Goal: Feedback & Contribution: Contribute content

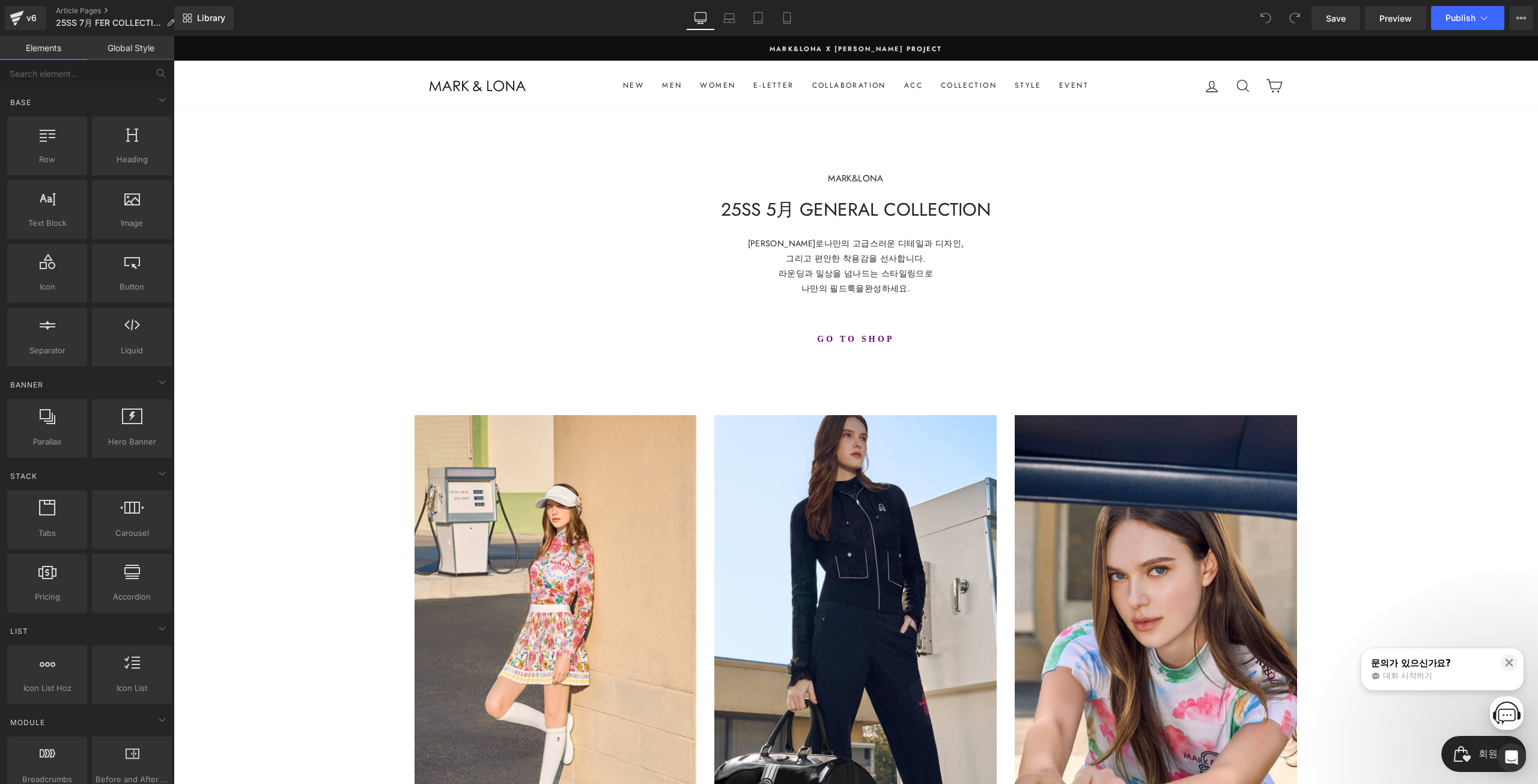
click at [766, 212] on h1 "25SS 5月 GENERAL COLLECTION" at bounding box center [855, 209] width 1364 height 22
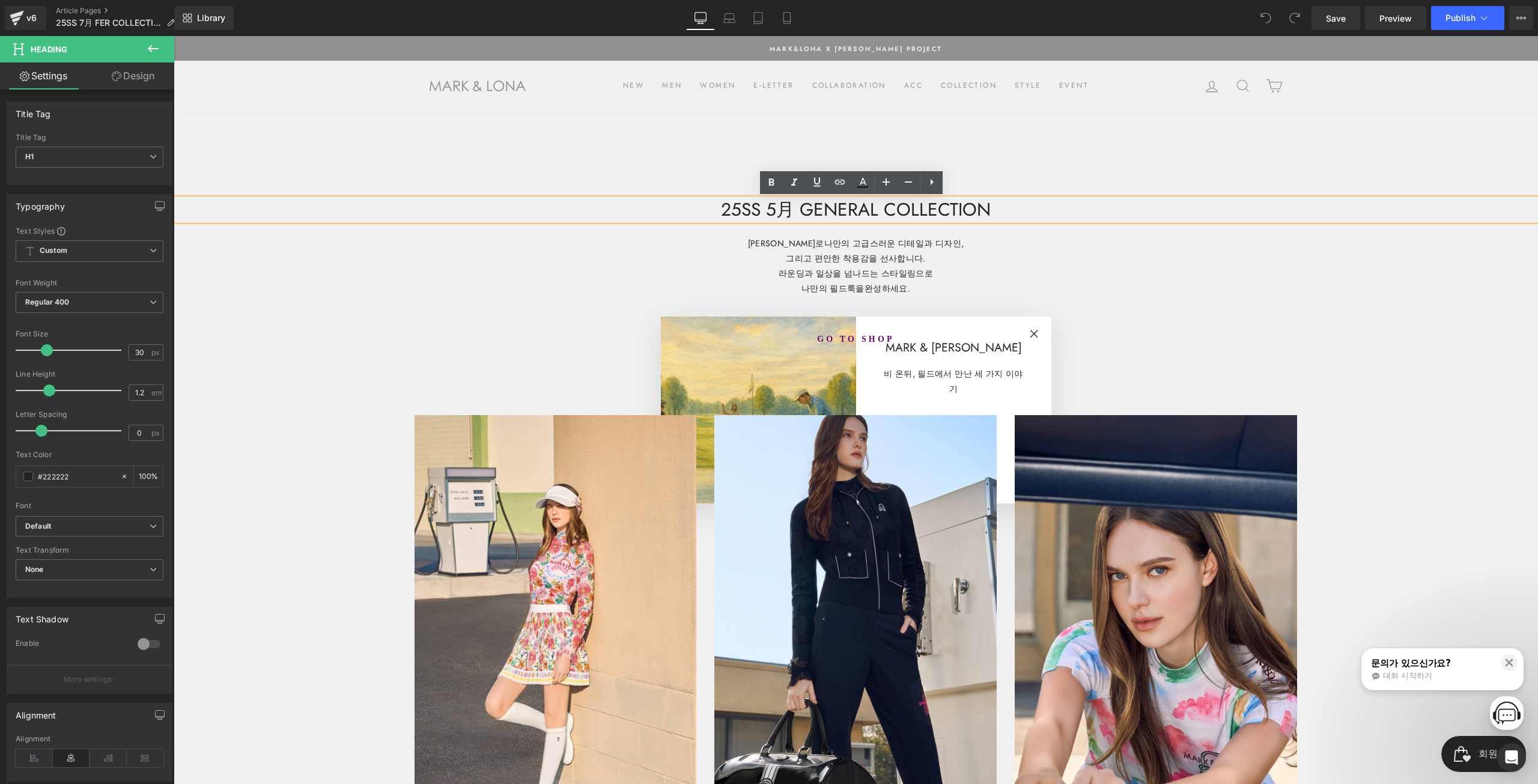
click at [791, 213] on h1 "25SS 5月 GENERAL COLLECTION" at bounding box center [855, 209] width 1364 height 22
click at [773, 220] on h1 "25SS 5月 GENERAL COLLECTION" at bounding box center [855, 209] width 1364 height 22
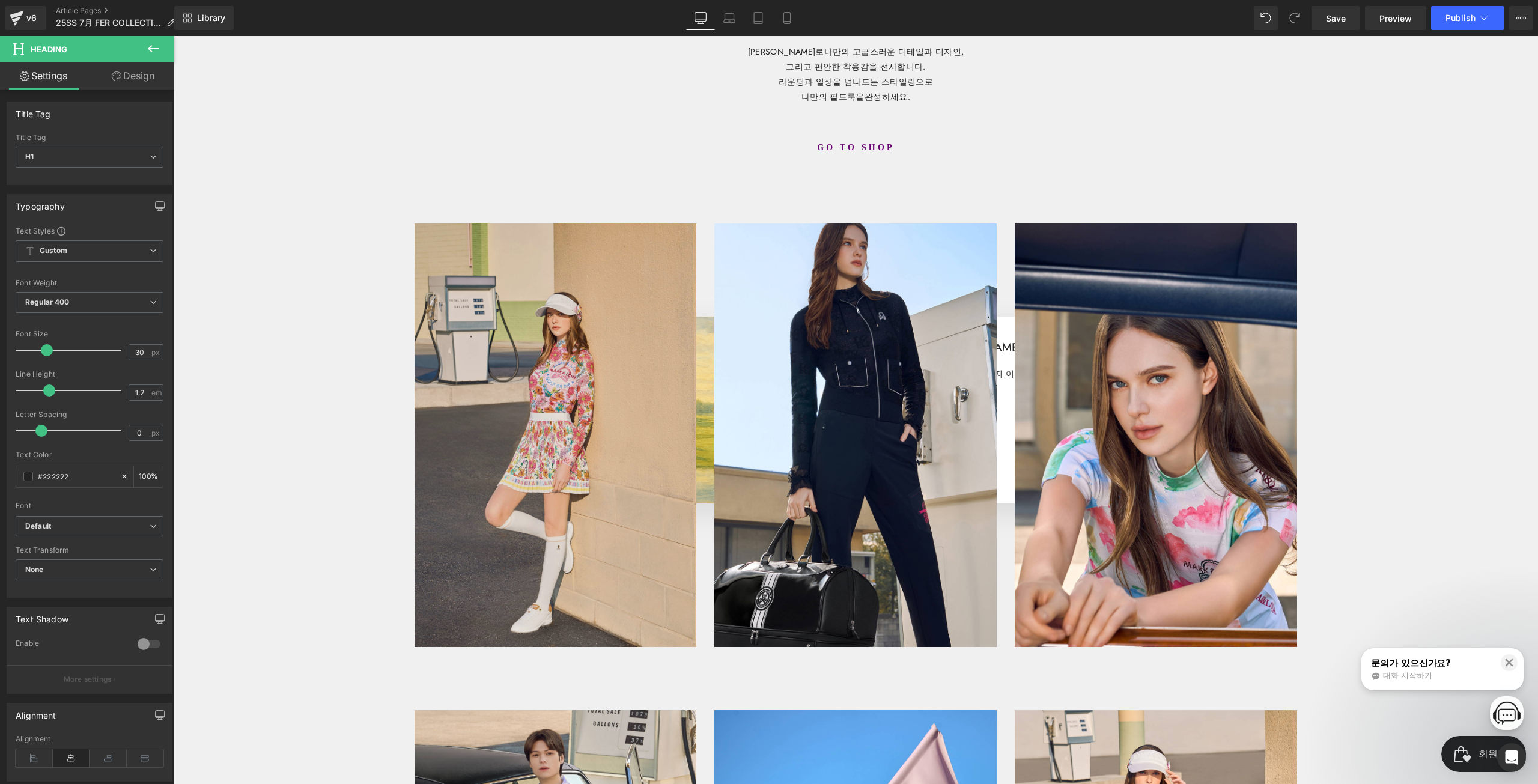
scroll to position [240, 0]
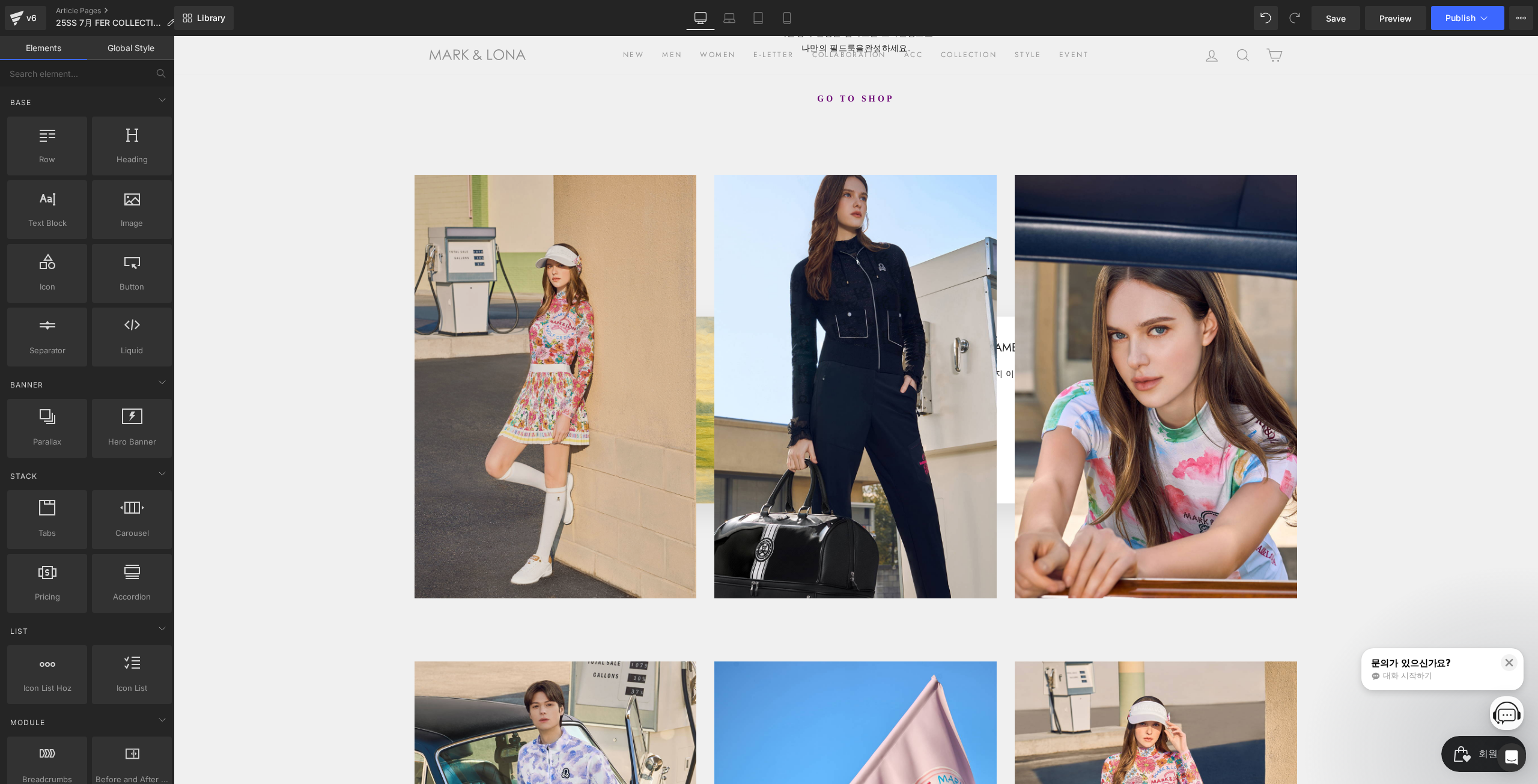
click at [518, 403] on img at bounding box center [556, 386] width 282 height 423
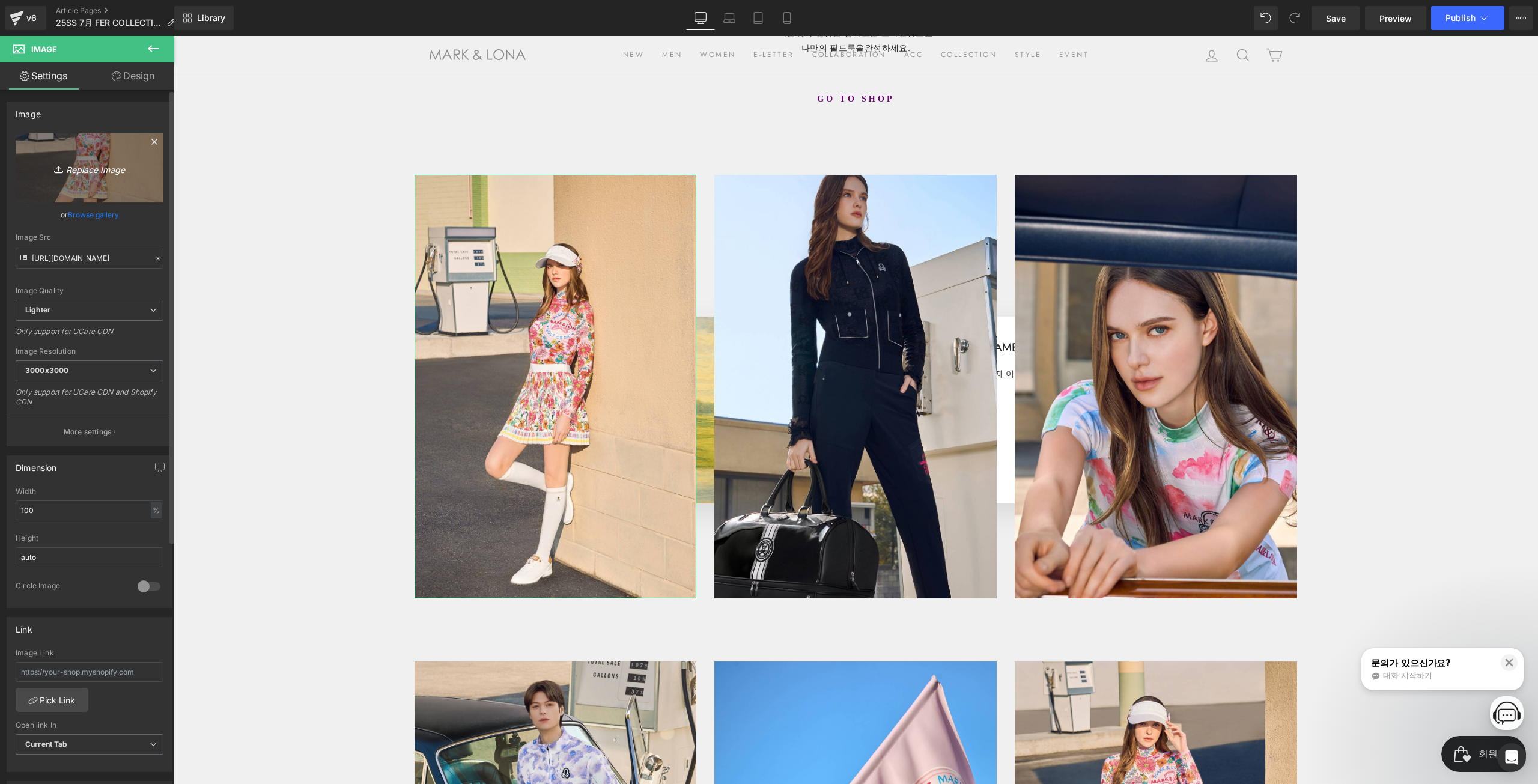
click at [79, 153] on link "Replace Image" at bounding box center [90, 168] width 148 height 69
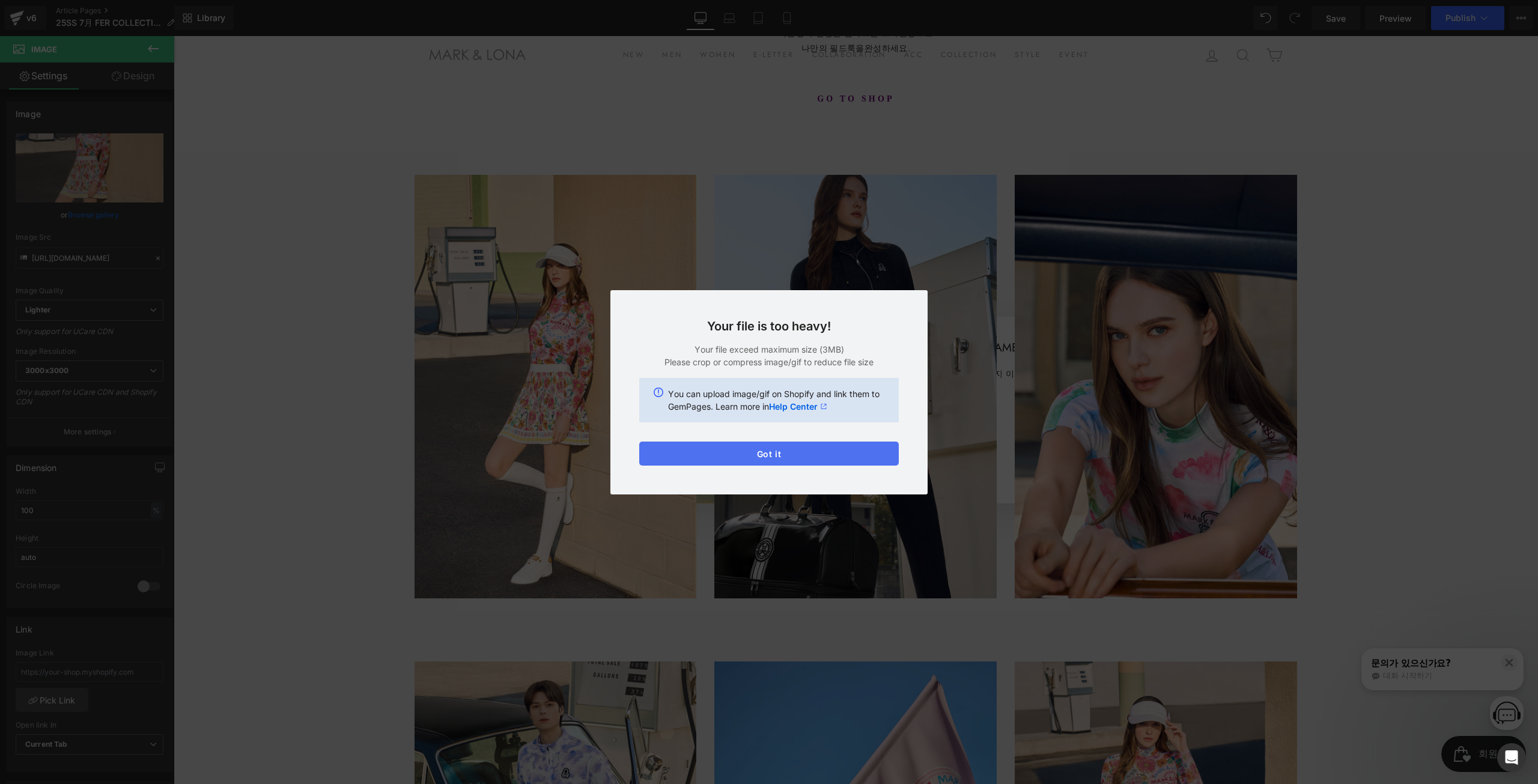
click at [0, 0] on button "Got it" at bounding box center [0, 0] width 0 height 0
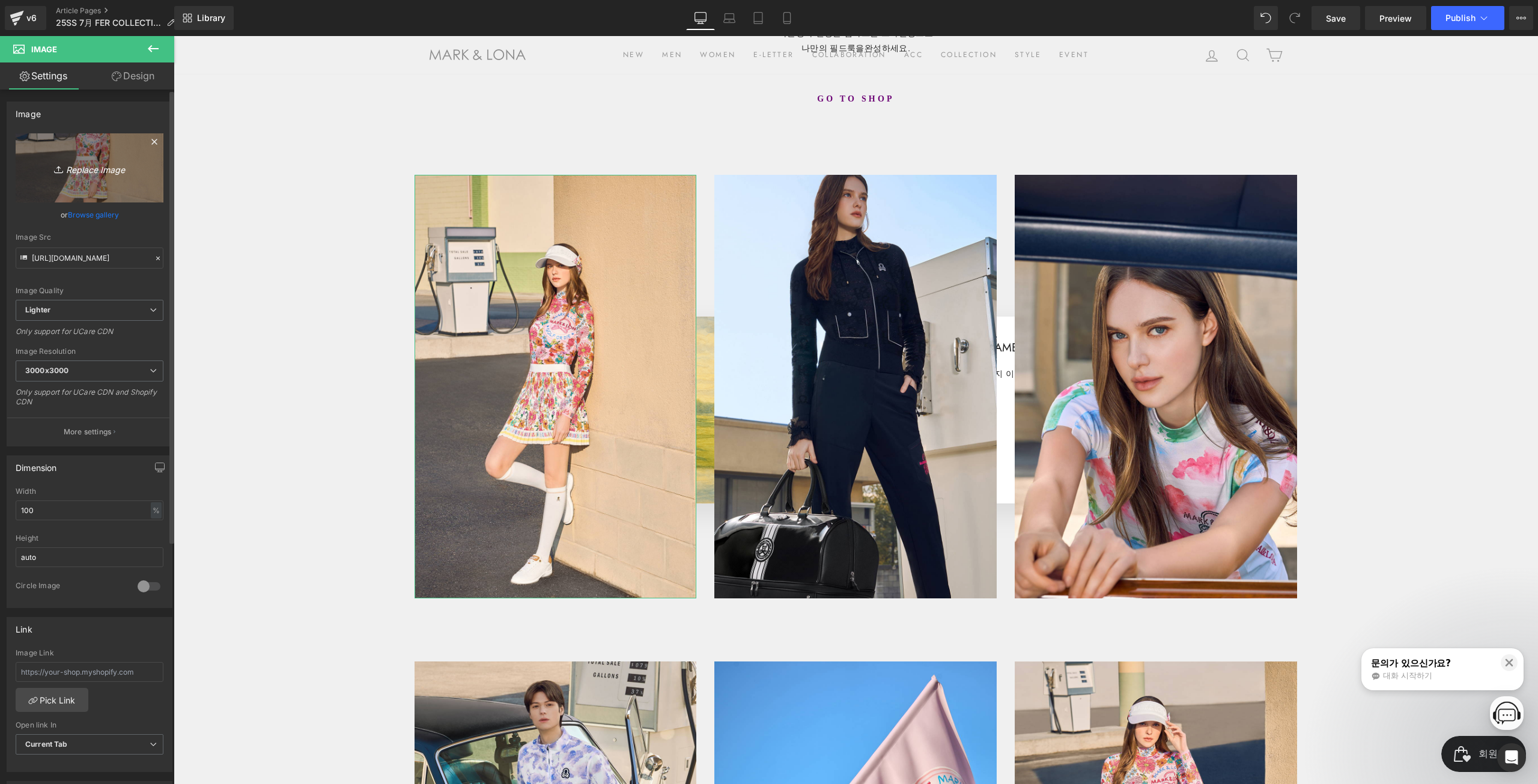
click at [84, 182] on link "Replace Image" at bounding box center [90, 168] width 148 height 69
type input "C:\fakepath\7__0000__DSC9906(1)r_t.jpg"
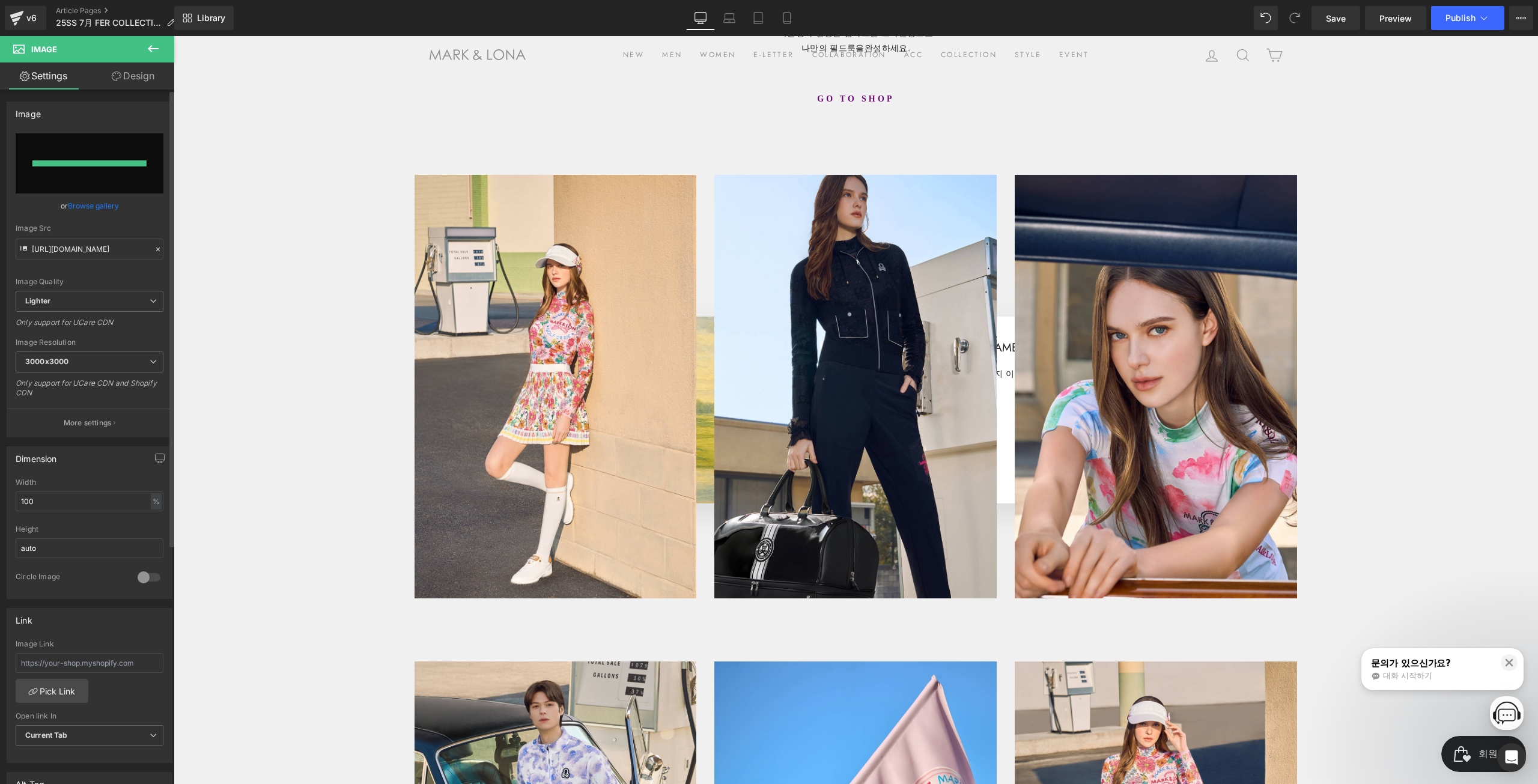
type input "[URL][DOMAIN_NAME]"
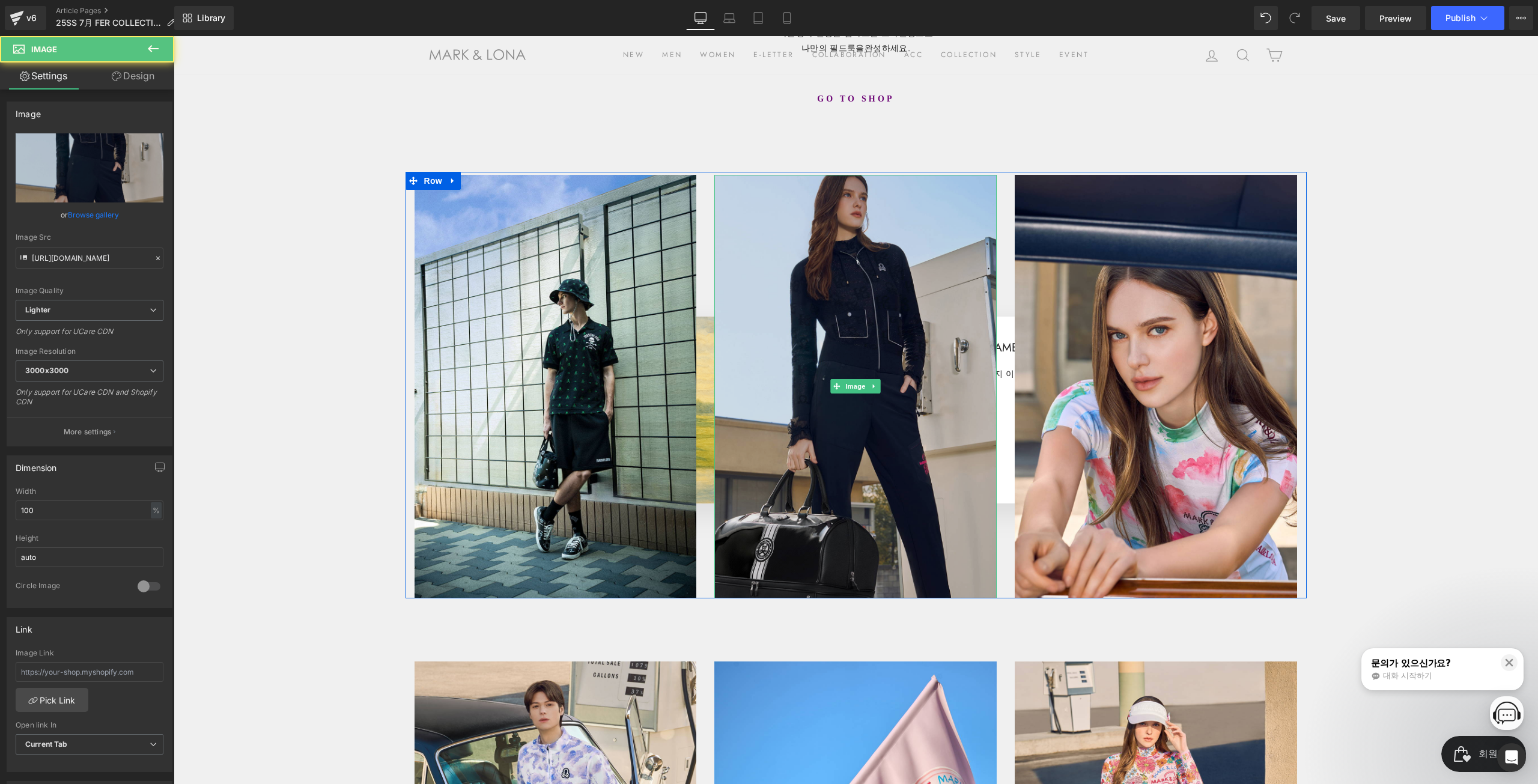
click at [863, 294] on img at bounding box center [855, 386] width 282 height 423
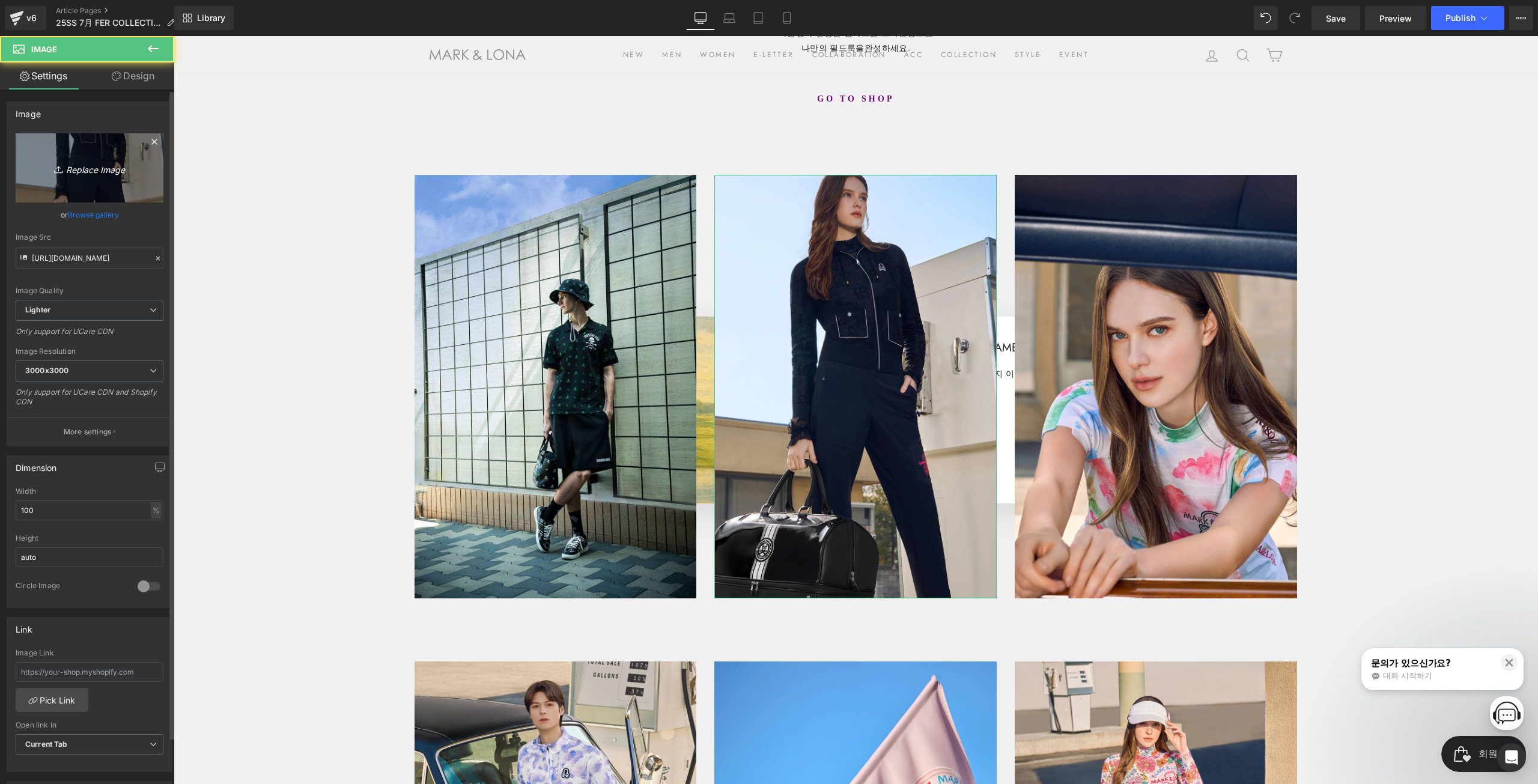
click at [61, 147] on link "Replace Image" at bounding box center [90, 168] width 148 height 69
type input "C:\fakepath\7__0001__DSC0388(1)r_t.jpg"
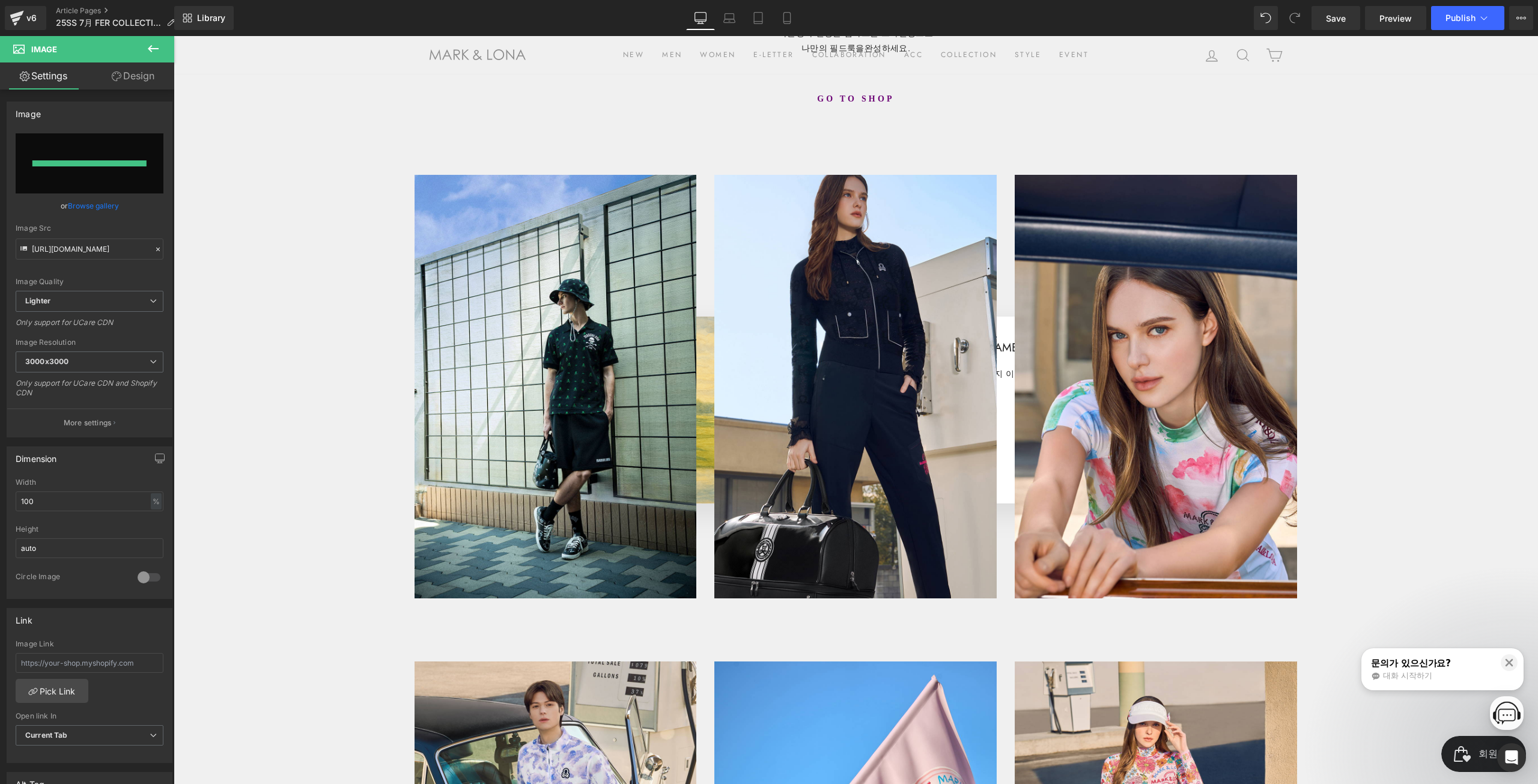
type input "[URL][DOMAIN_NAME]"
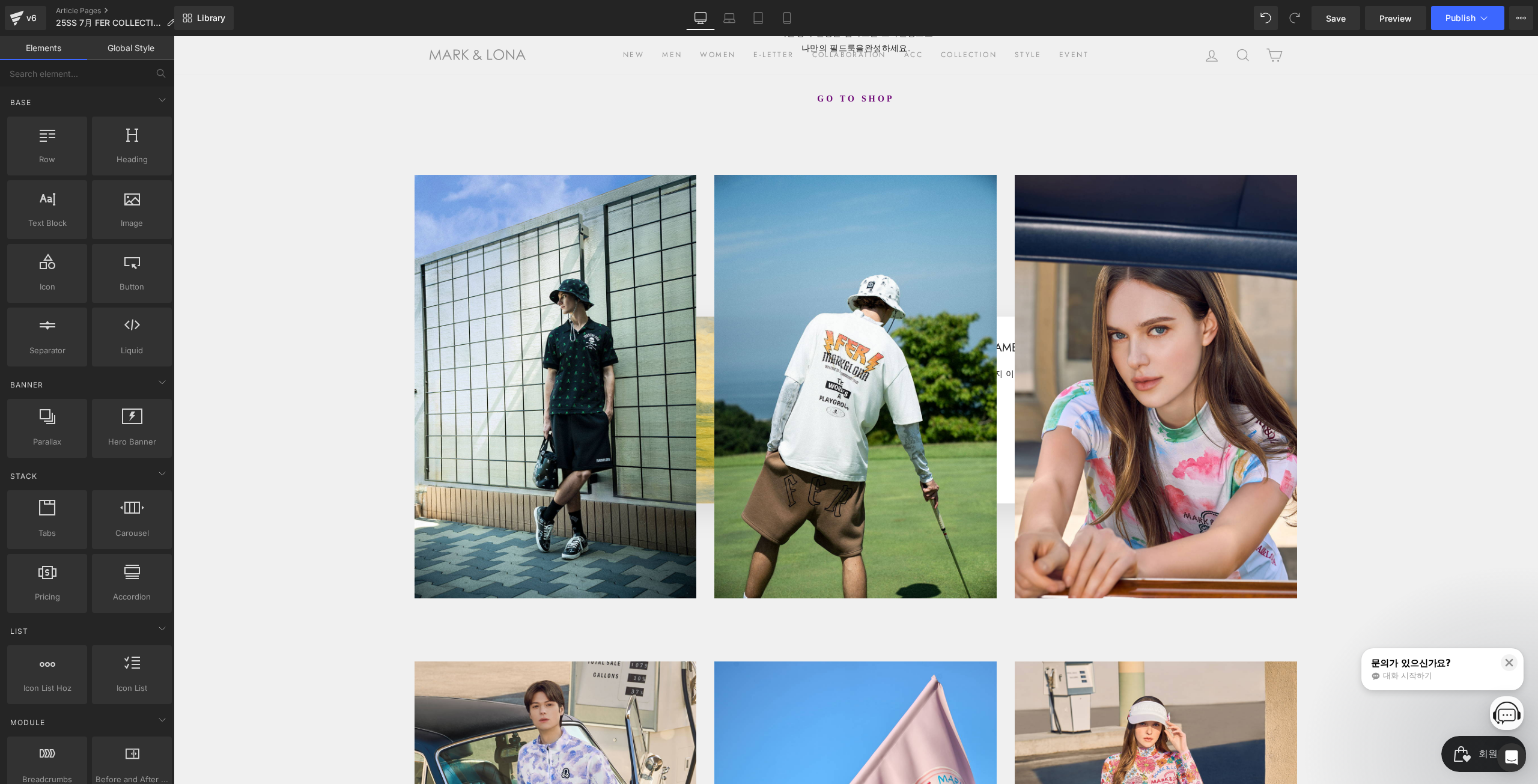
drag, startPoint x: 309, startPoint y: 205, endPoint x: 317, endPoint y: 205, distance: 8.0
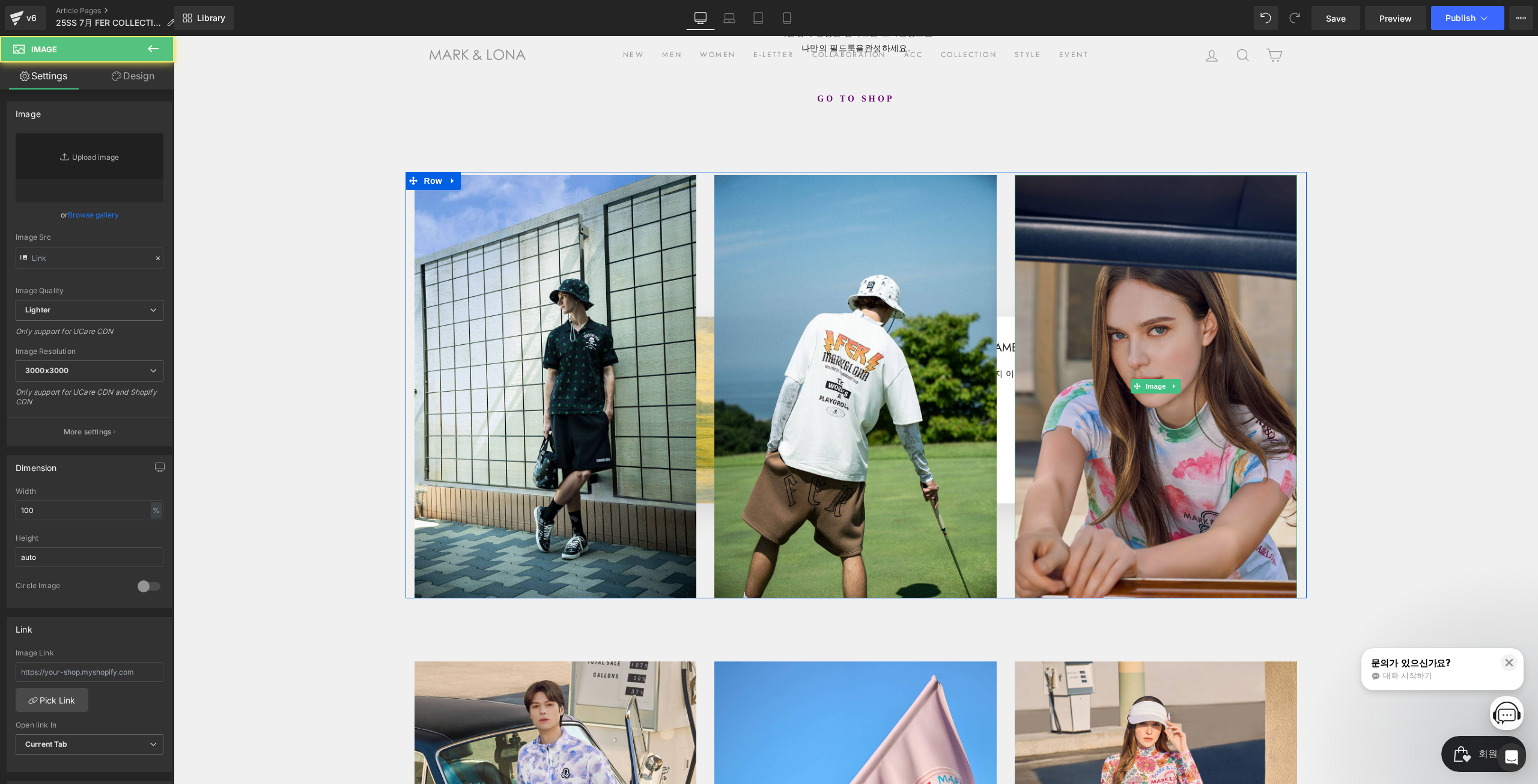
type input "https://ucarecdn.com/6c570a69-befe-4b88-9b3a-80e473bc3f56/-/format/auto/-/previ…"
click at [1163, 294] on img at bounding box center [1156, 386] width 282 height 423
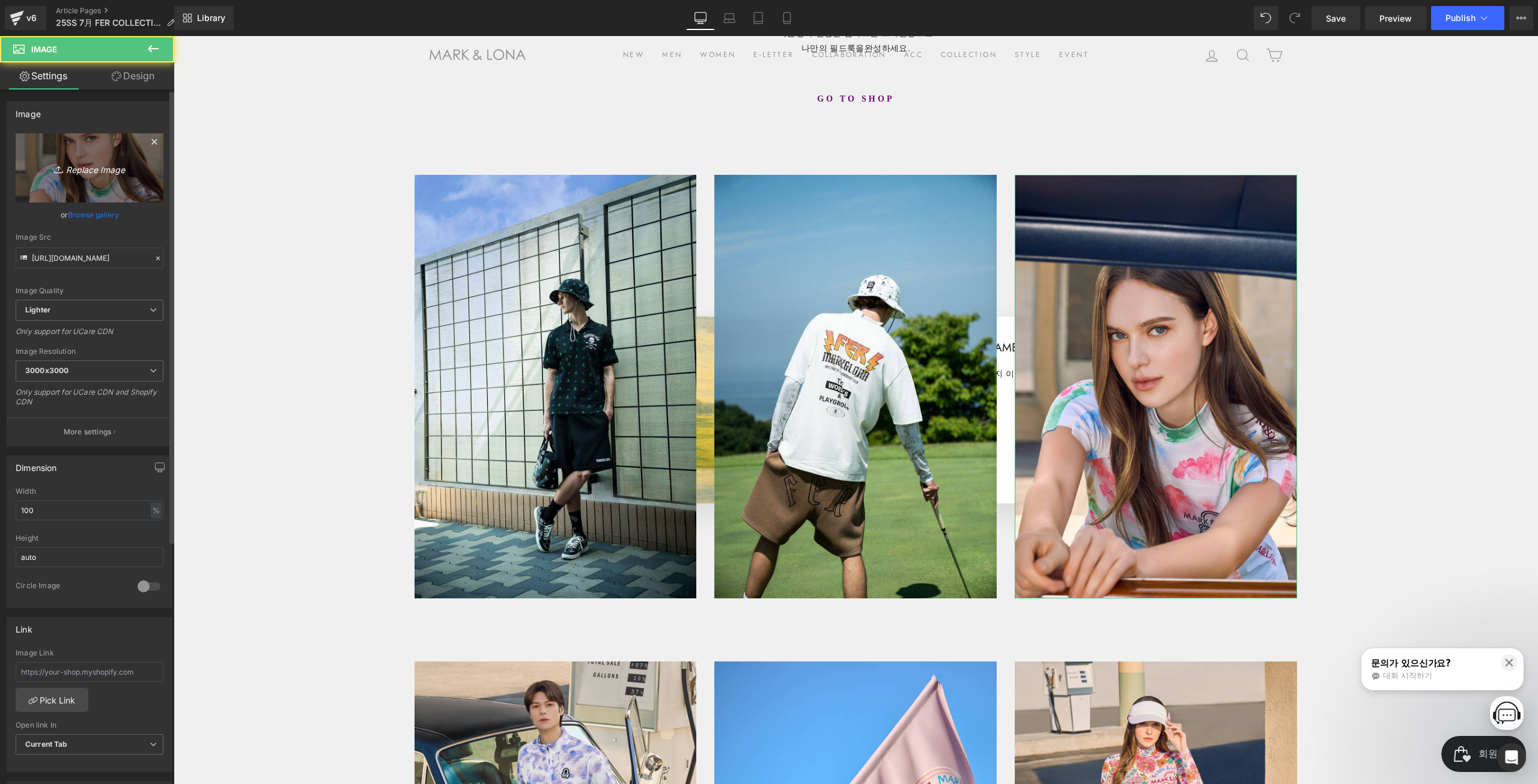
click at [138, 160] on link "Replace Image" at bounding box center [90, 168] width 148 height 69
type input "C:\fakepath\7__0002__DSC0362(1)r_t.jpg"
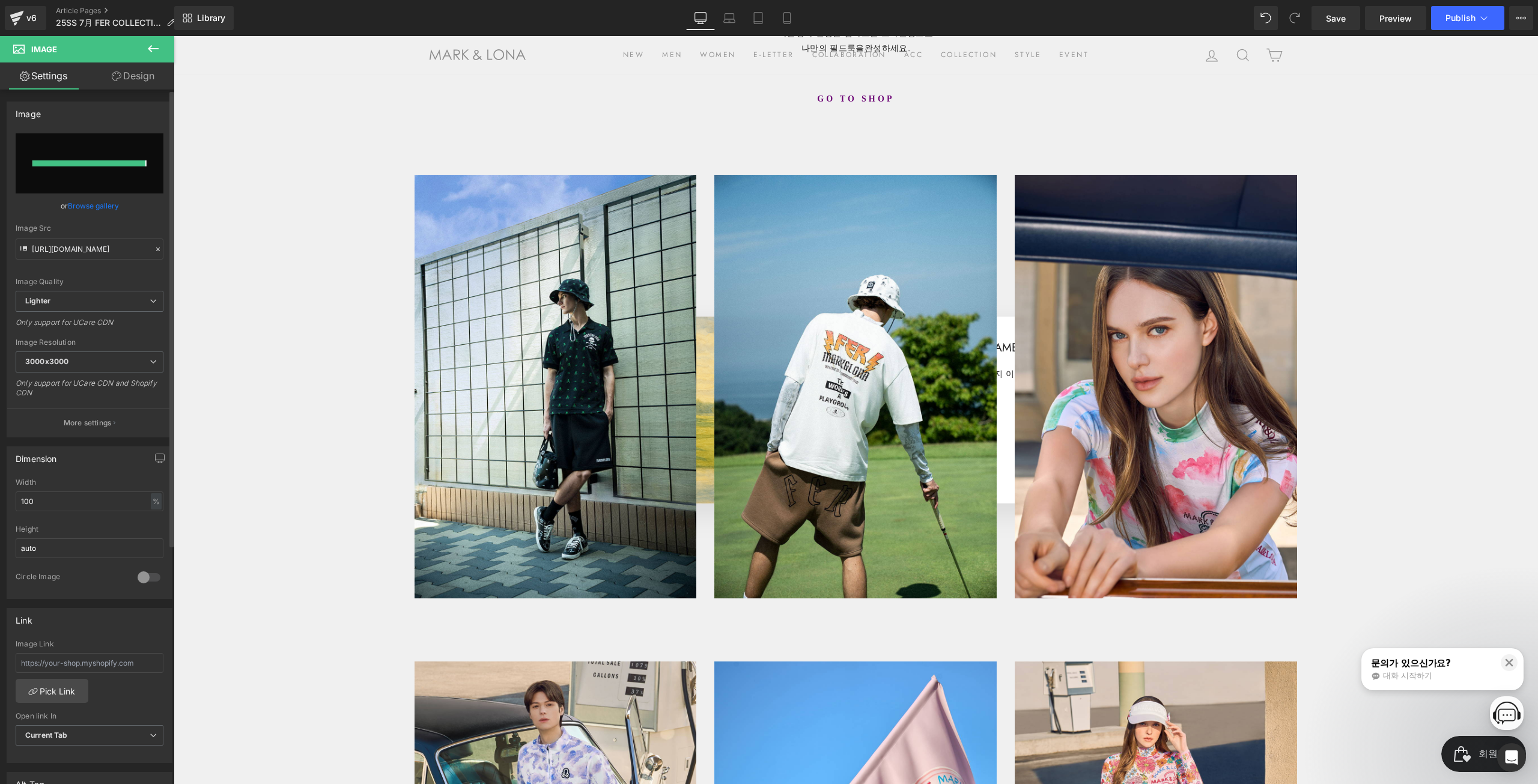
type input "[URL][DOMAIN_NAME]"
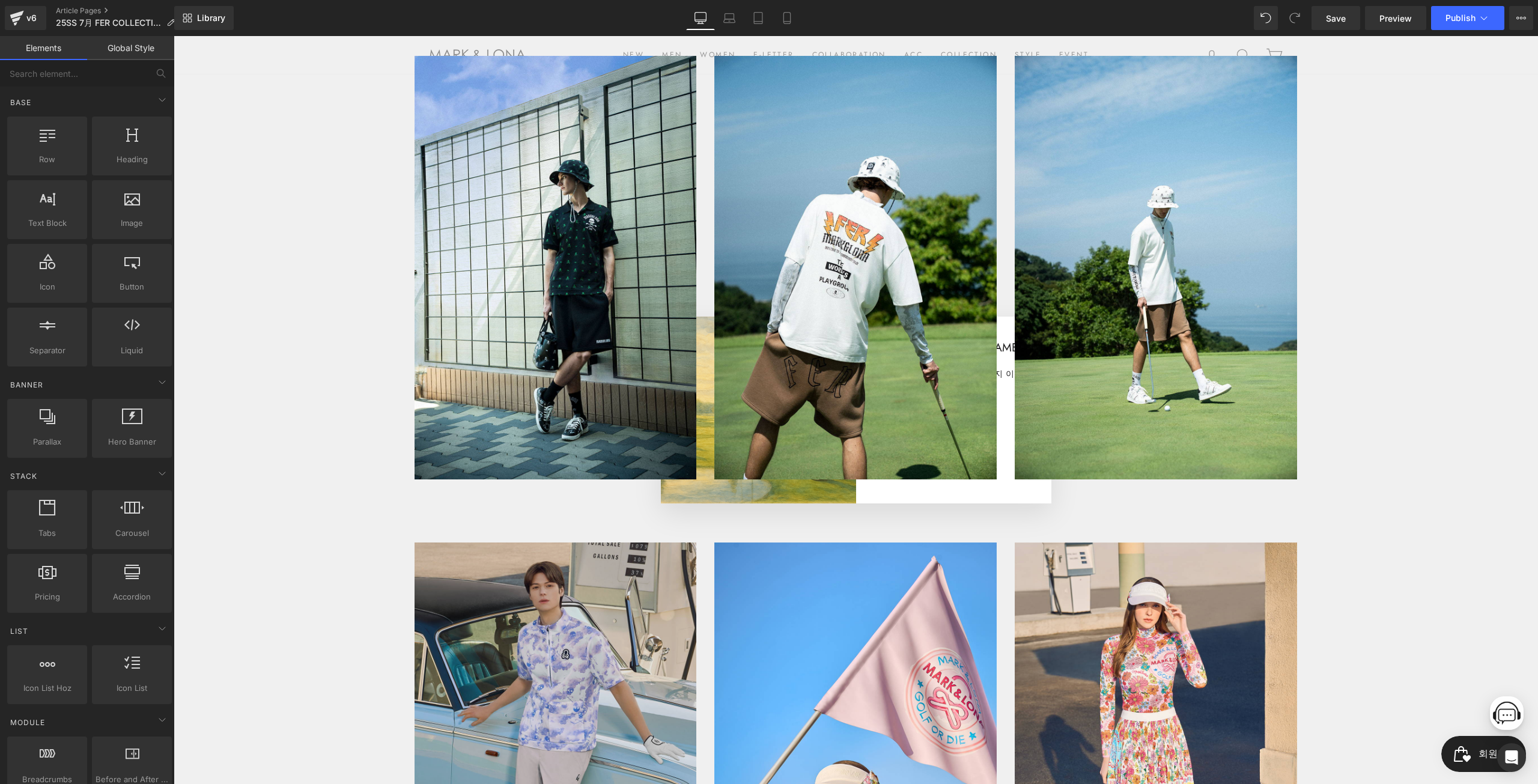
scroll to position [541, 0]
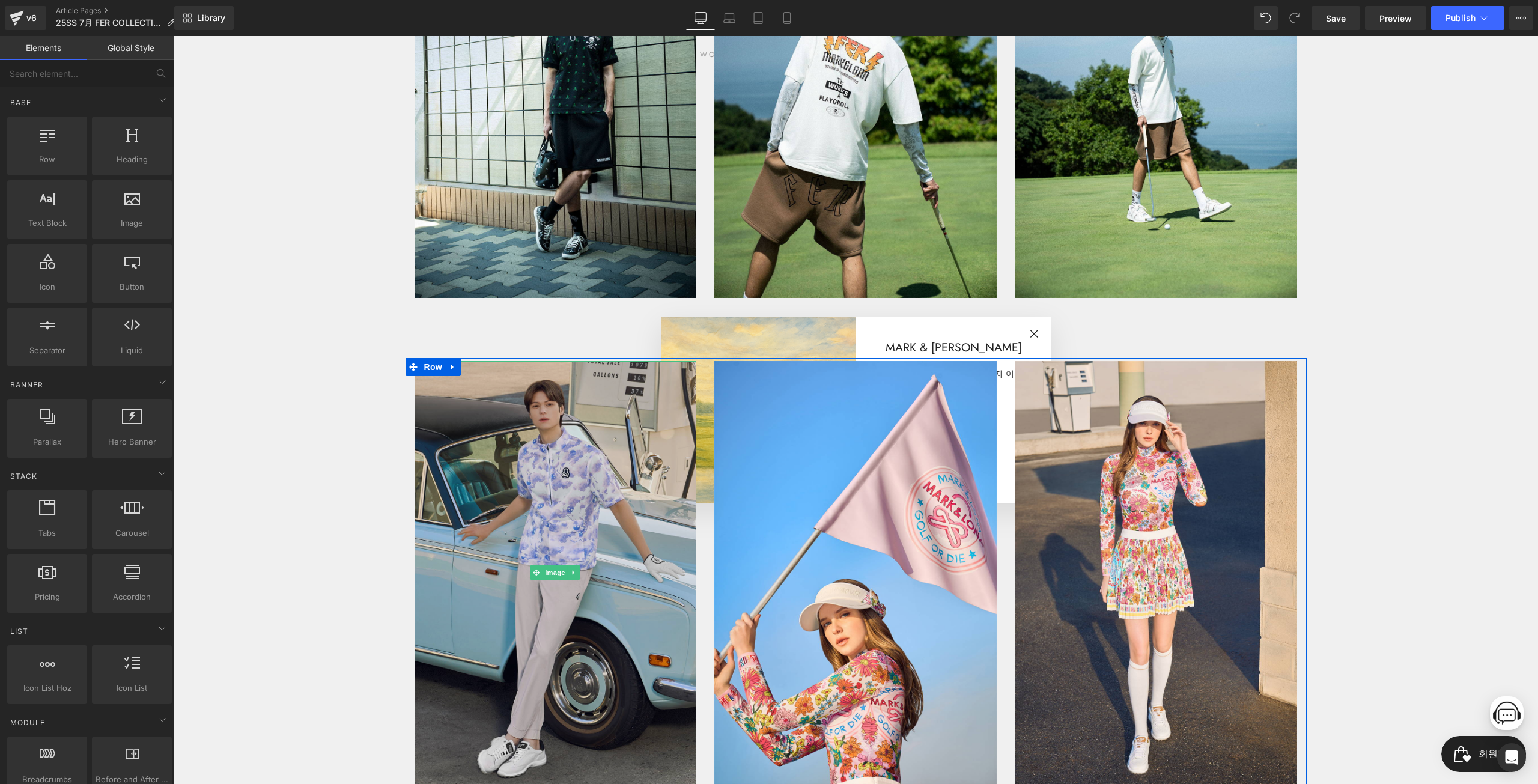
click at [489, 557] on img at bounding box center [556, 572] width 282 height 423
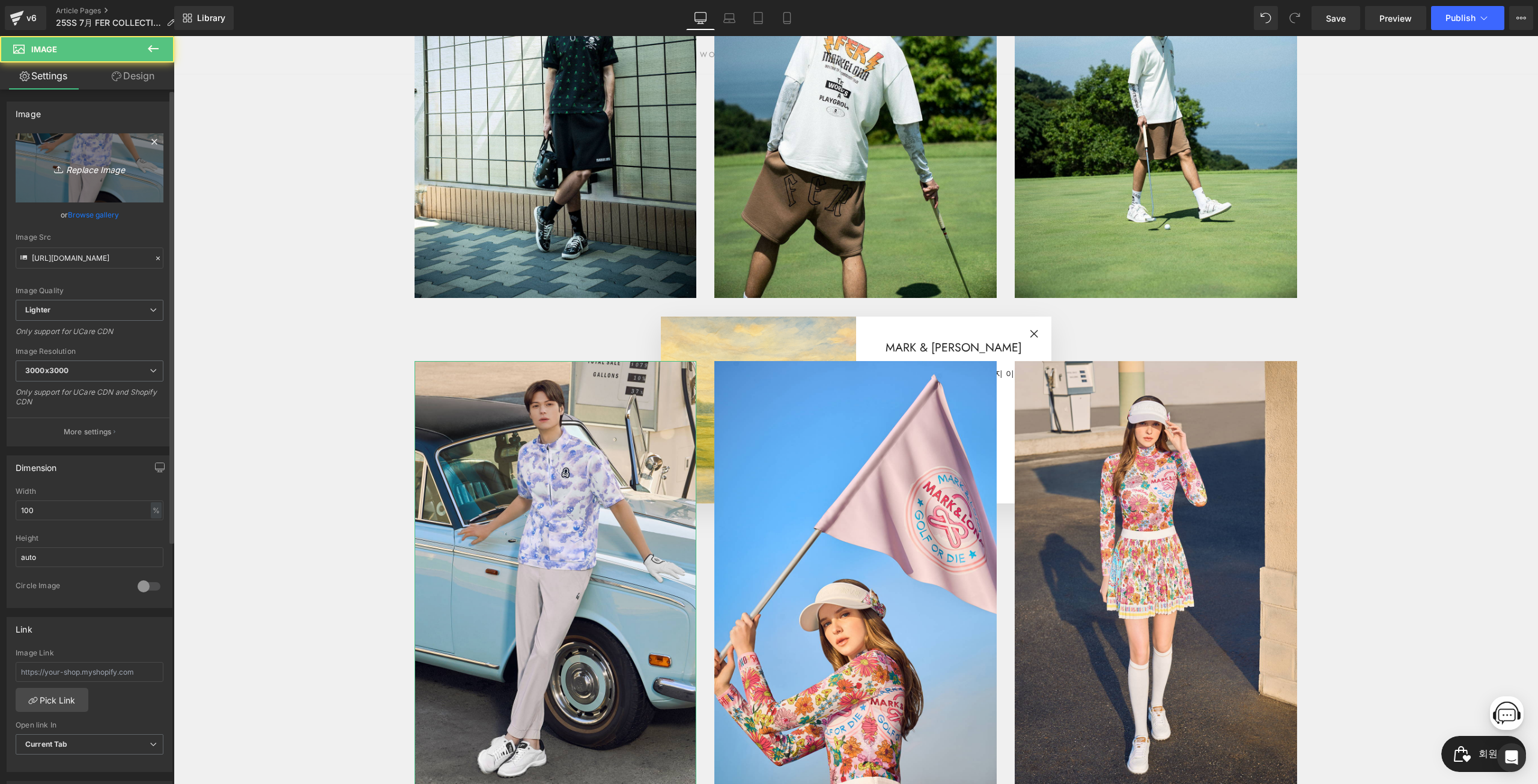
click at [107, 161] on icon "Replace Image" at bounding box center [89, 168] width 96 height 15
type input "C:\fakepath\7__0003__DSC0150(1)r.jpg"
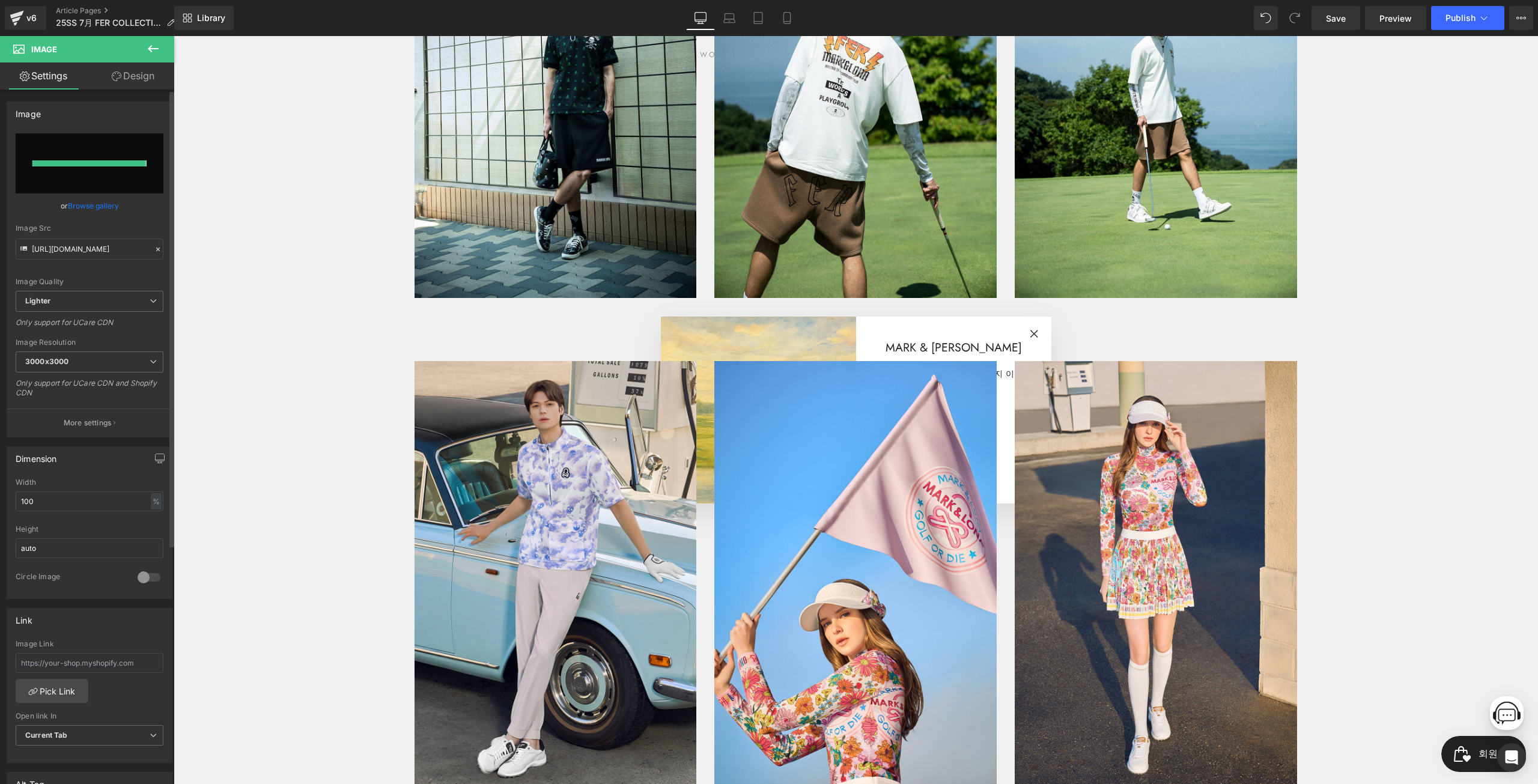
type input "[URL][DOMAIN_NAME]"
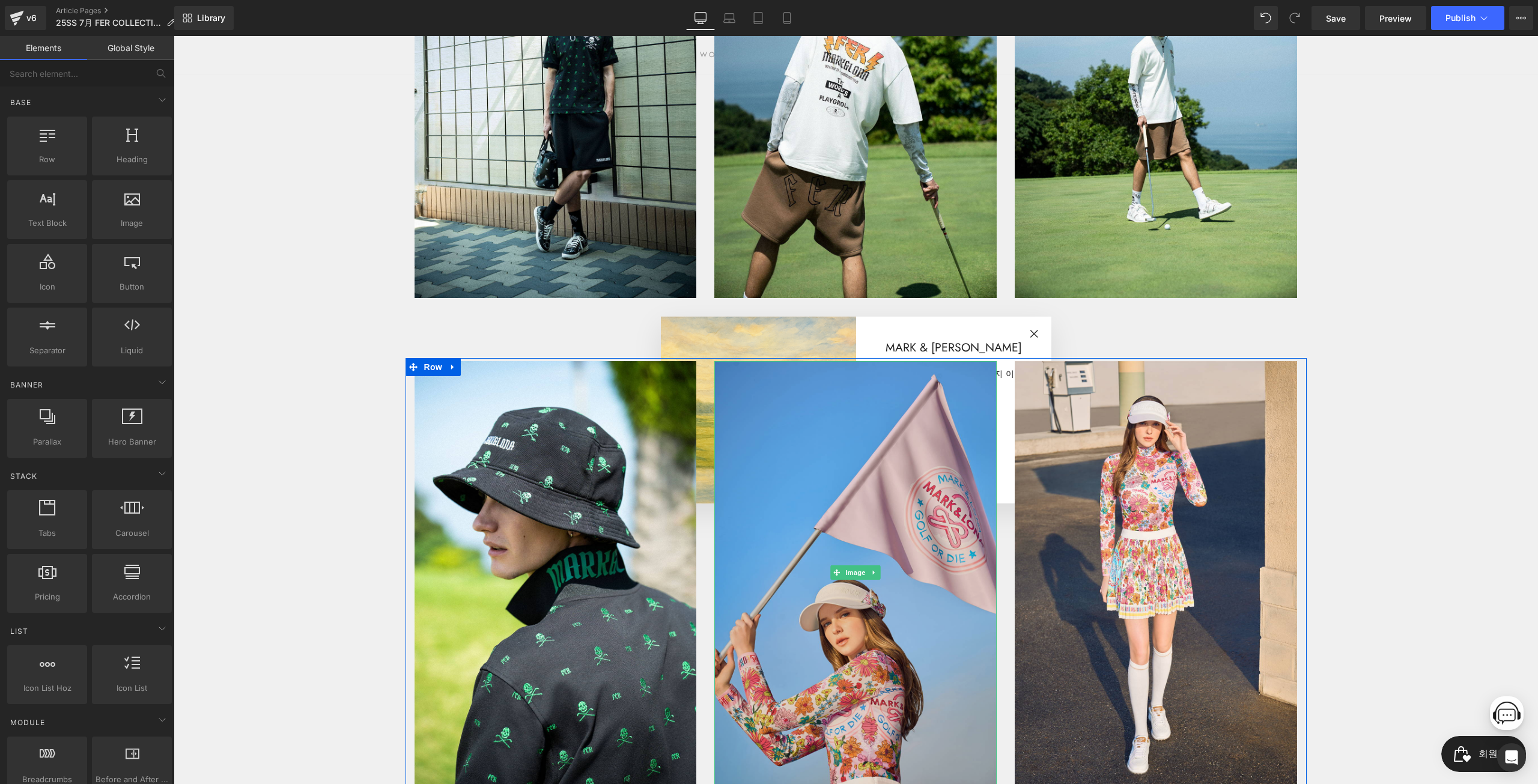
click at [932, 479] on img at bounding box center [855, 572] width 282 height 423
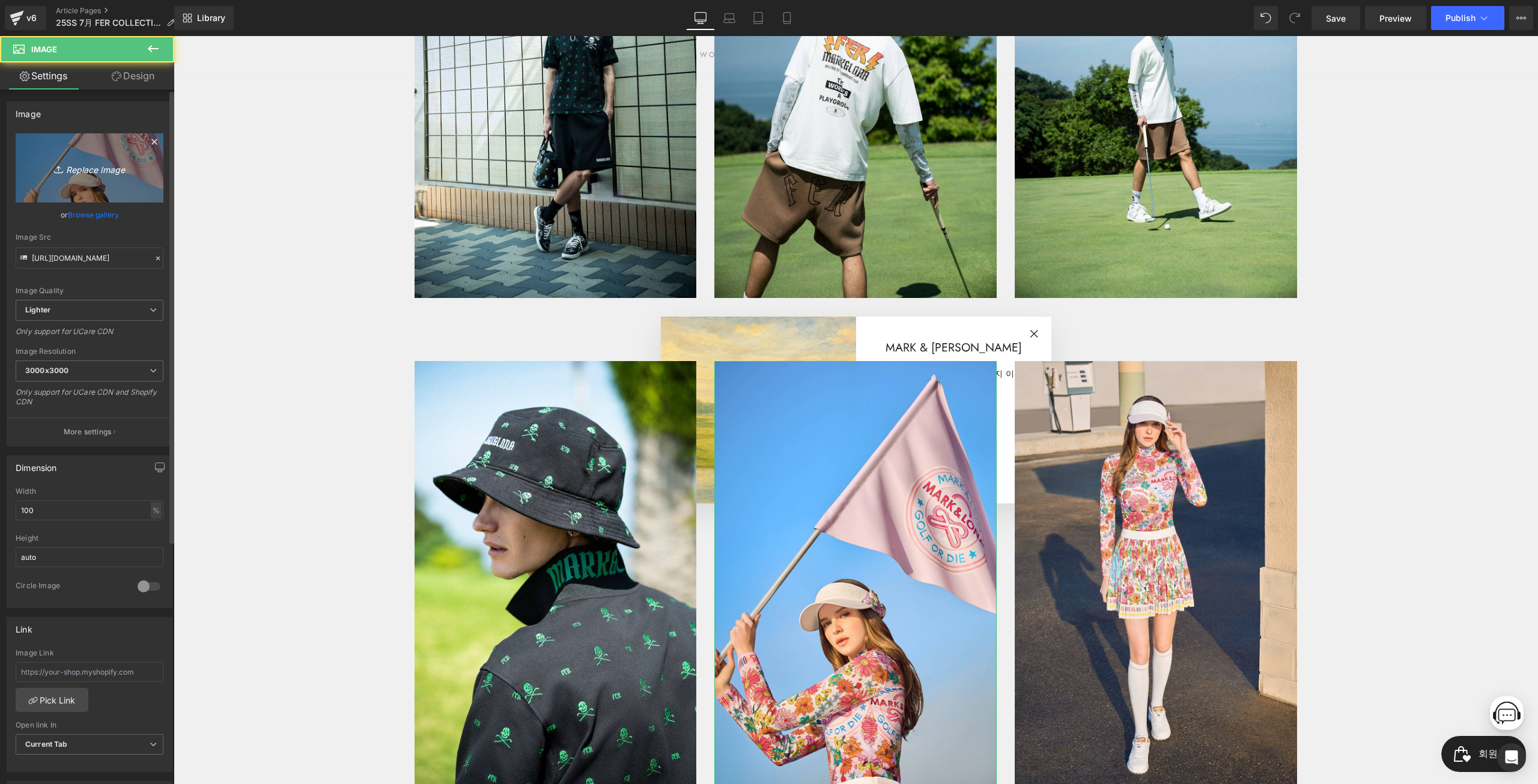
click at [96, 165] on icon "Replace Image" at bounding box center [89, 168] width 96 height 15
type input "C:\fakepath\7__0004__DSC0133(1)r.jpg"
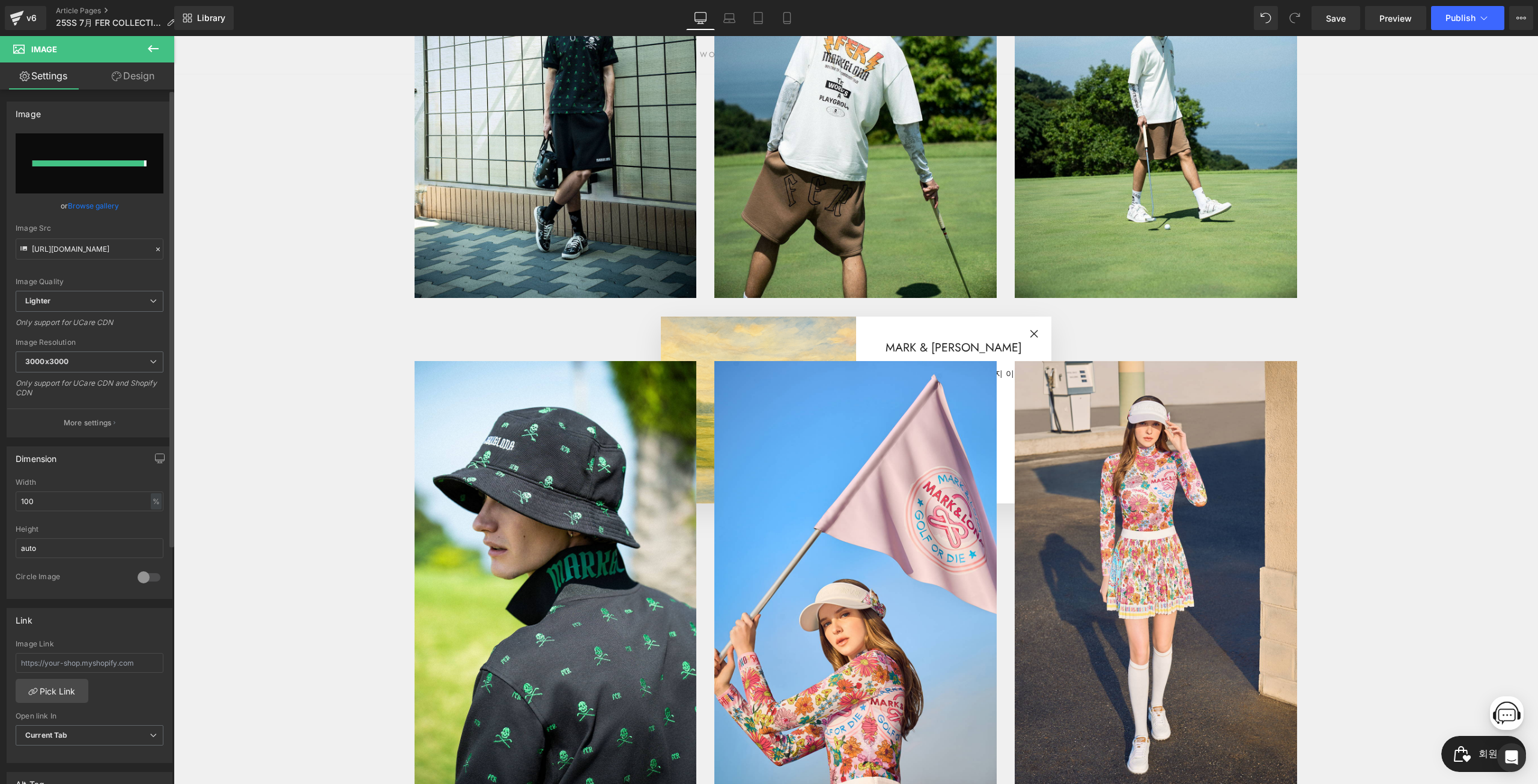
type input "[URL][DOMAIN_NAME]"
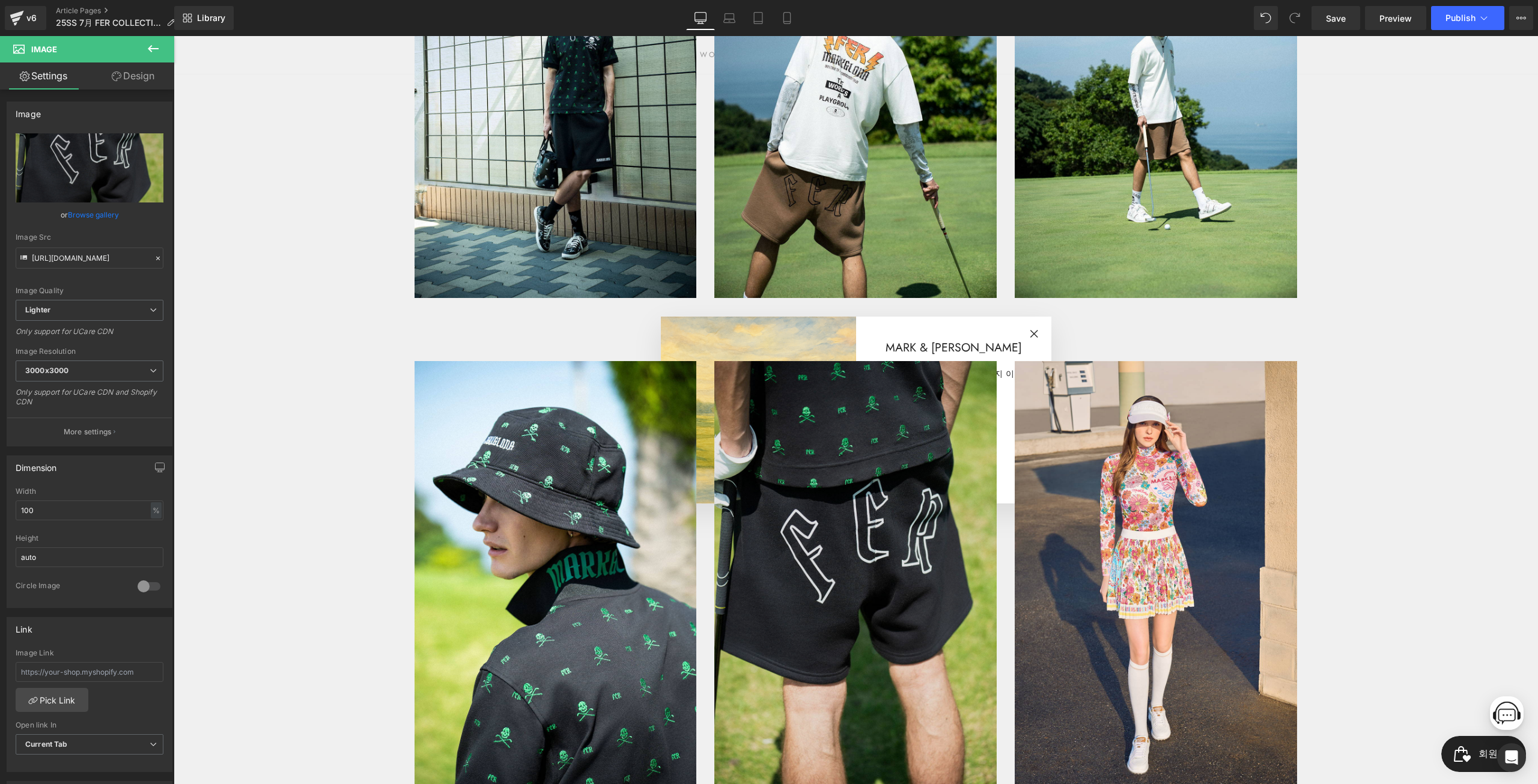
drag, startPoint x: 274, startPoint y: 419, endPoint x: 945, endPoint y: 503, distance: 676.2
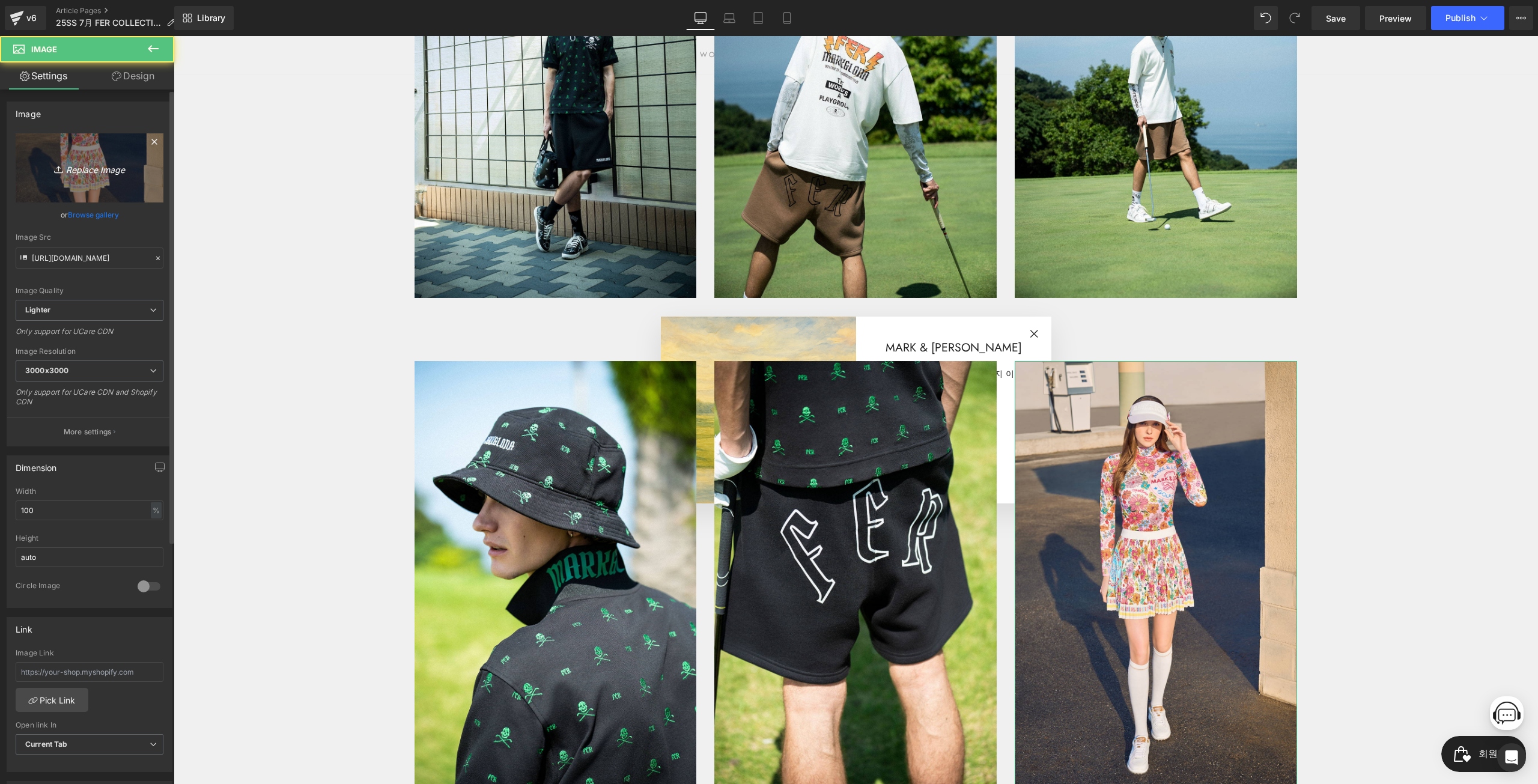
click at [114, 165] on icon "Replace Image" at bounding box center [89, 168] width 96 height 15
type input "C:\fakepath\7__0005__DSC0087(1).jpg"
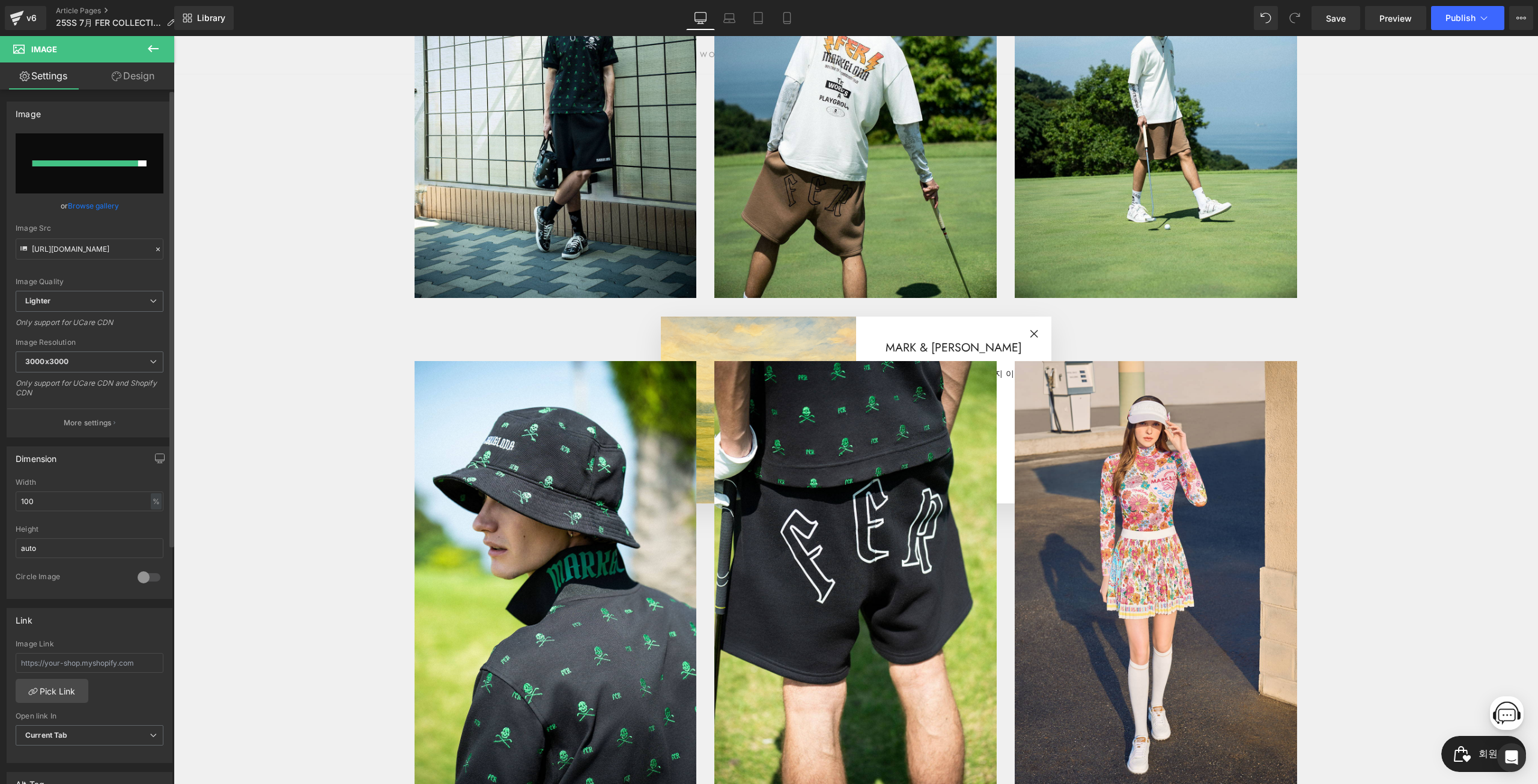
type input "[URL][DOMAIN_NAME]"
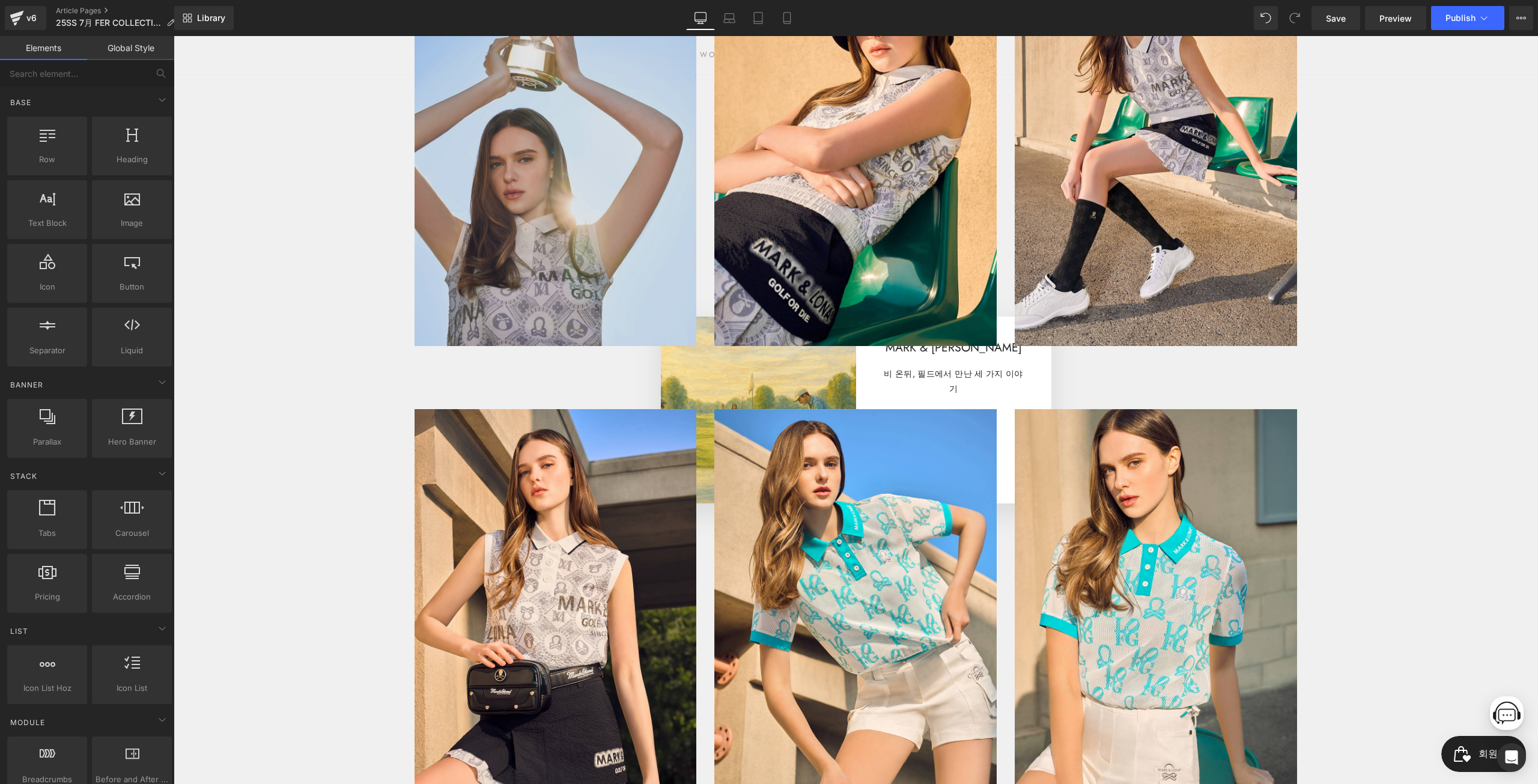
scroll to position [1322, 0]
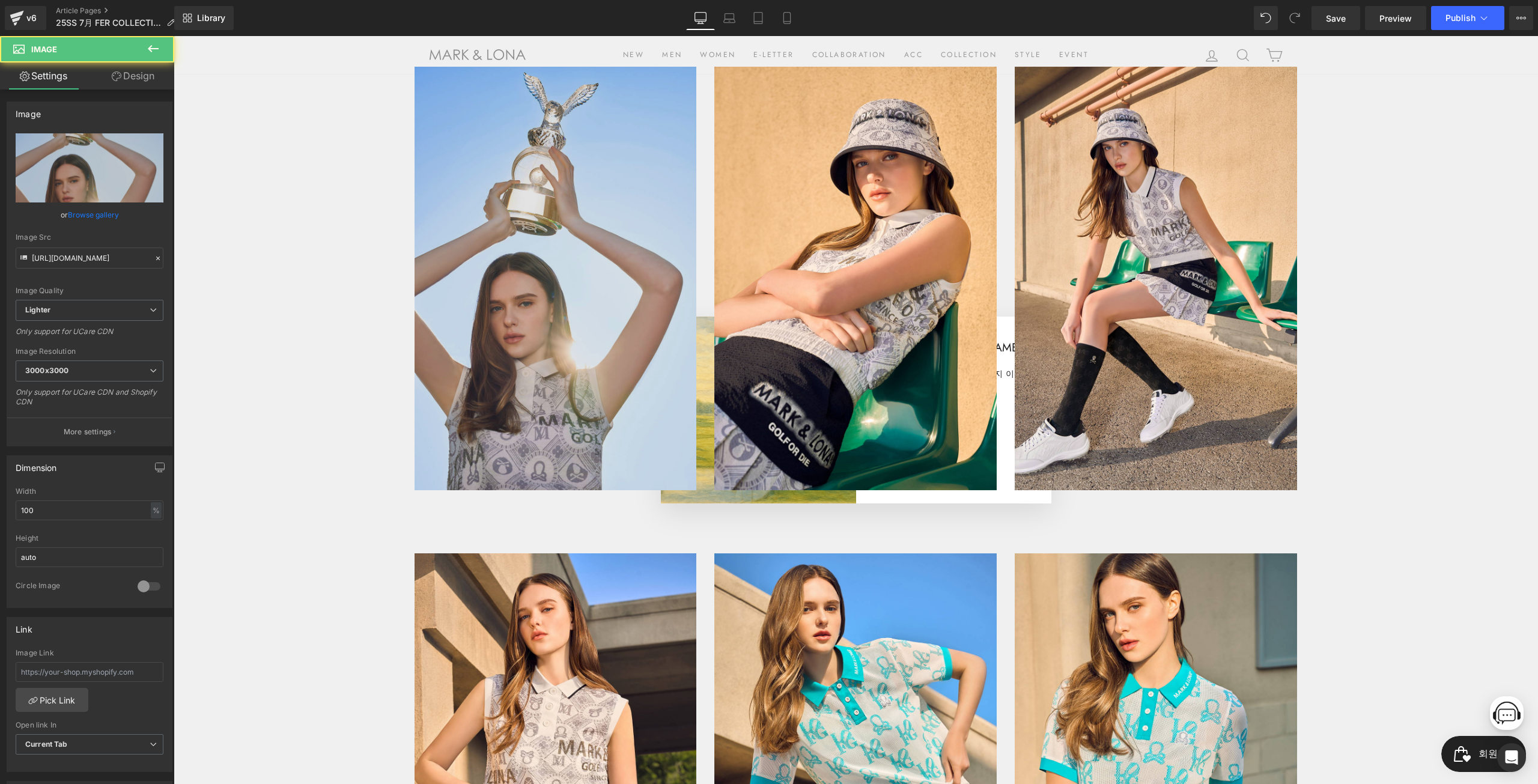
click at [579, 252] on img at bounding box center [556, 279] width 282 height 423
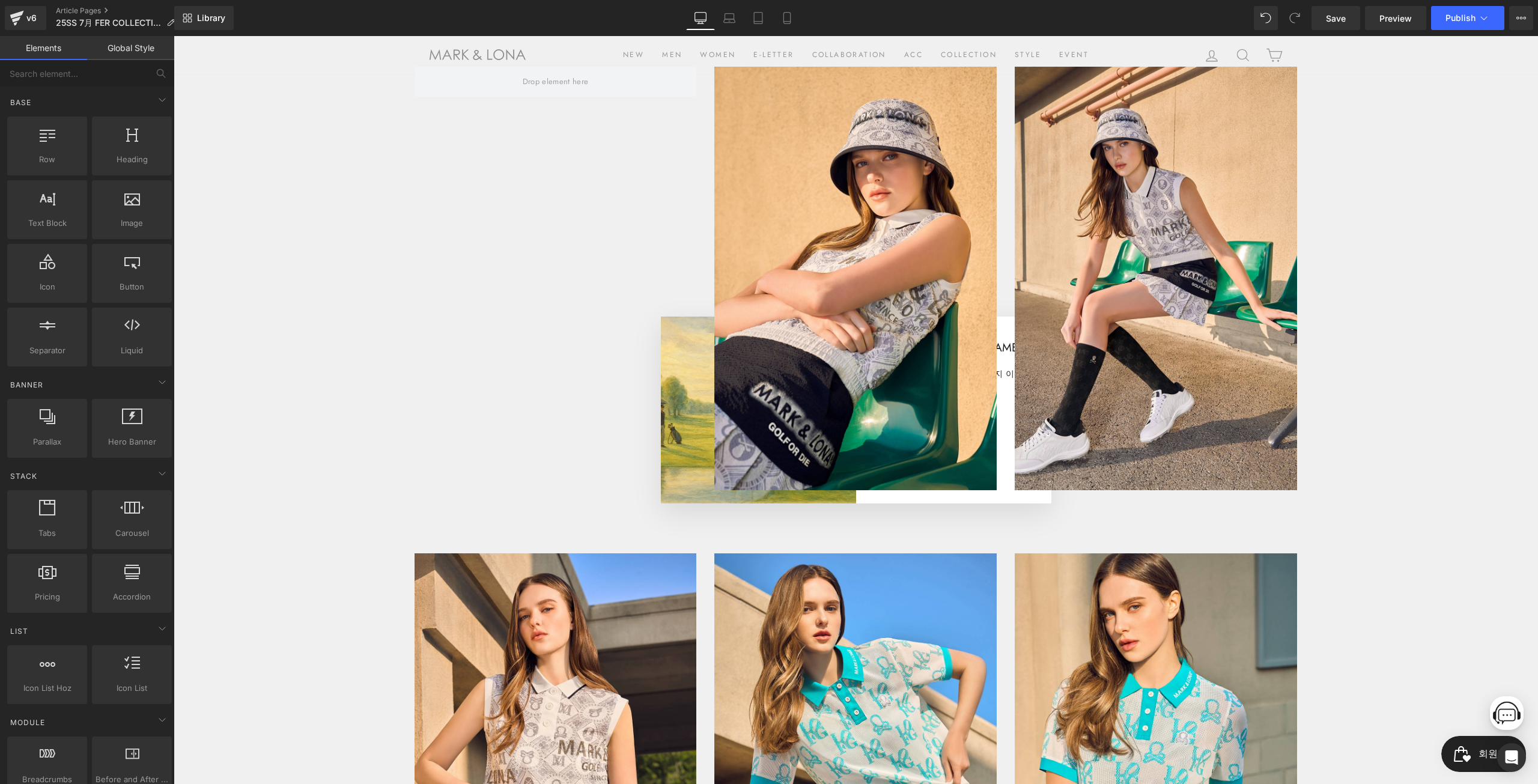
click at [491, 175] on div "Image Image Row" at bounding box center [856, 277] width 901 height 427
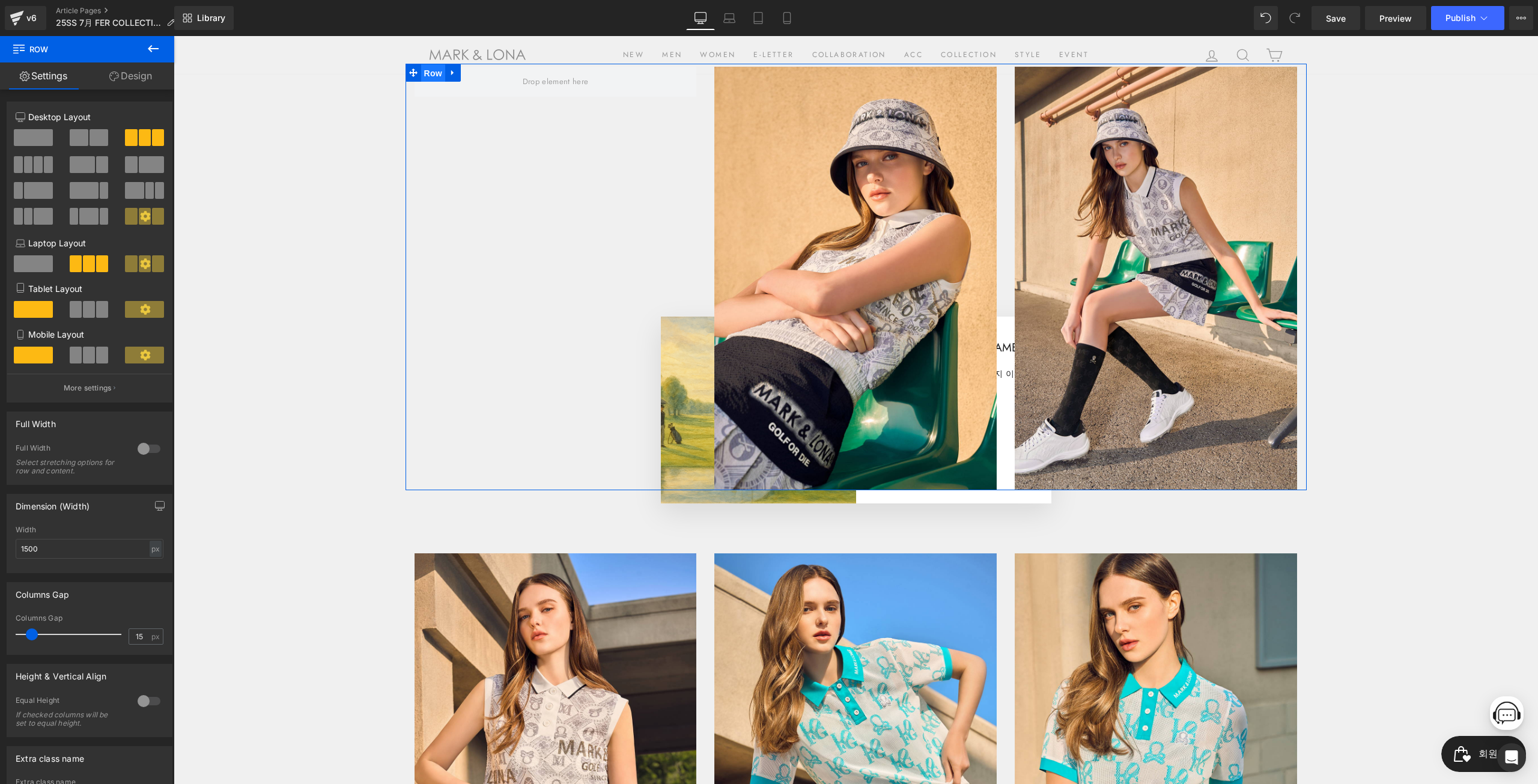
click at [423, 71] on span "Row" at bounding box center [433, 73] width 24 height 18
click at [453, 72] on link at bounding box center [453, 72] width 16 height 18
click at [480, 75] on icon at bounding box center [484, 73] width 9 height 9
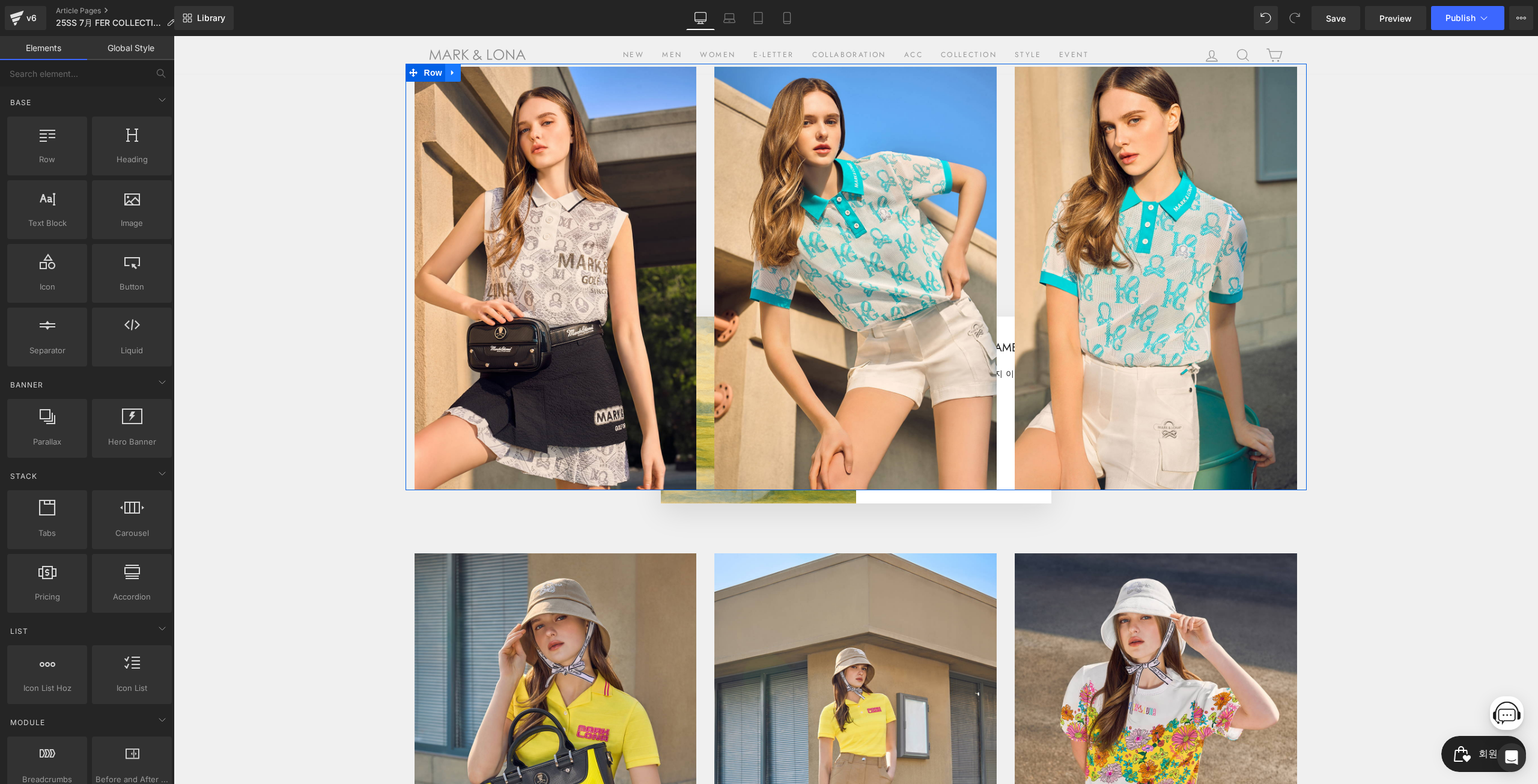
click at [451, 74] on icon at bounding box center [453, 72] width 9 height 9
click at [485, 71] on link at bounding box center [484, 72] width 16 height 18
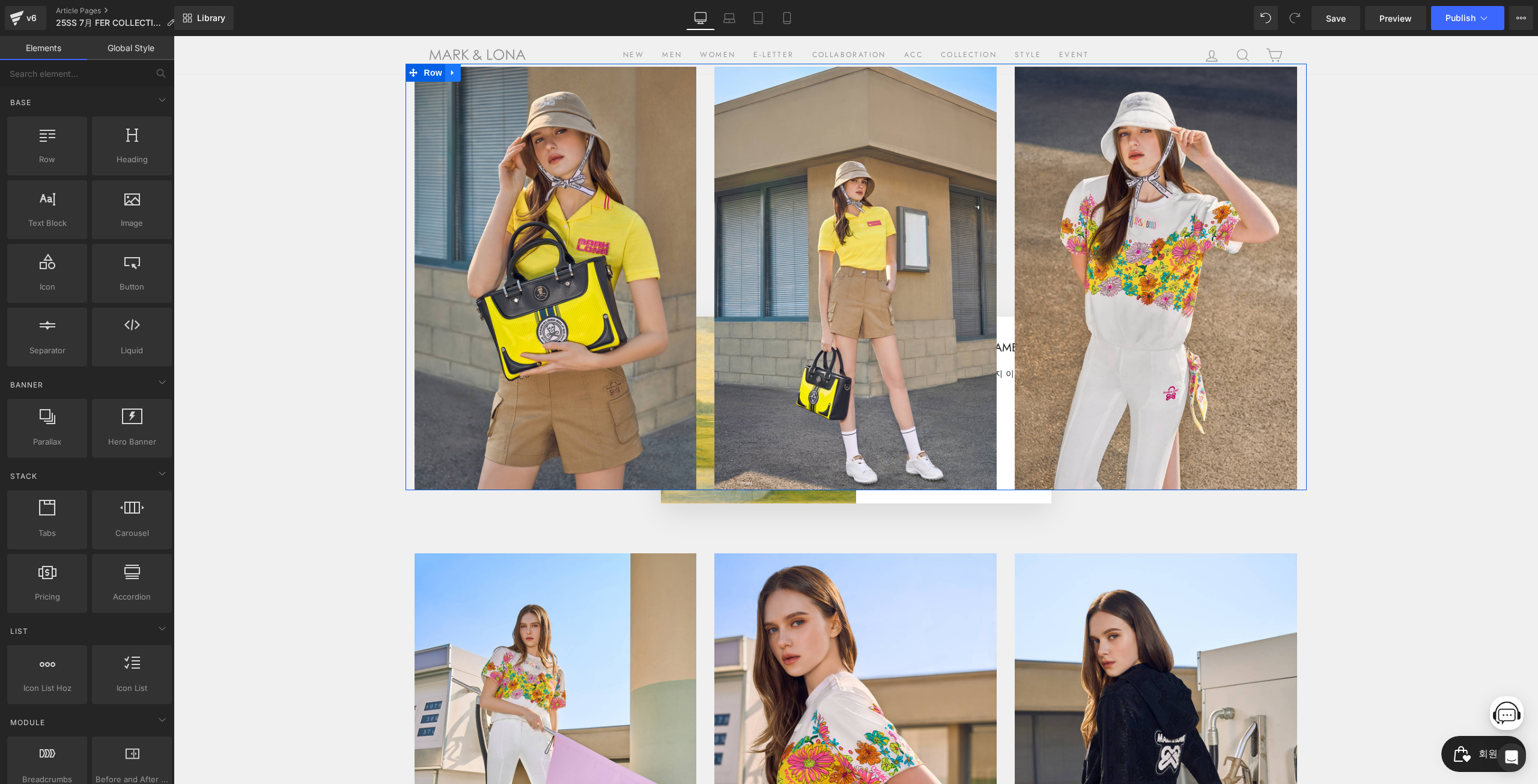
click at [450, 71] on icon at bounding box center [453, 72] width 9 height 9
click at [480, 71] on icon at bounding box center [484, 73] width 9 height 9
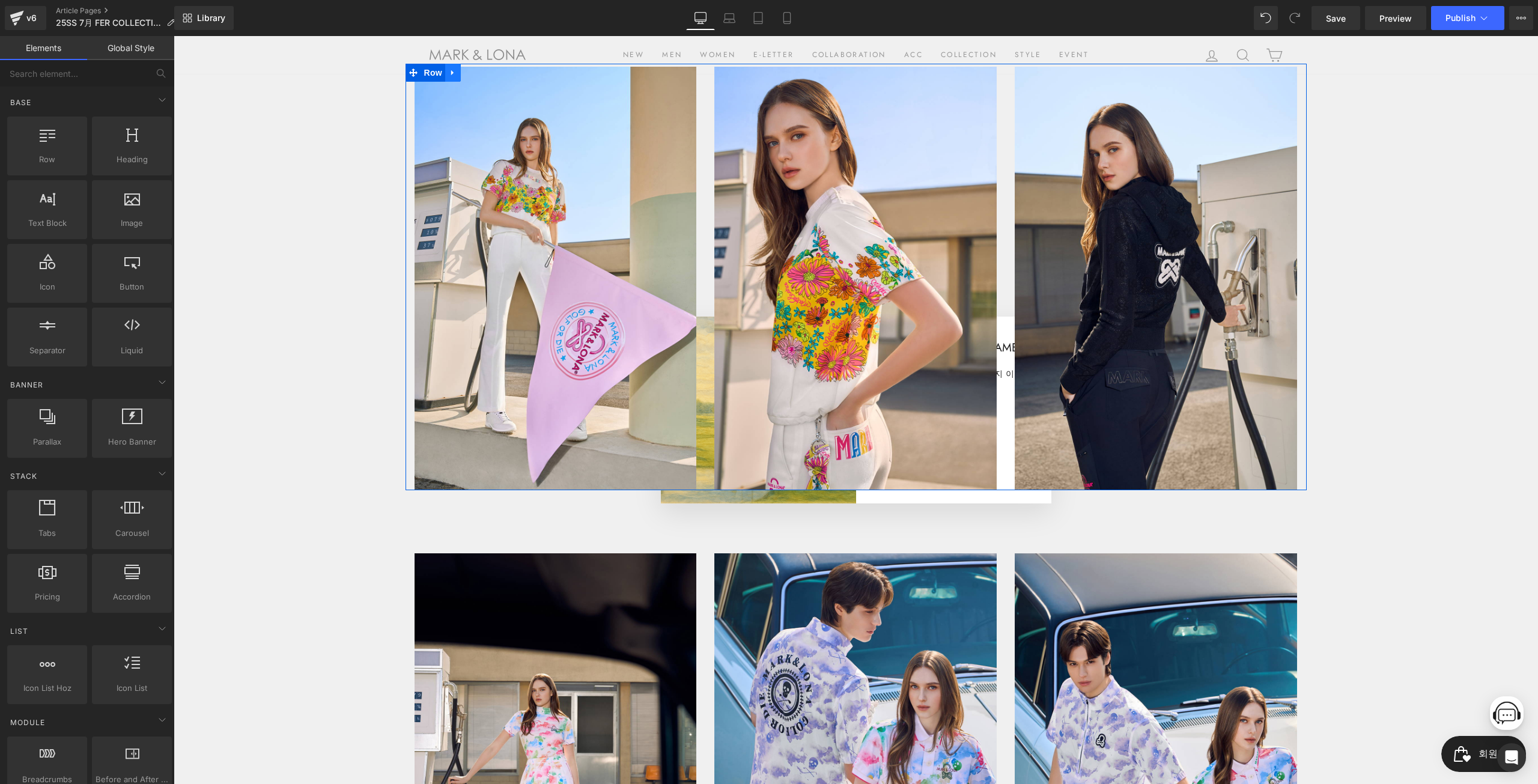
click at [449, 69] on icon at bounding box center [453, 72] width 9 height 9
click at [482, 73] on icon at bounding box center [484, 73] width 9 height 9
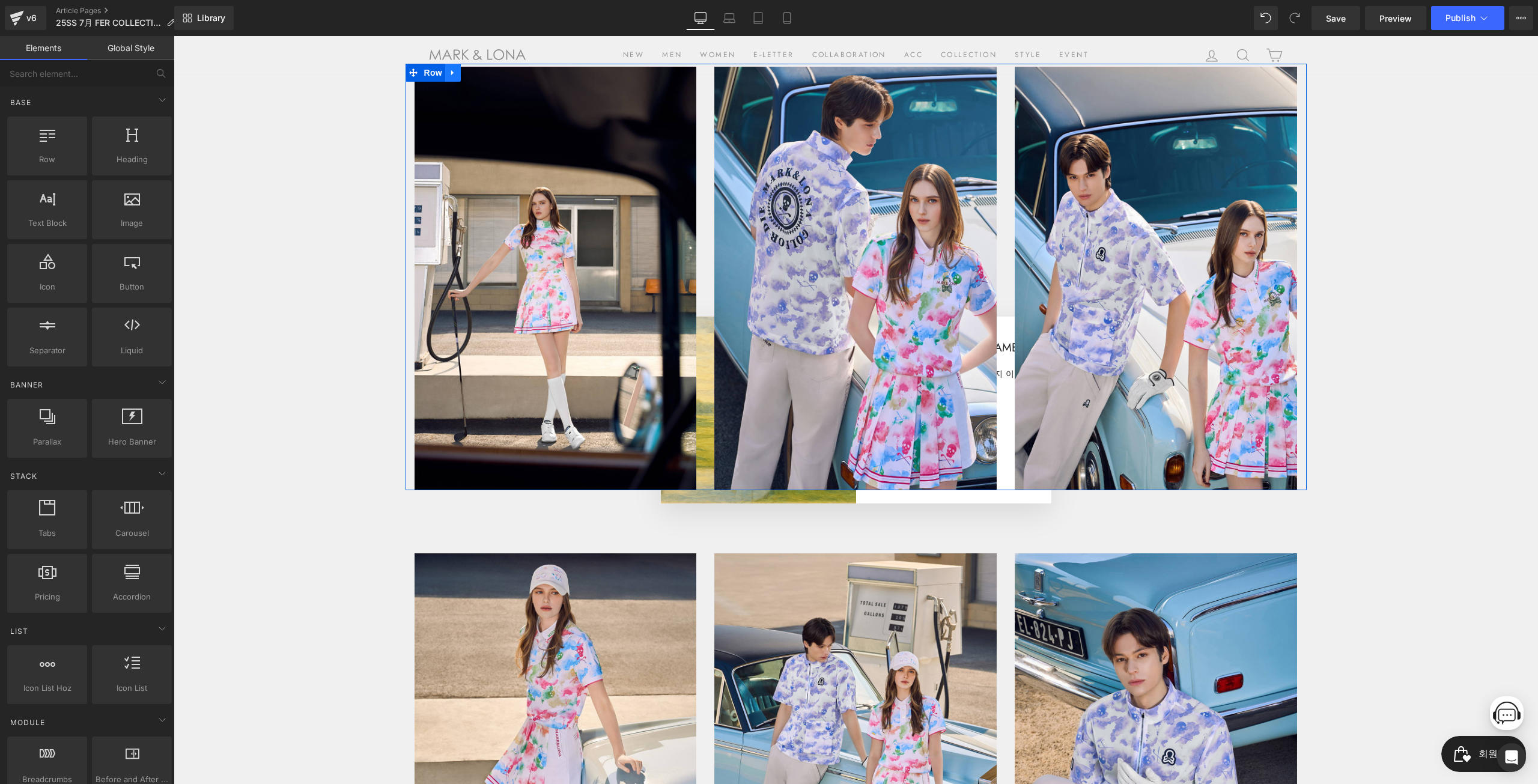
click at [450, 71] on icon at bounding box center [453, 72] width 9 height 9
click at [481, 76] on icon at bounding box center [484, 73] width 9 height 9
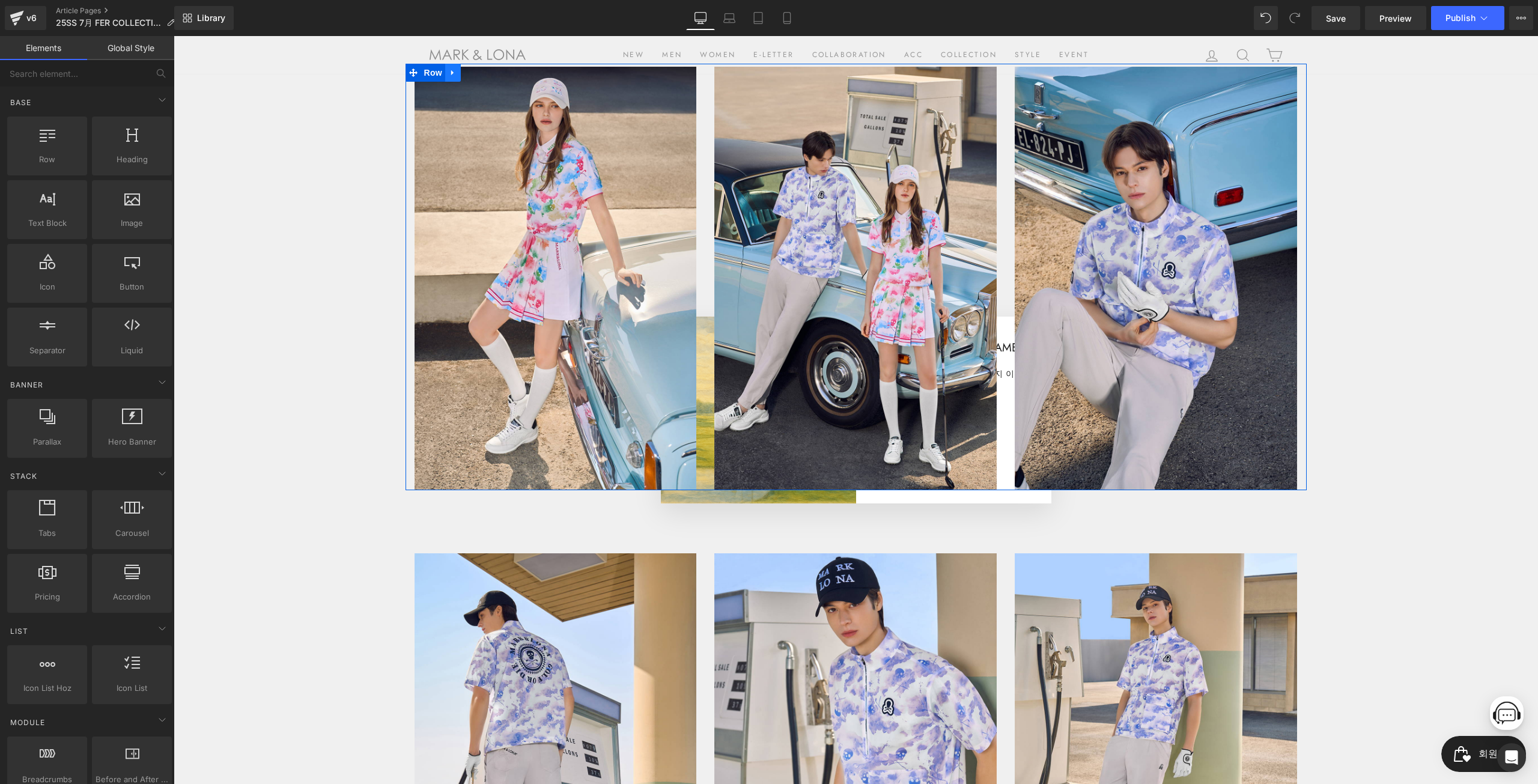
click at [450, 73] on icon at bounding box center [453, 72] width 9 height 9
click at [484, 74] on link at bounding box center [484, 72] width 16 height 18
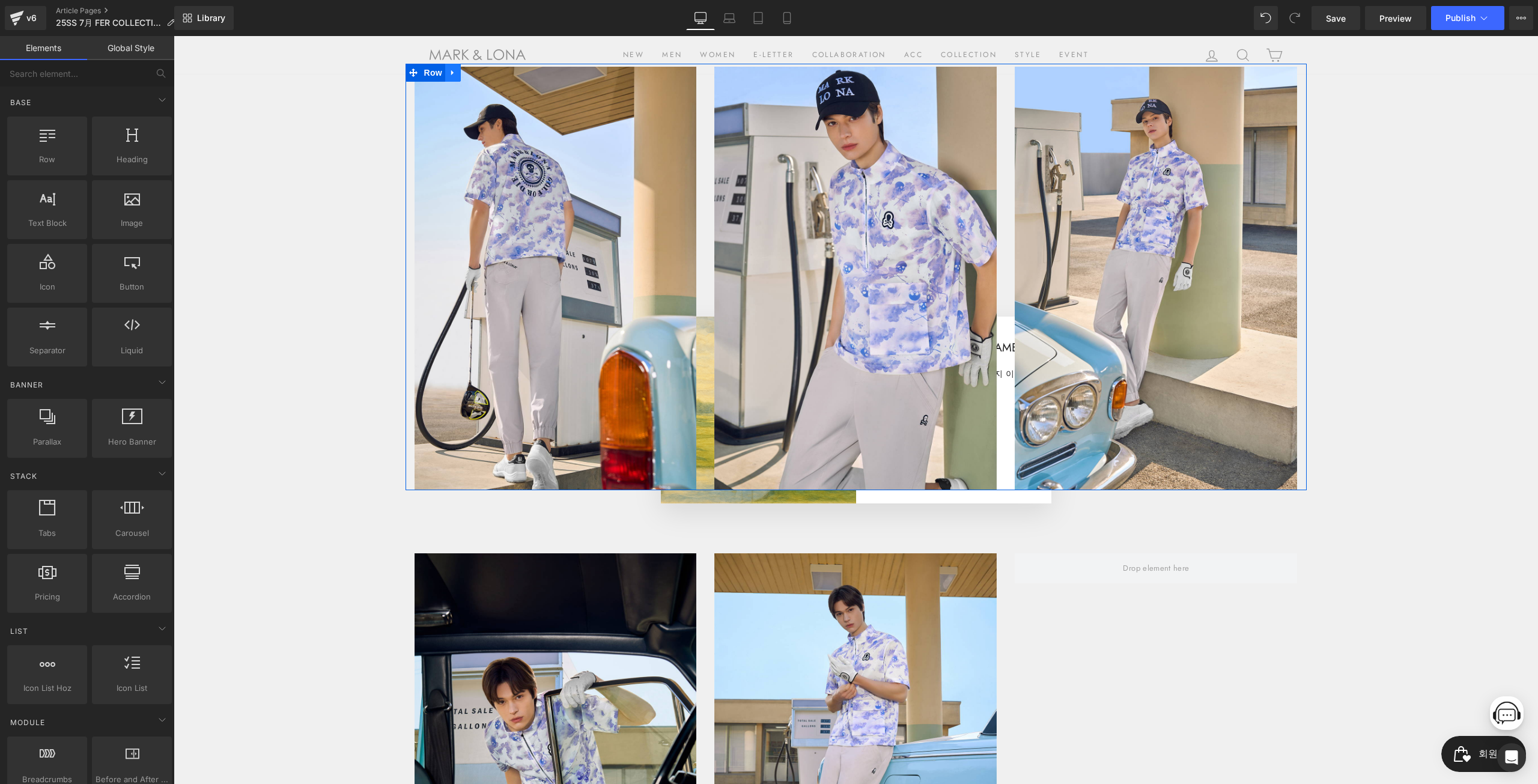
click at [452, 71] on icon at bounding box center [453, 72] width 9 height 9
click at [476, 74] on link at bounding box center [484, 72] width 16 height 18
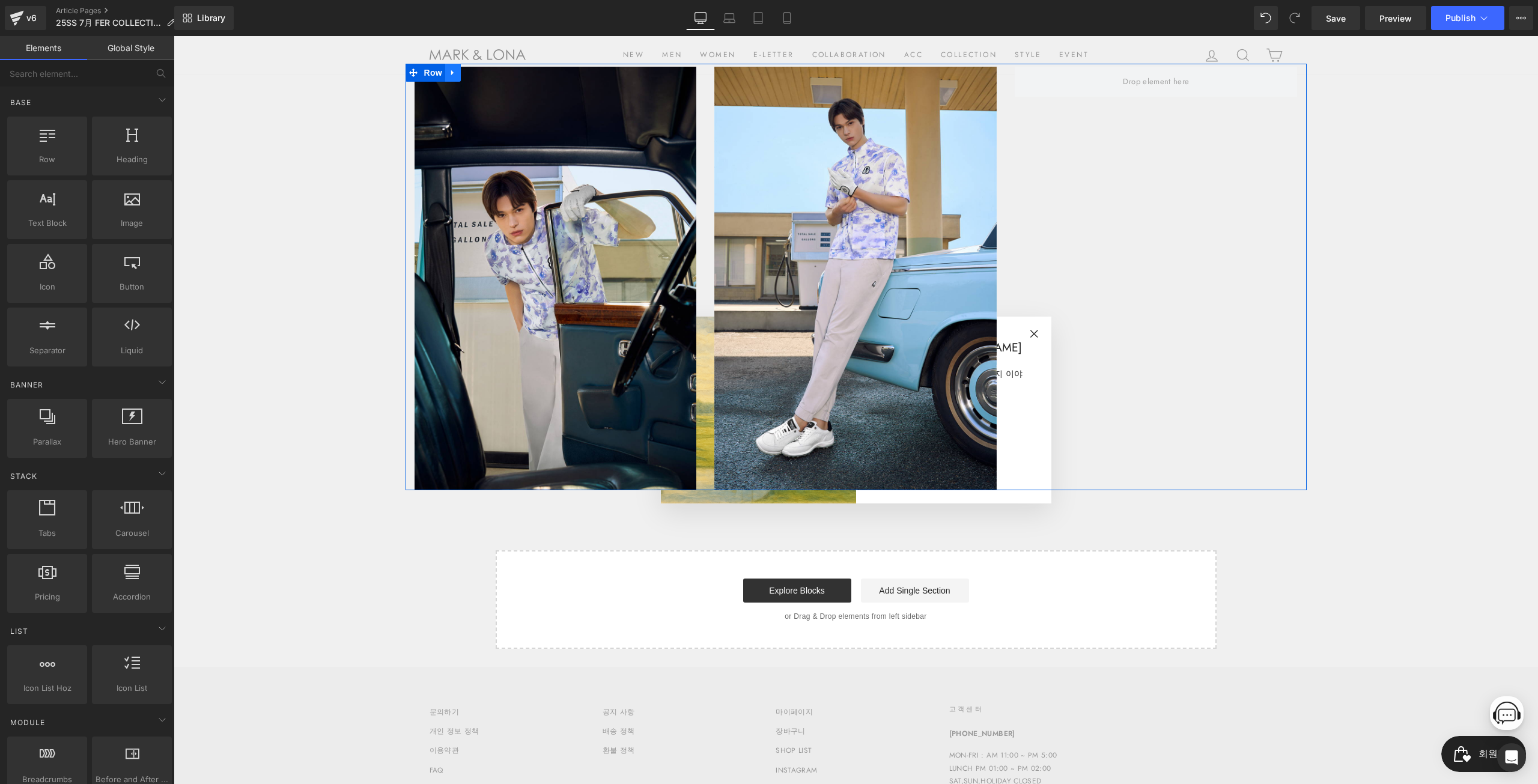
click at [449, 71] on icon at bounding box center [453, 72] width 9 height 9
click at [482, 76] on icon at bounding box center [484, 73] width 9 height 9
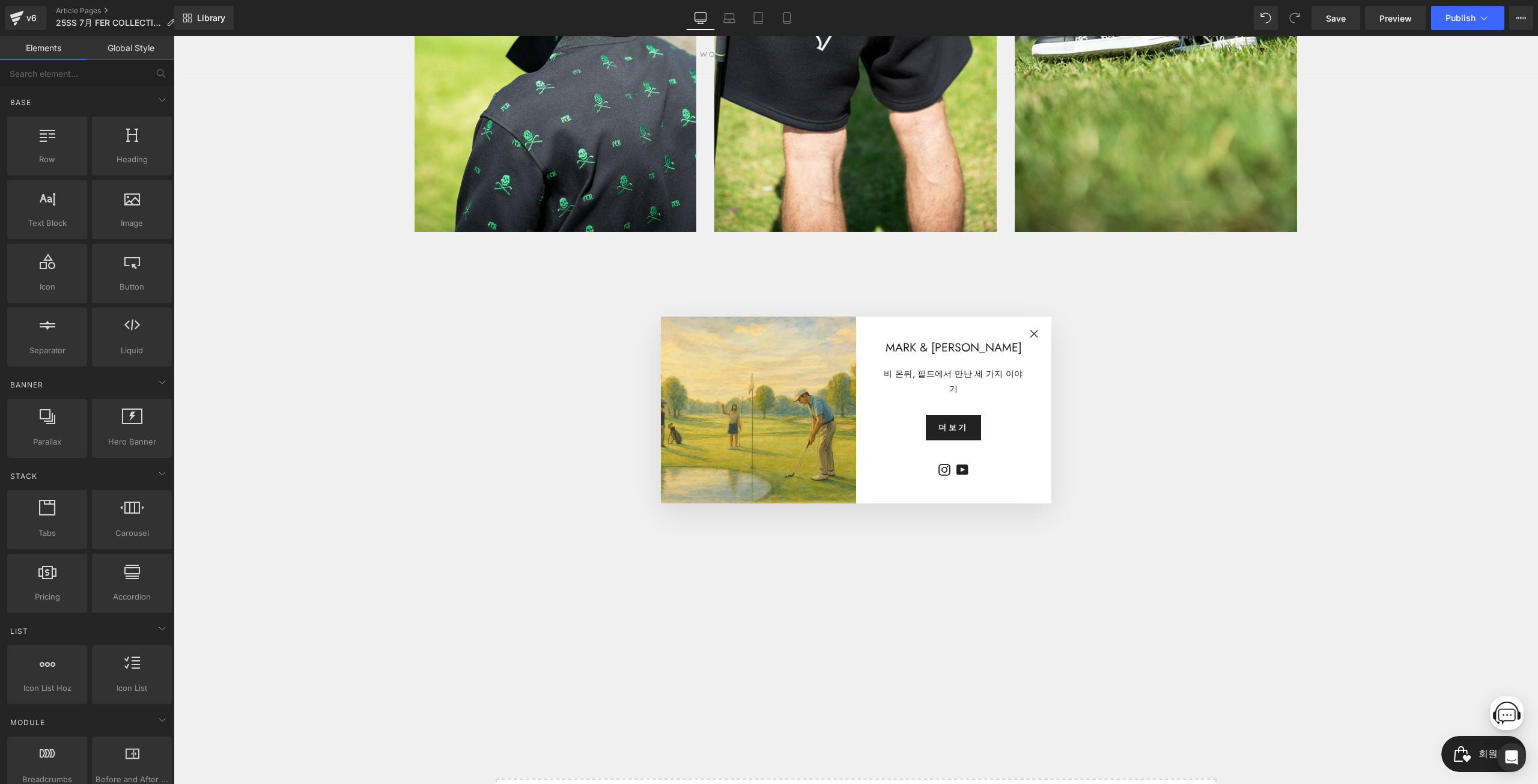
drag, startPoint x: 336, startPoint y: 470, endPoint x: 336, endPoint y: 480, distance: 10.0
click at [336, 478] on div "MARK & LONA 비 온뒤, 필드에서 만난 세 가지 이야기 더보기 Instagram YouTube "취소(esc)"" at bounding box center [855, 410] width 1364 height 748
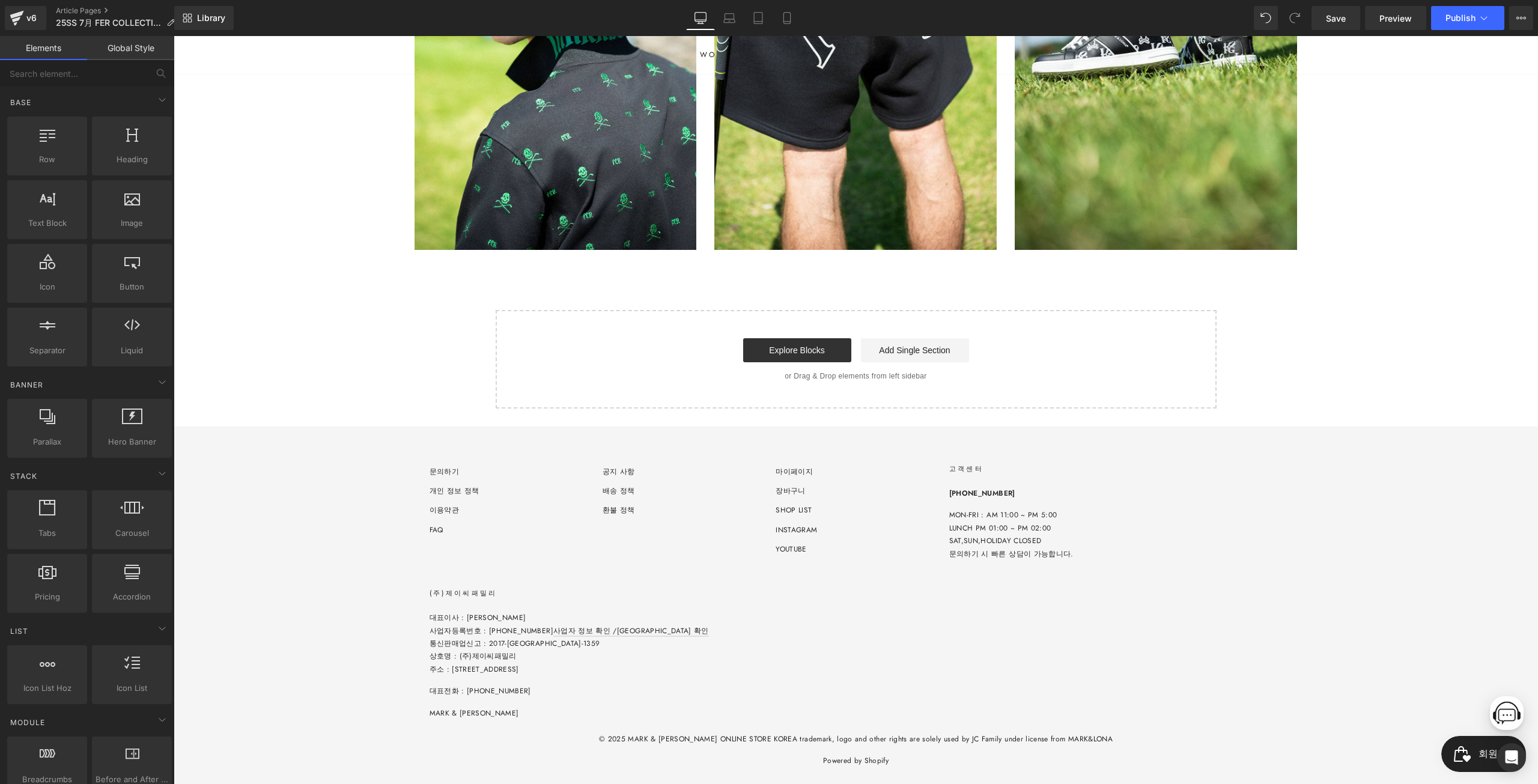
scroll to position [0, 0]
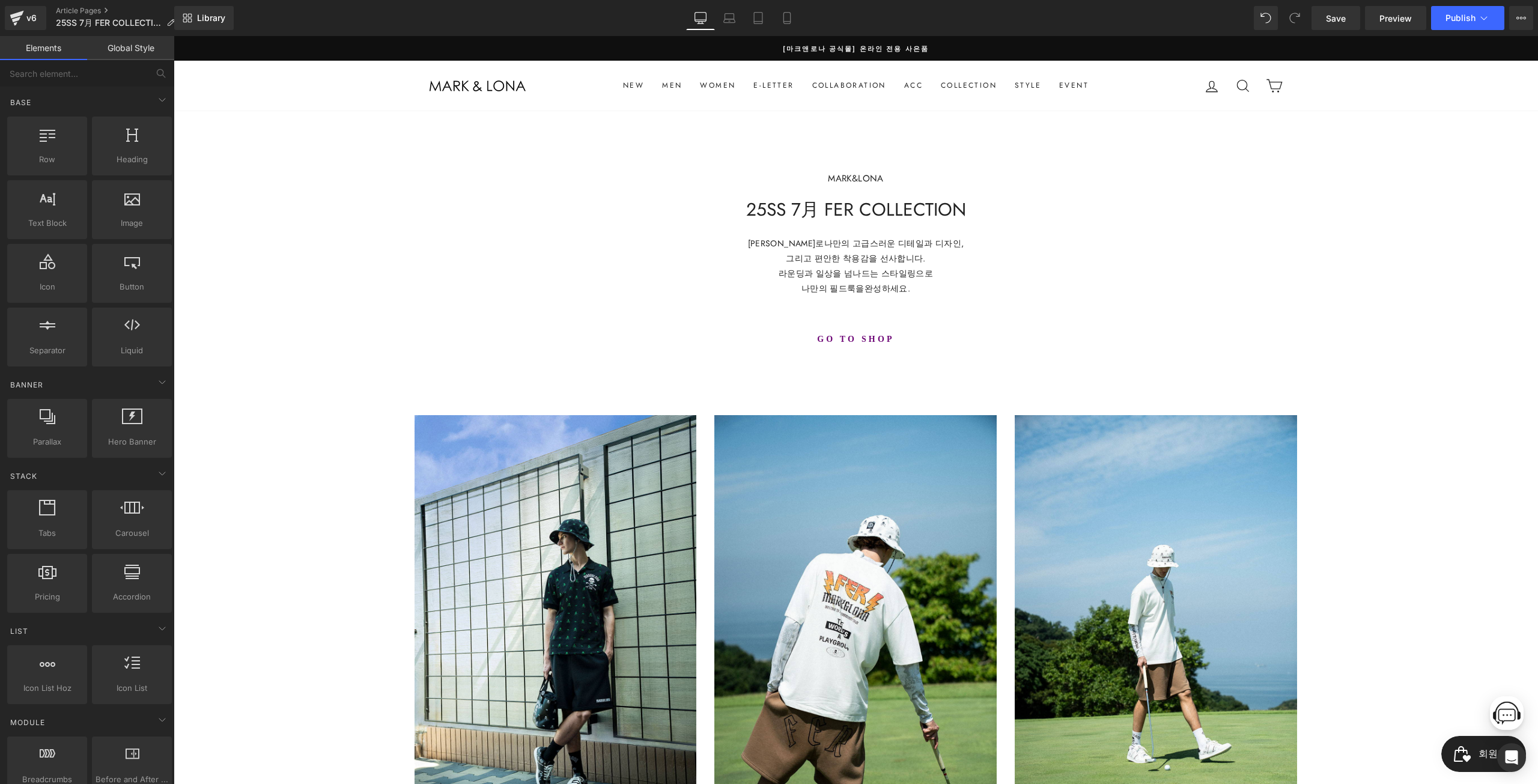
drag, startPoint x: 355, startPoint y: 576, endPoint x: 366, endPoint y: 149, distance: 427.1
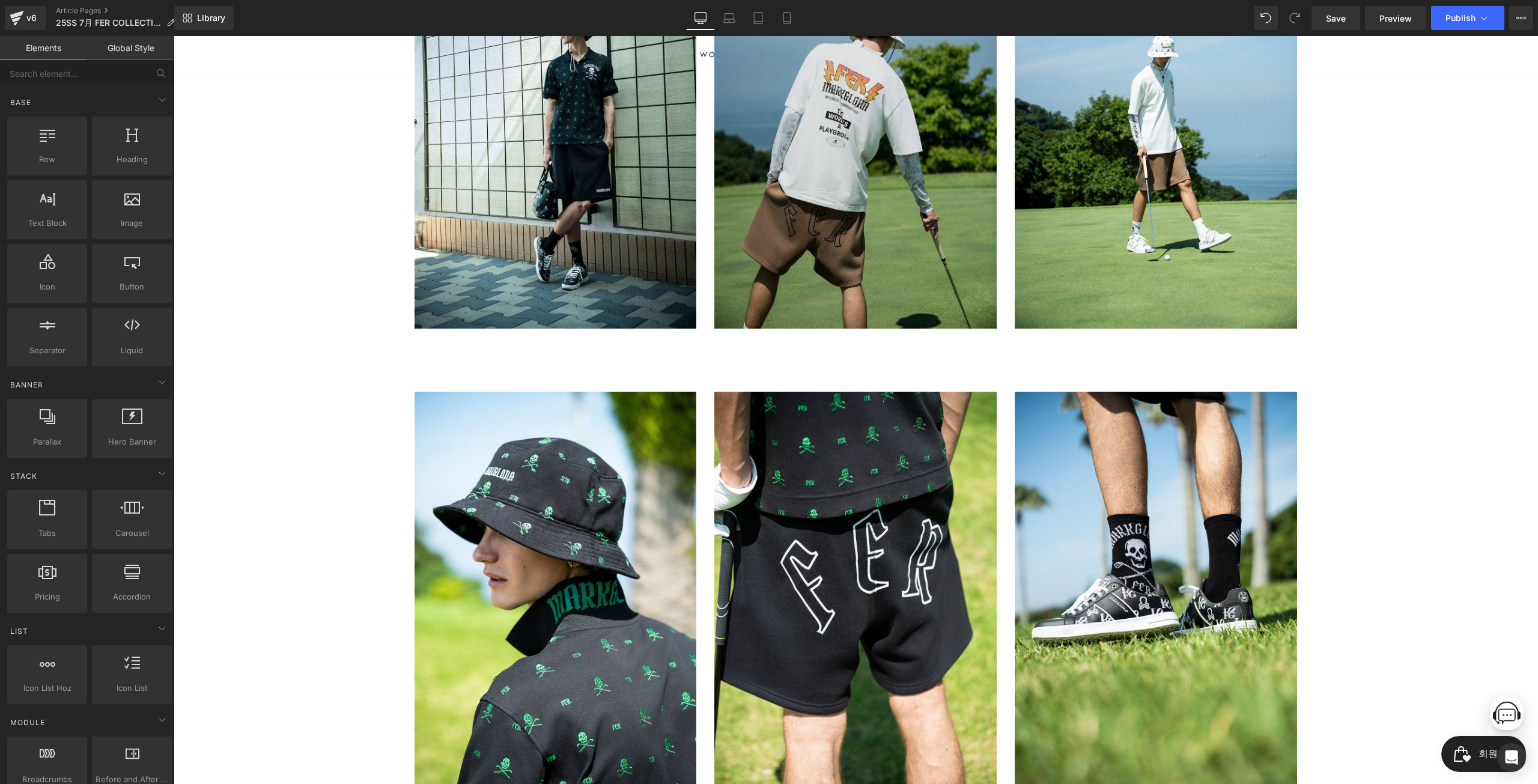
scroll to position [601, 0]
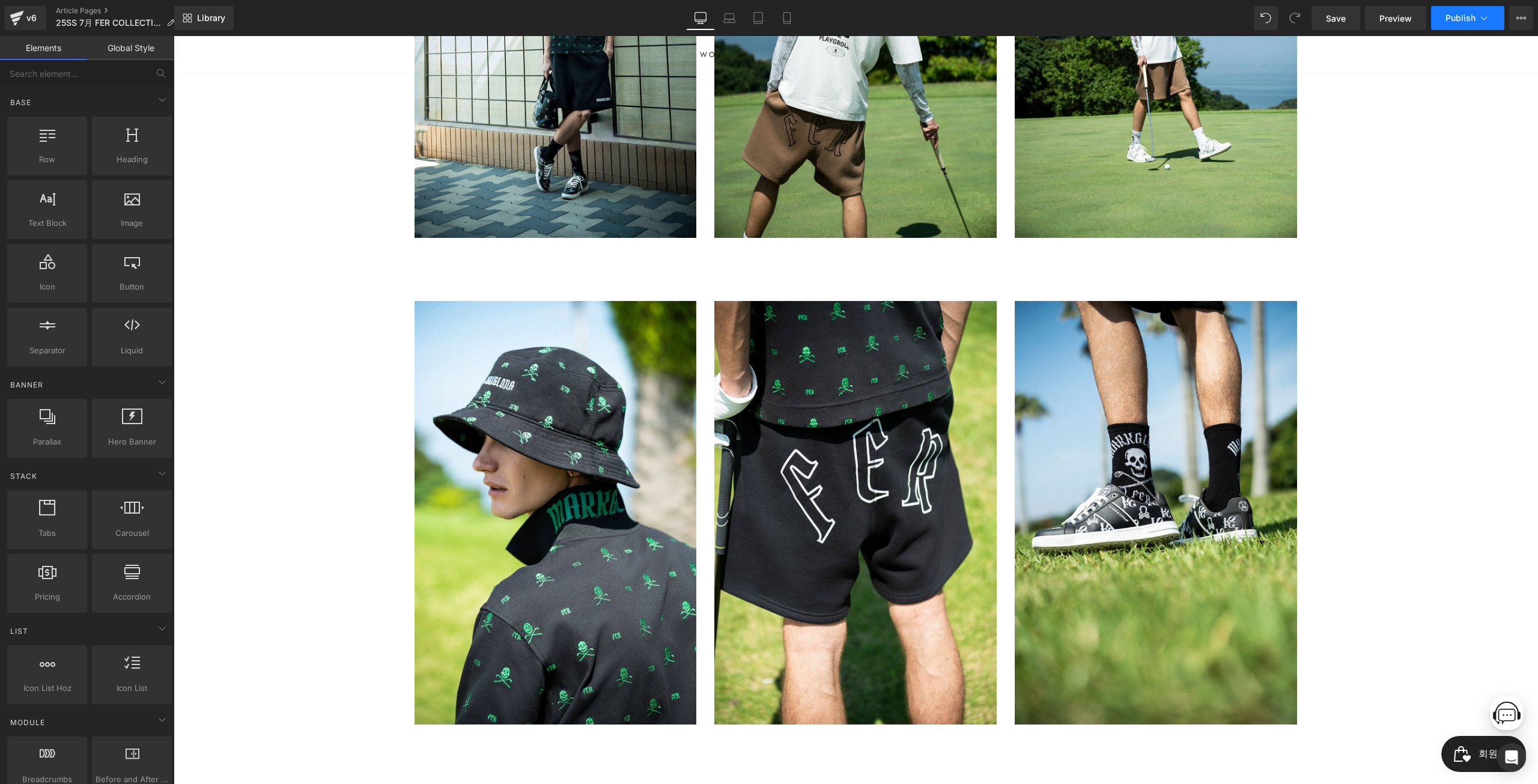
click at [1470, 13] on span "Publish" at bounding box center [1460, 18] width 30 height 10
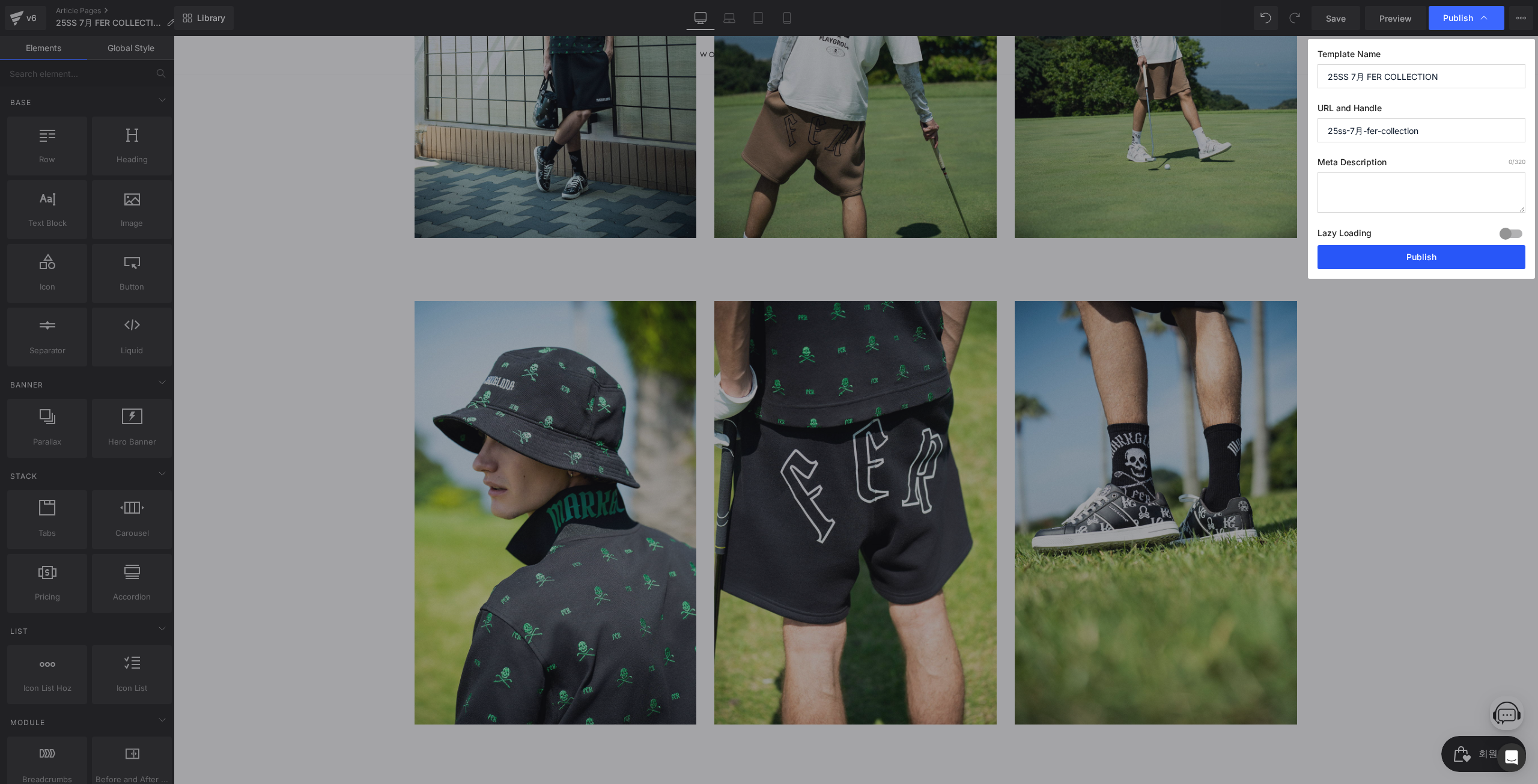
click at [1393, 256] on button "Publish" at bounding box center [1422, 257] width 208 height 24
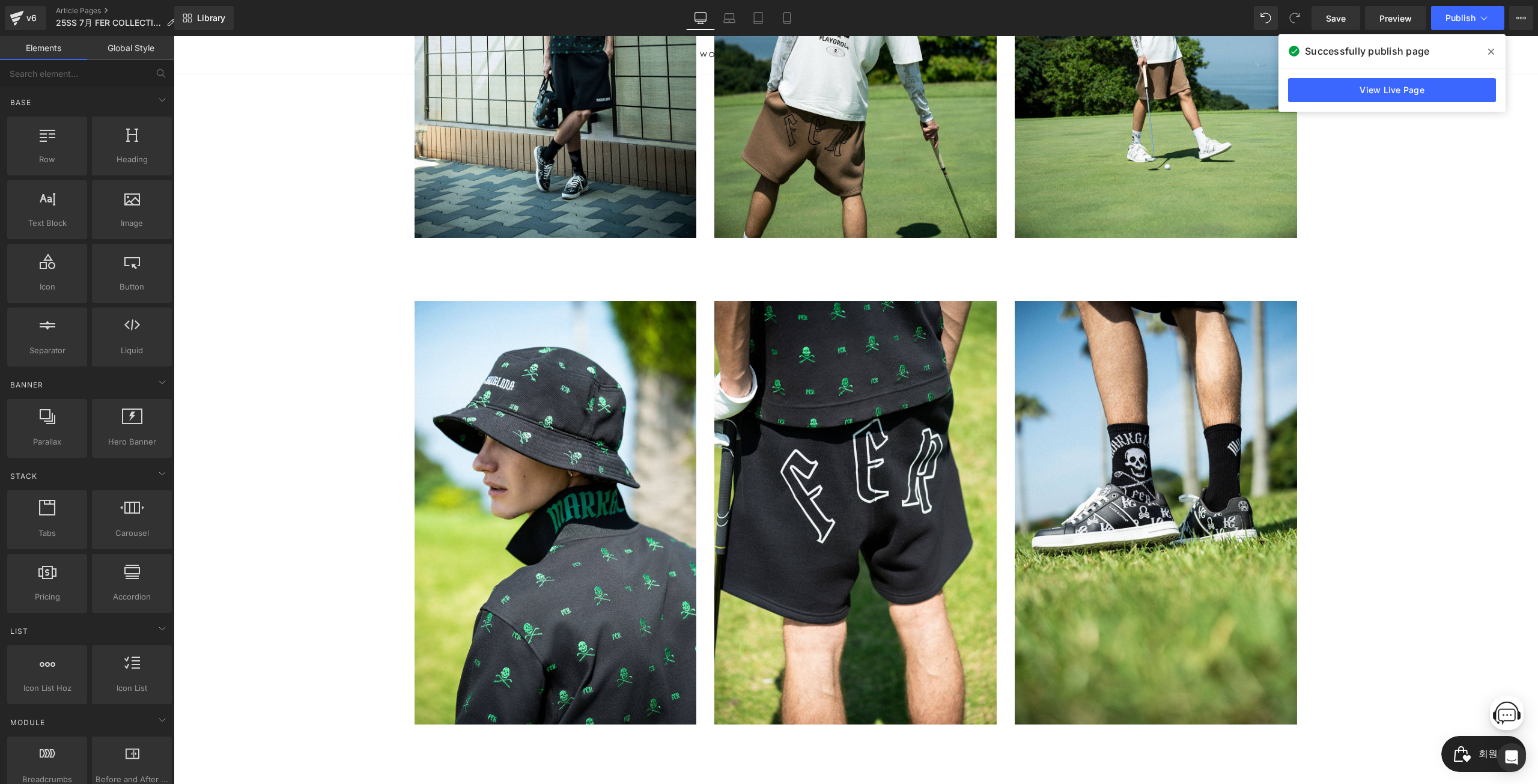
click at [1488, 50] on icon at bounding box center [1490, 51] width 6 height 10
click at [73, 12] on link "Article Pages" at bounding box center [120, 11] width 129 height 10
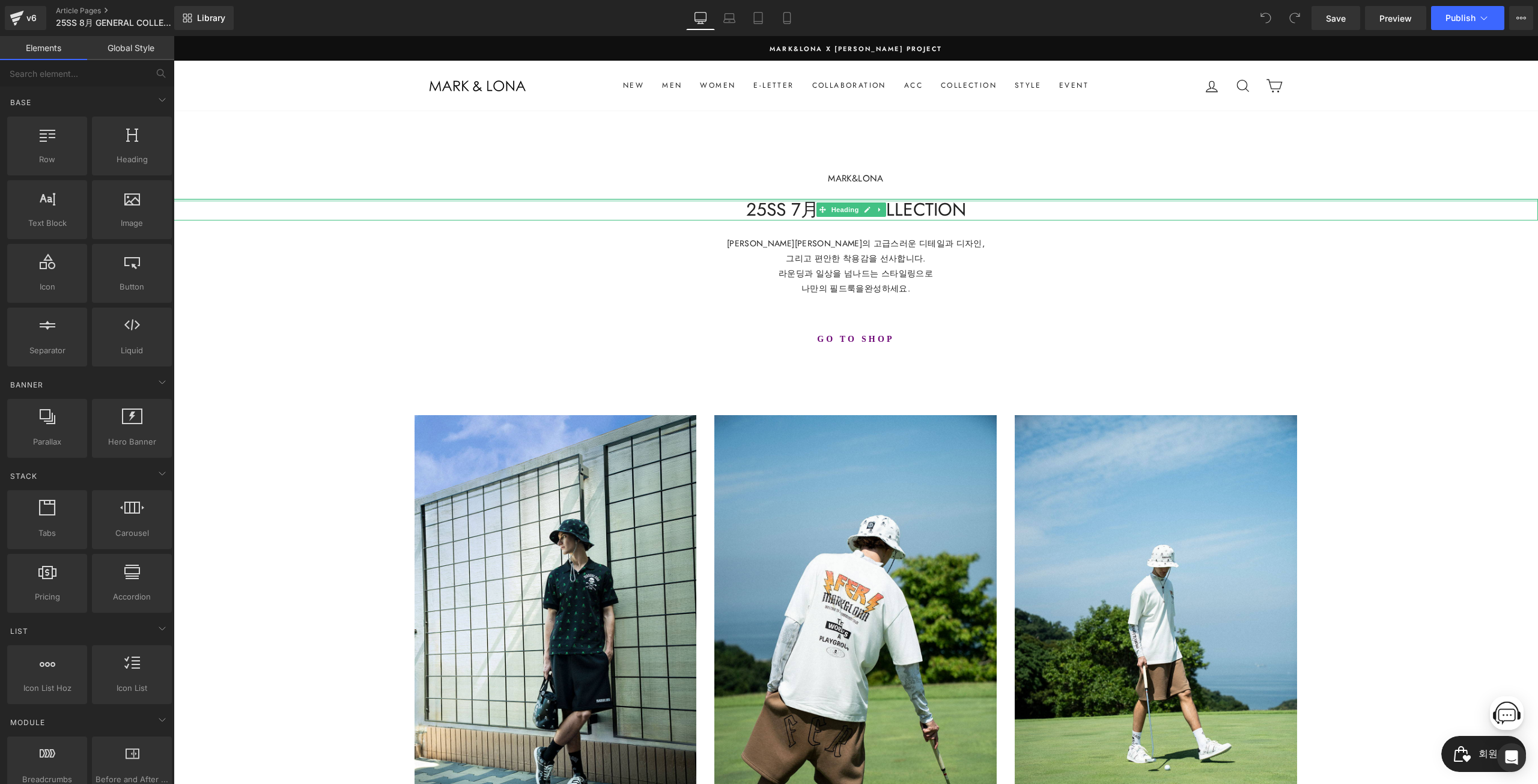
click at [801, 199] on div at bounding box center [855, 199] width 1364 height 3
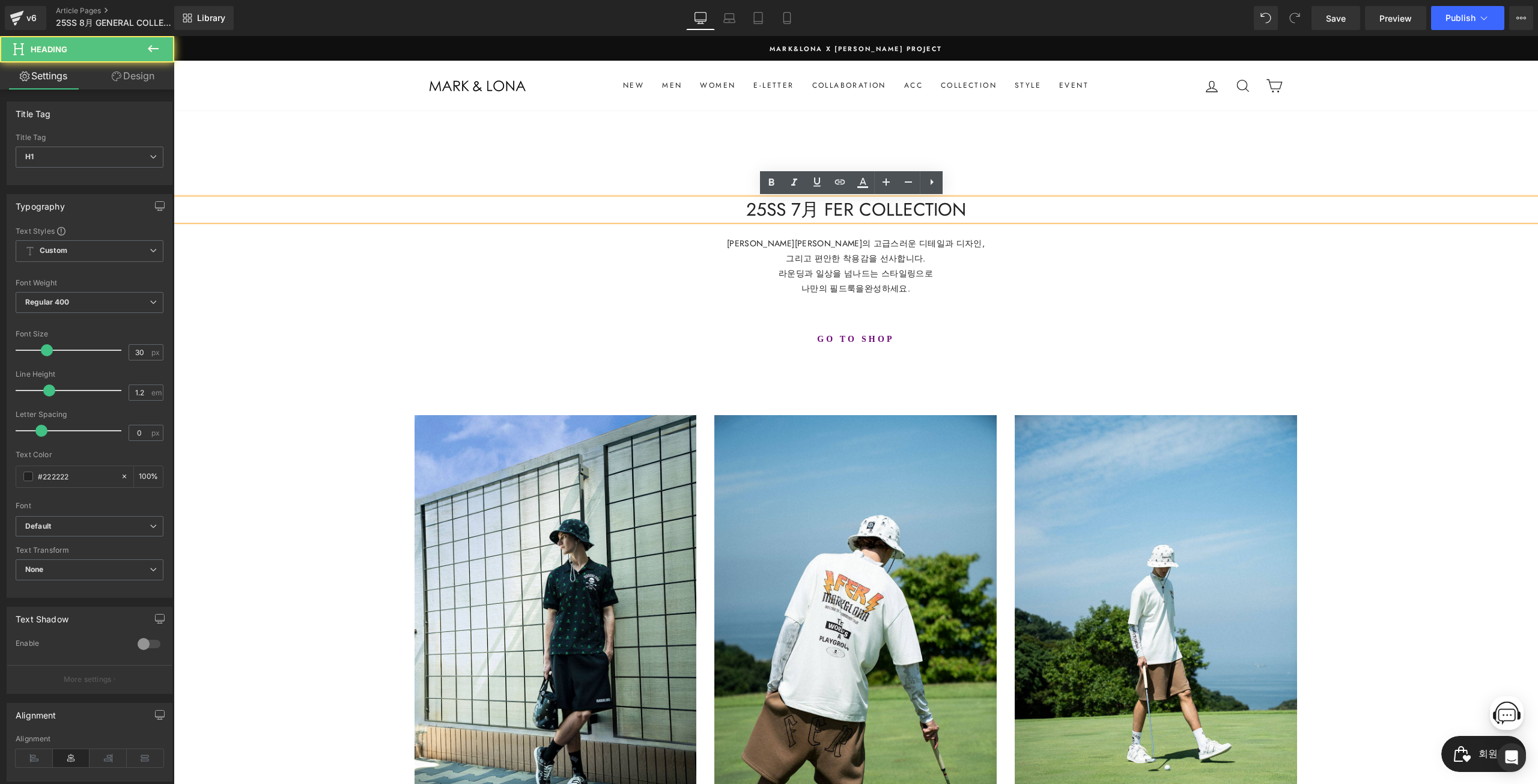
click at [791, 210] on h1 "25SS 7月 FER COLLECTION" at bounding box center [855, 209] width 1364 height 22
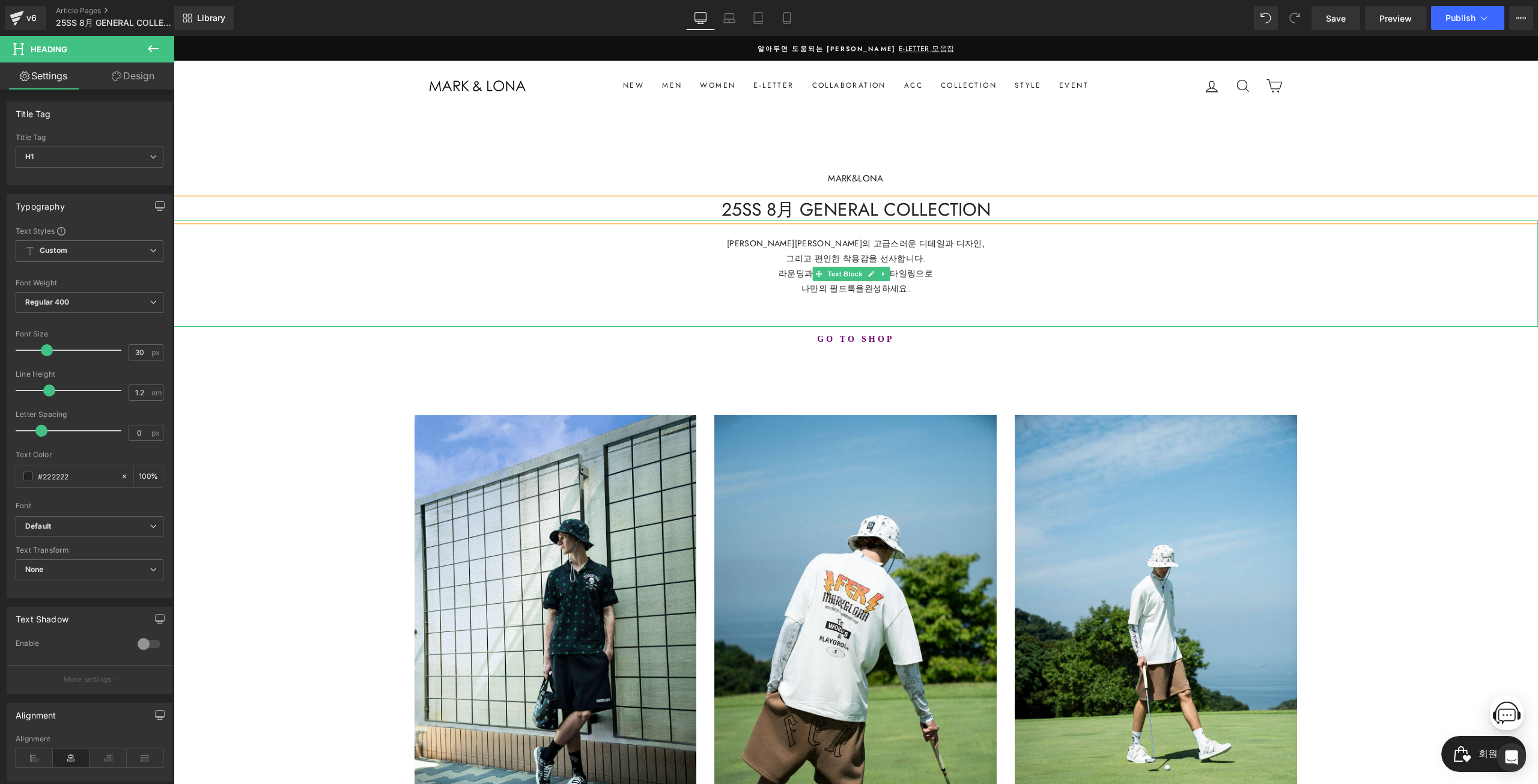
click at [457, 270] on p "라운딩과 일상을 넘나드는 스타일링으로" at bounding box center [855, 273] width 1364 height 15
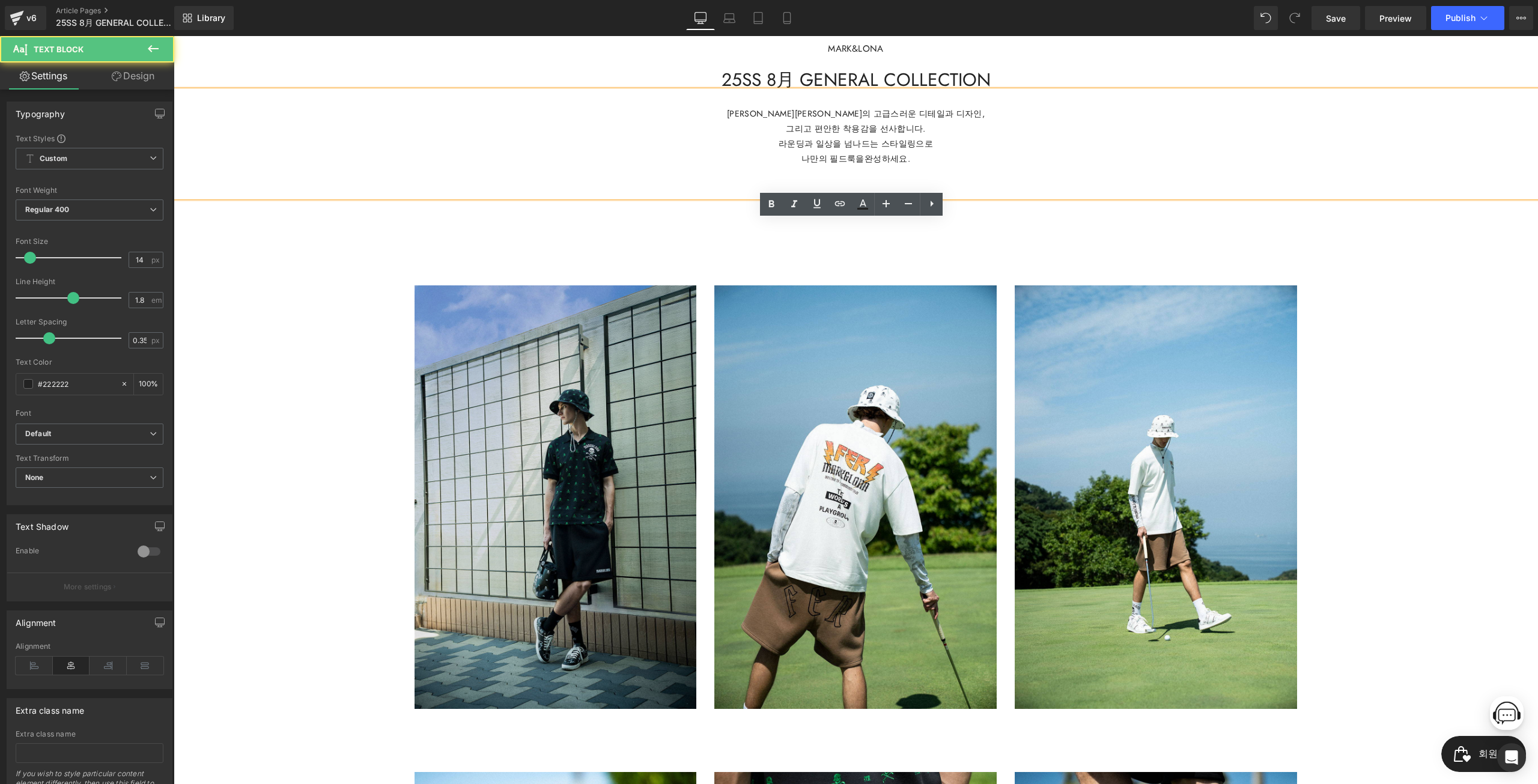
scroll to position [240, 0]
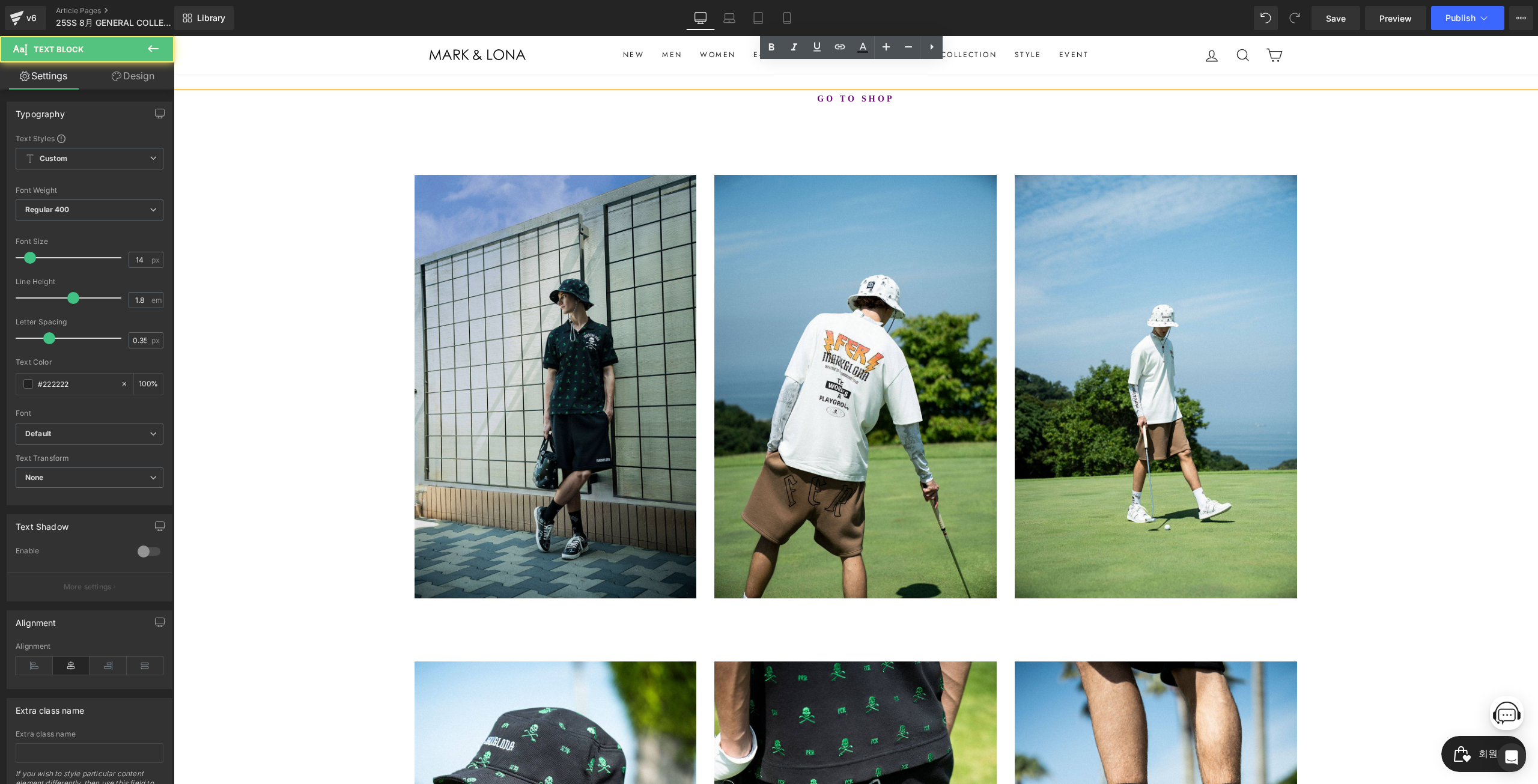
click at [607, 424] on img at bounding box center [556, 386] width 282 height 423
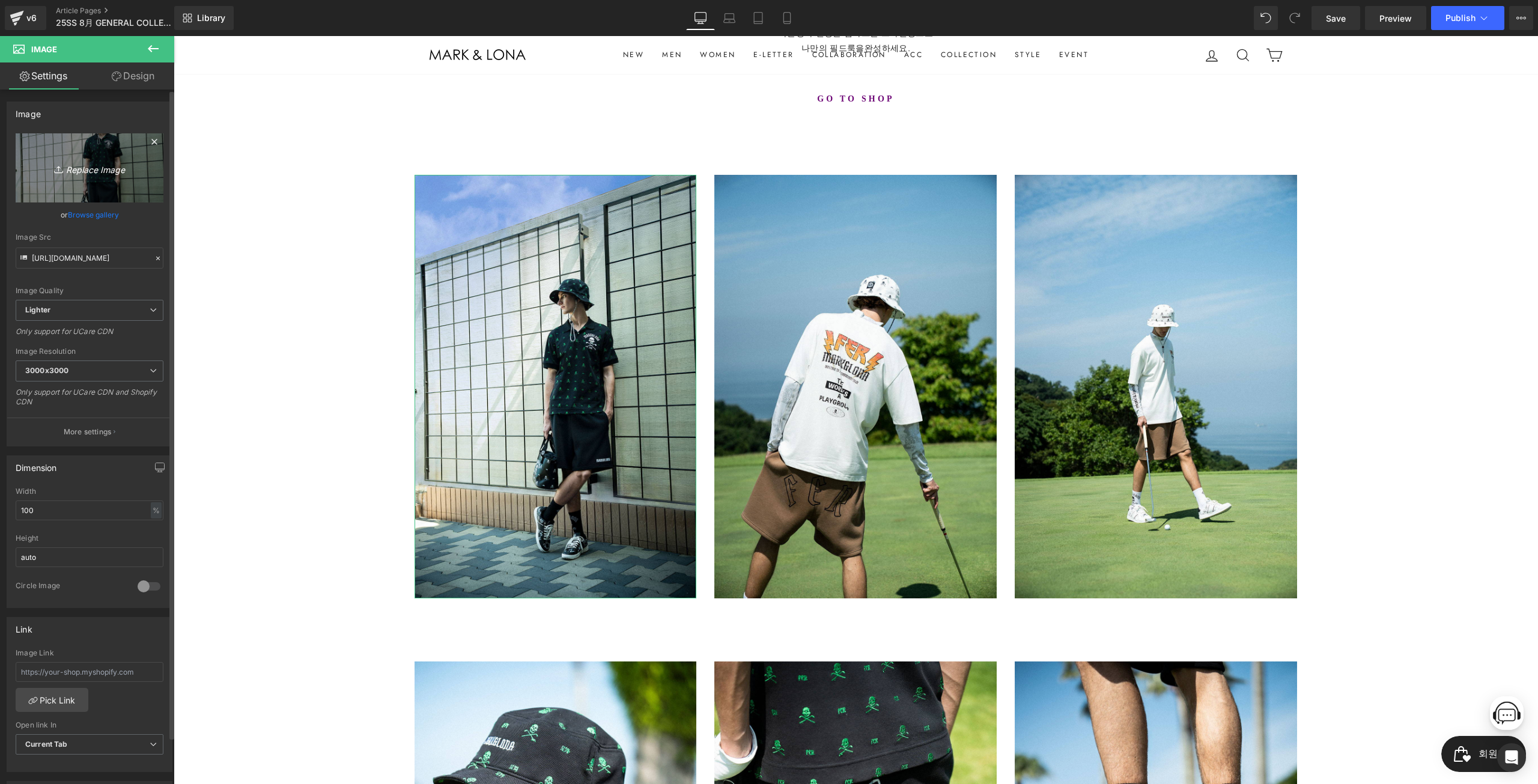
click at [148, 163] on link "Replace Image" at bounding box center [90, 168] width 148 height 69
type input "C:\fakepath\8__0000_cut06_1181.jpg"
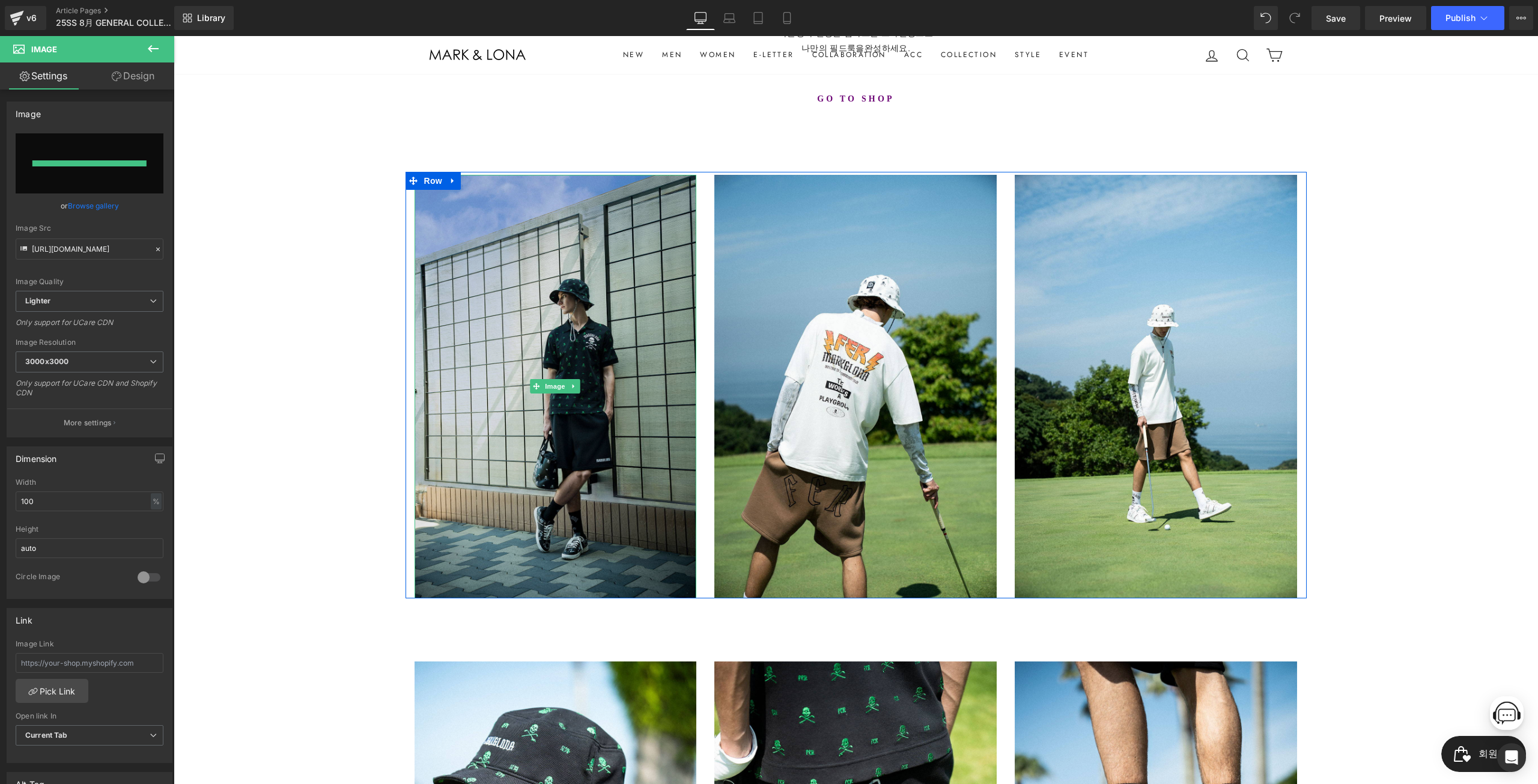
type input "[URL][DOMAIN_NAME]"
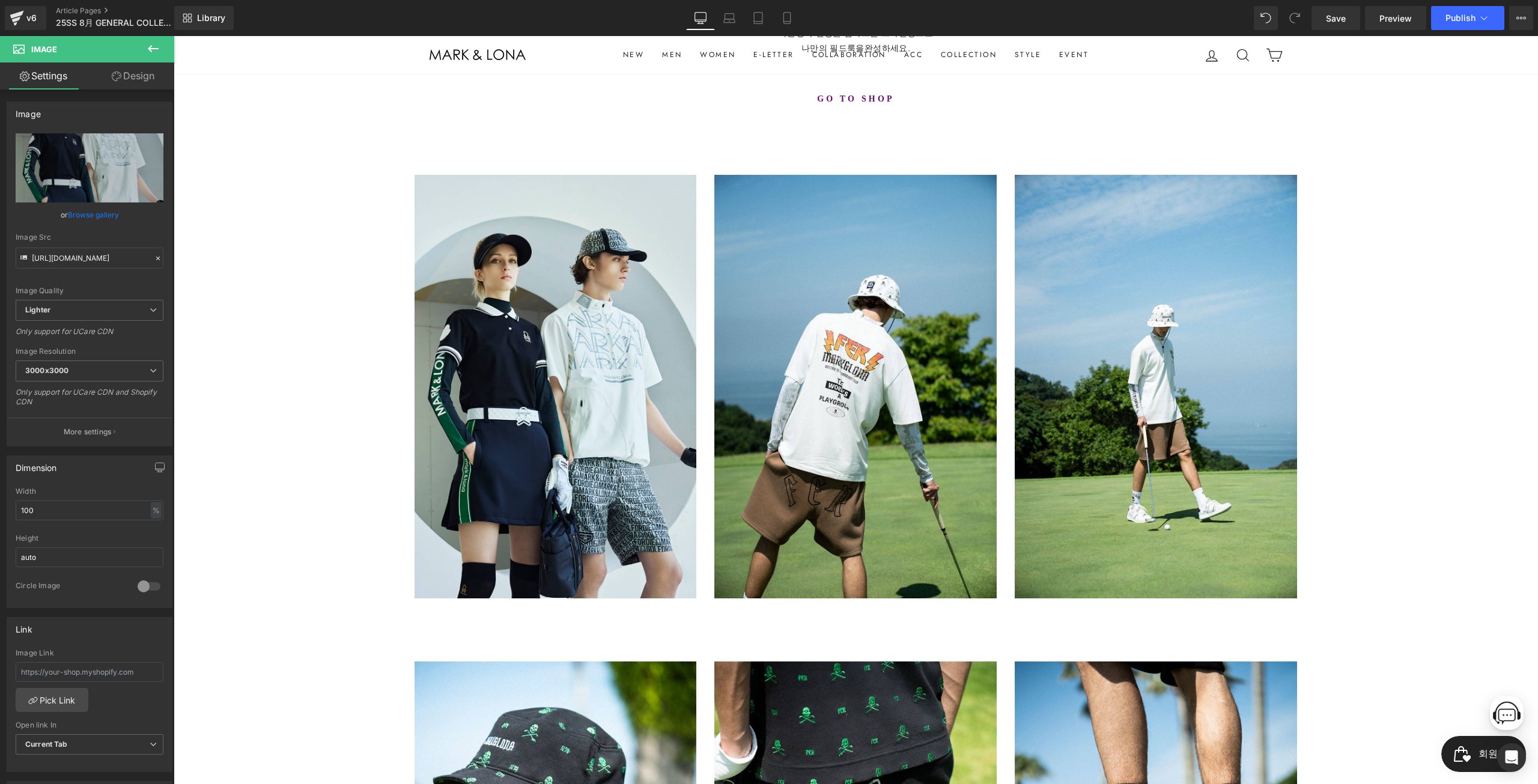
click at [331, 376] on div "MARK&LONA Text Block 25SS 8月 GENERAL COLLECTION Heading [PERSON_NAME]의 고급스러운 디테…" at bounding box center [855, 556] width 1364 height 1373
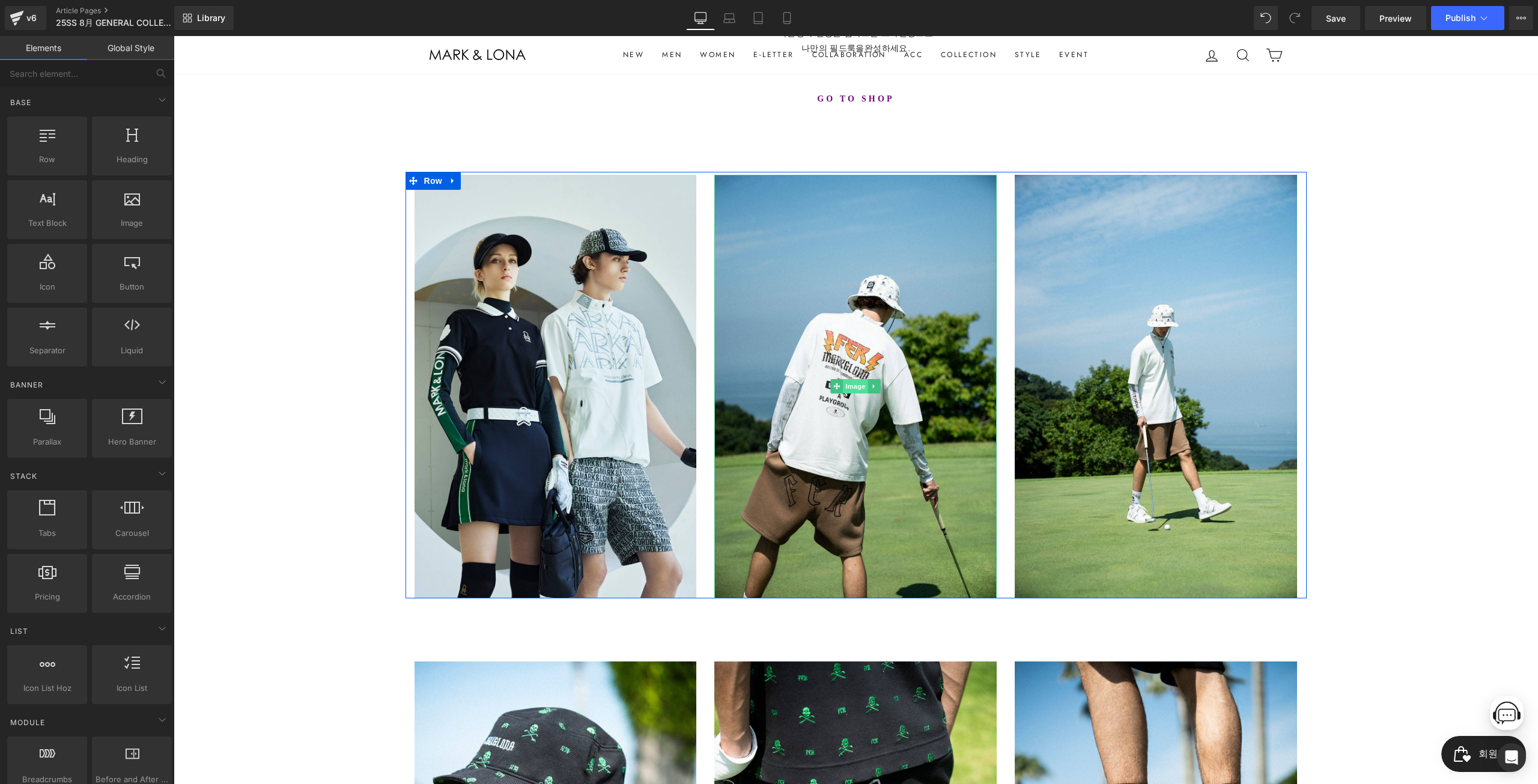
click at [855, 382] on span "Image" at bounding box center [855, 386] width 26 height 14
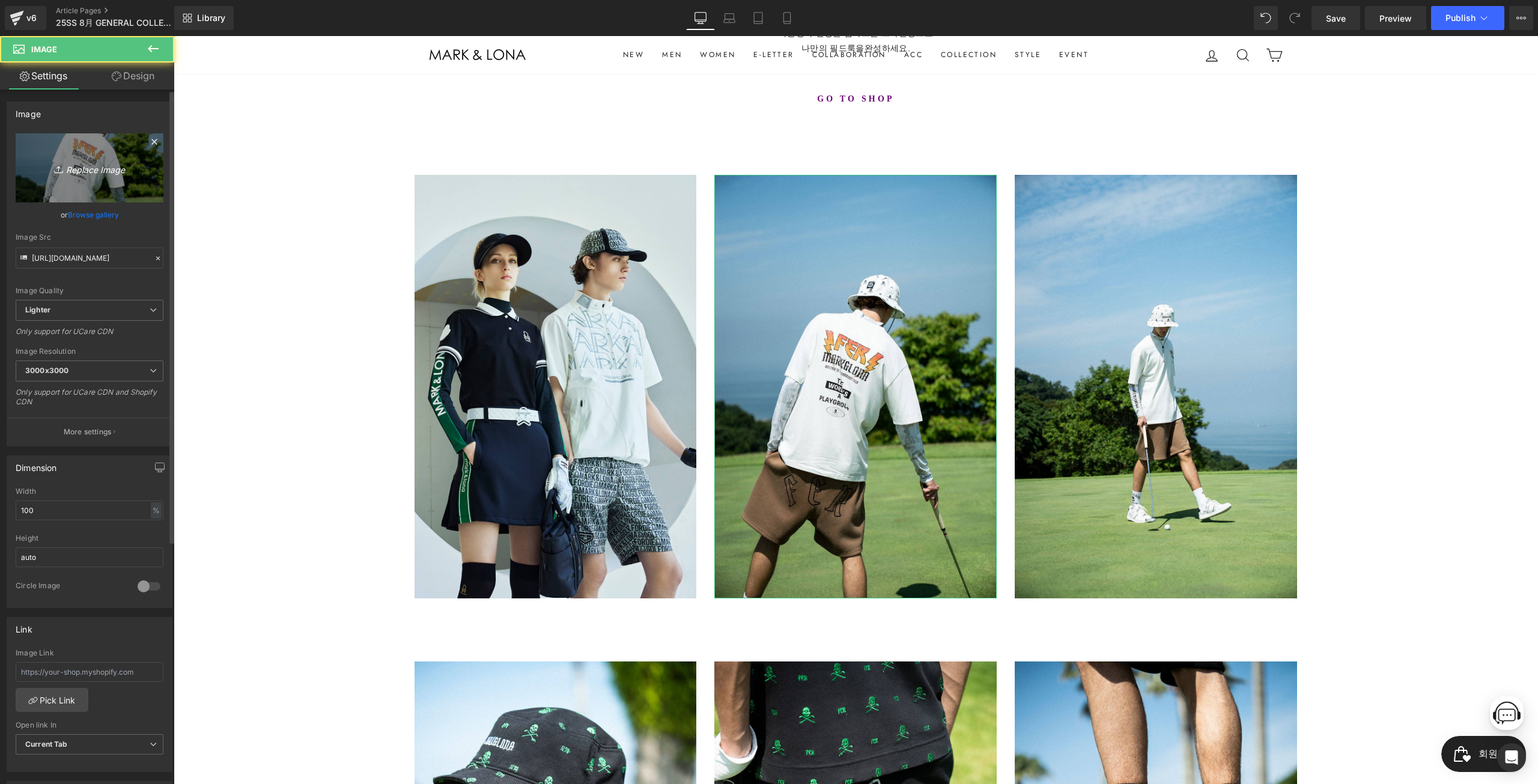
click at [69, 154] on link "Replace Image" at bounding box center [90, 168] width 148 height 69
type input "C:\fakepath\8__0001_cut03_0616.jpg"
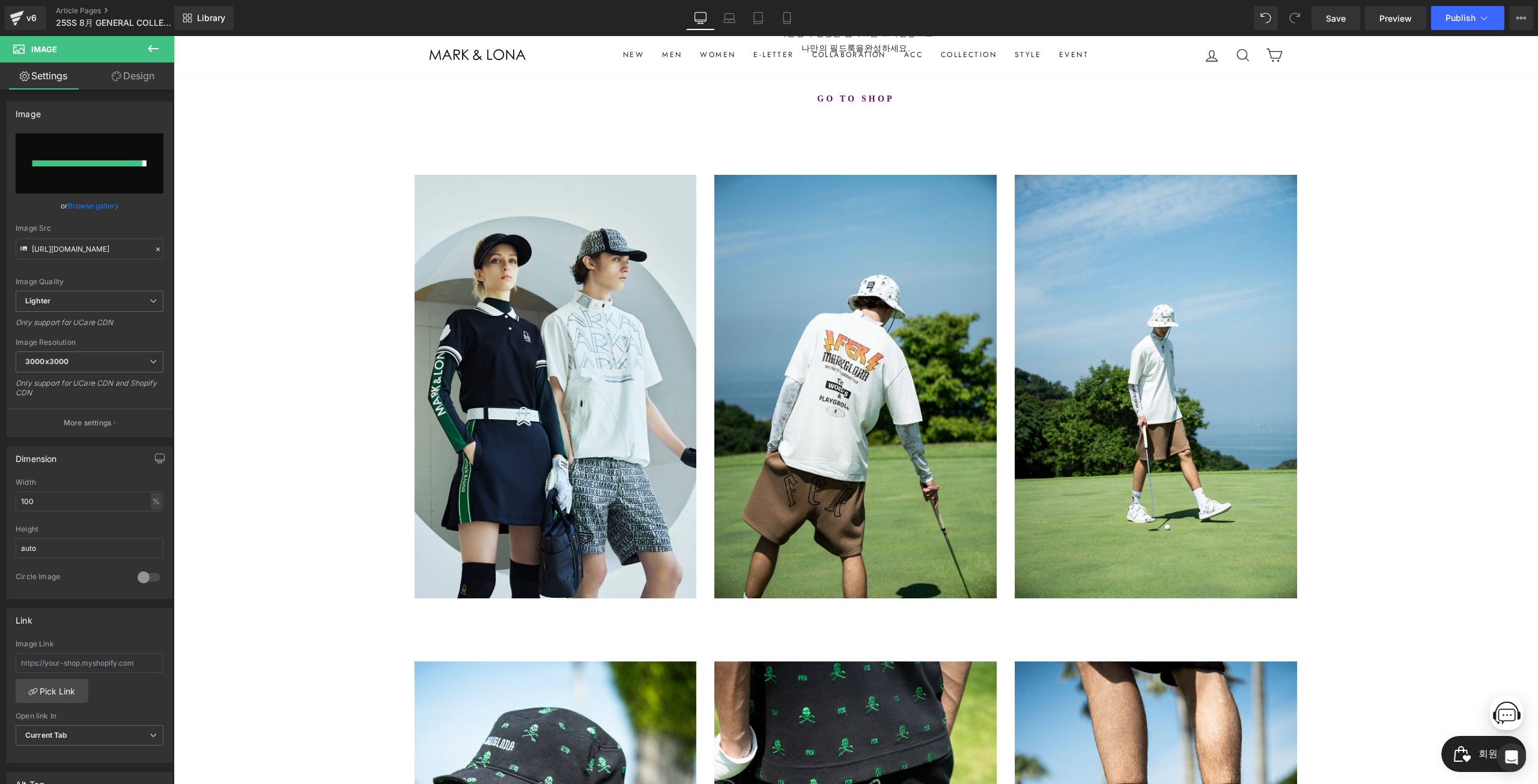
type input "[URL][DOMAIN_NAME]"
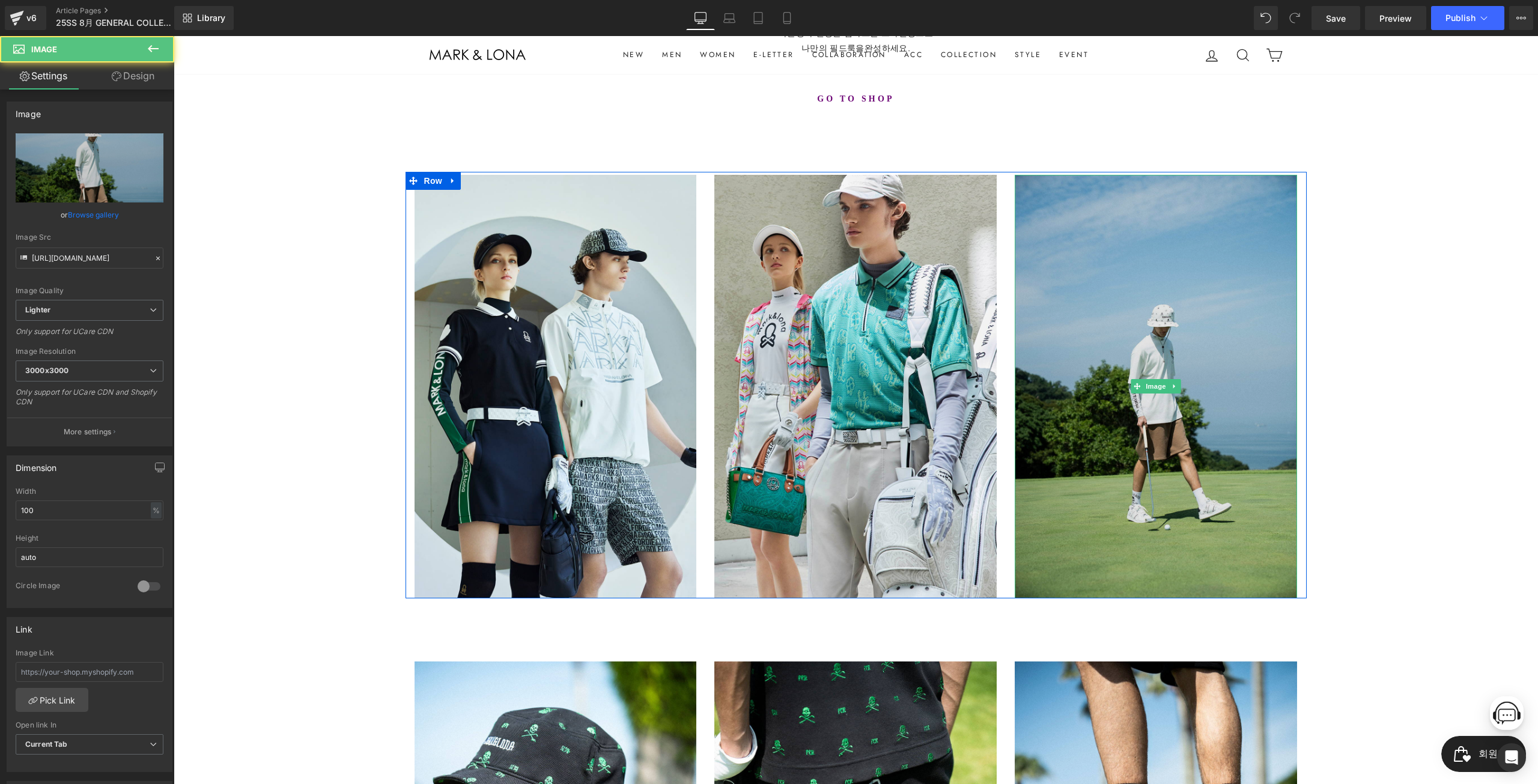
click at [1151, 347] on img at bounding box center [1156, 386] width 282 height 423
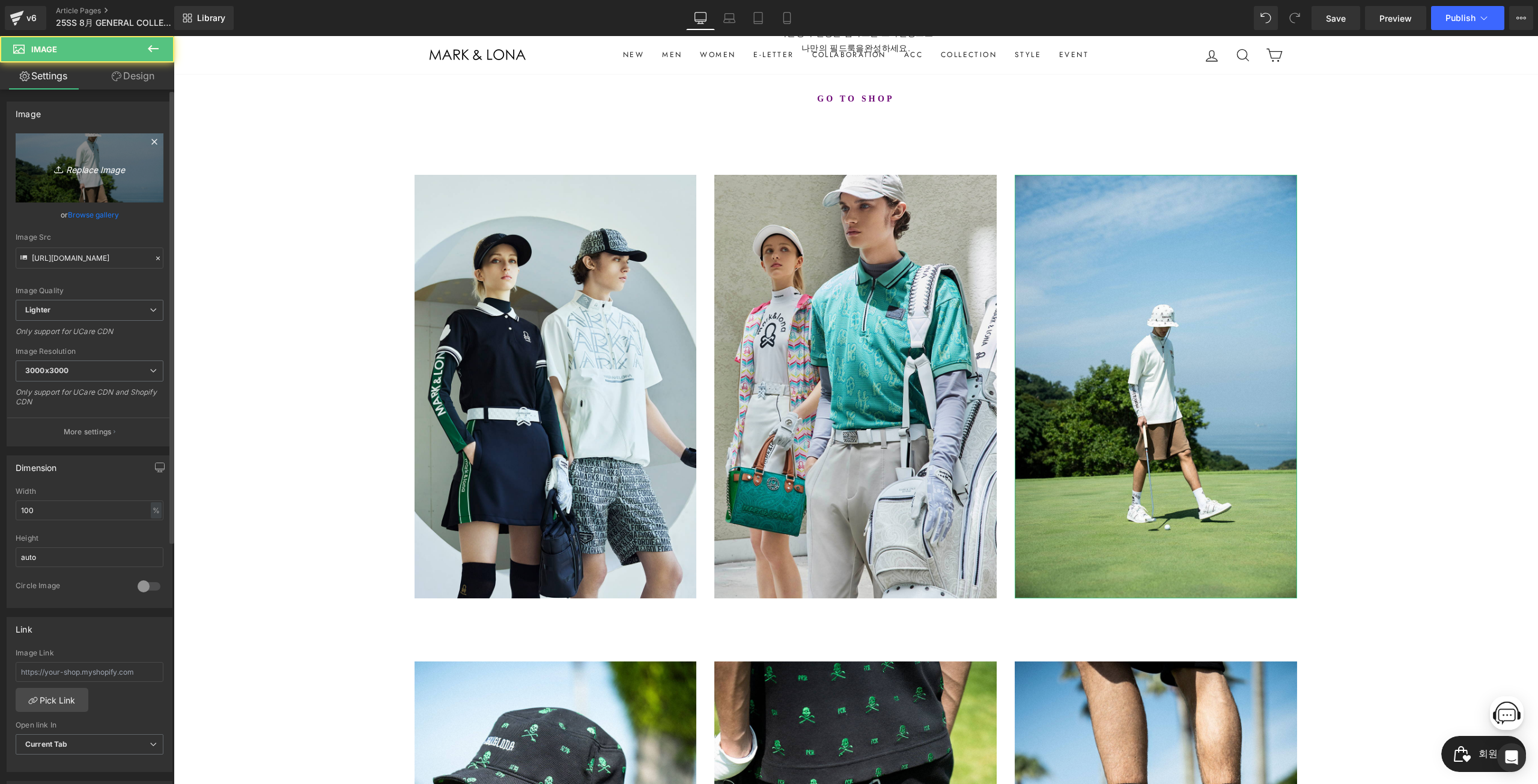
click at [93, 158] on link "Replace Image" at bounding box center [90, 168] width 148 height 69
type input "C:\fakepath\8__0004_cut03_0415.jpg"
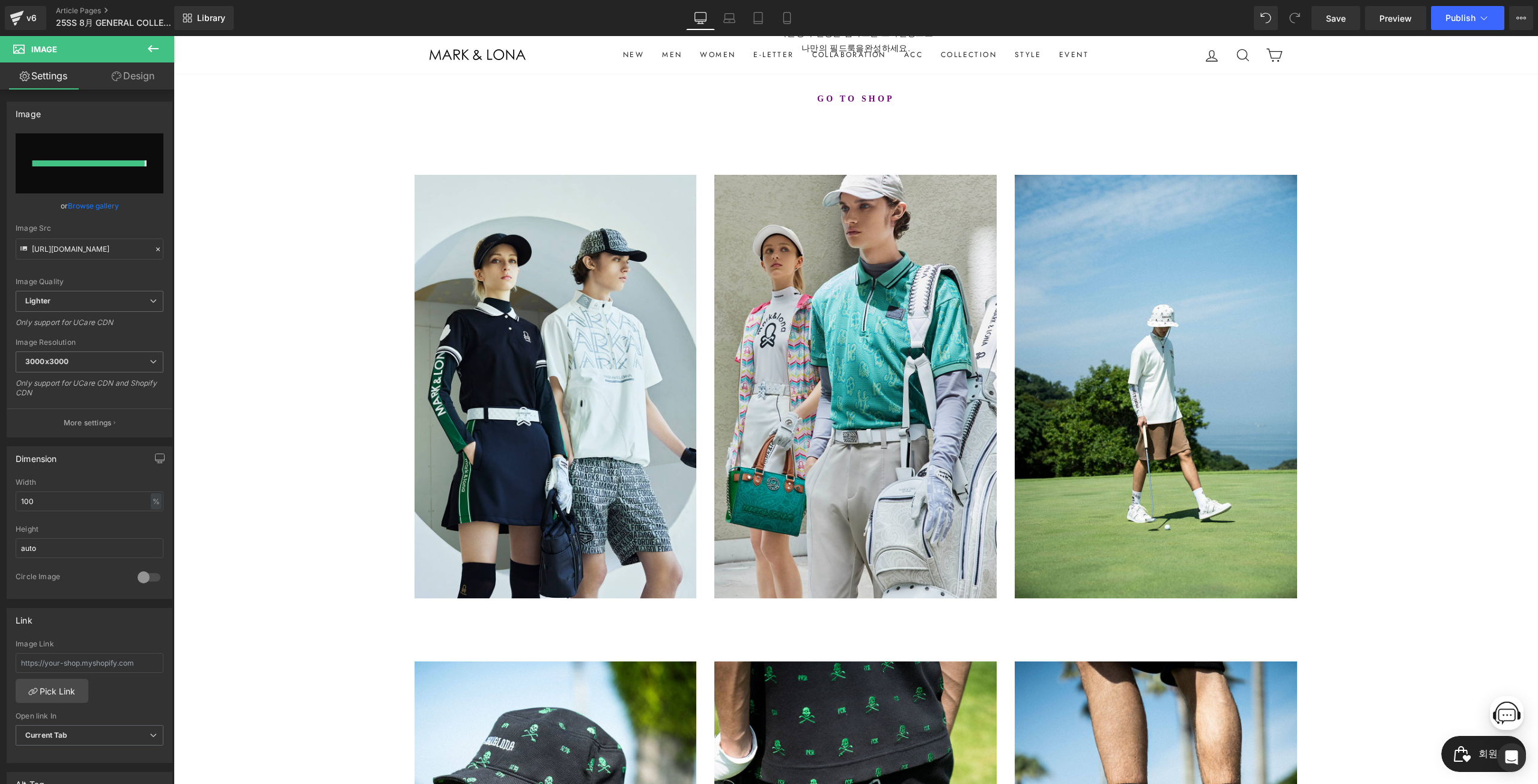
type input "[URL][DOMAIN_NAME]"
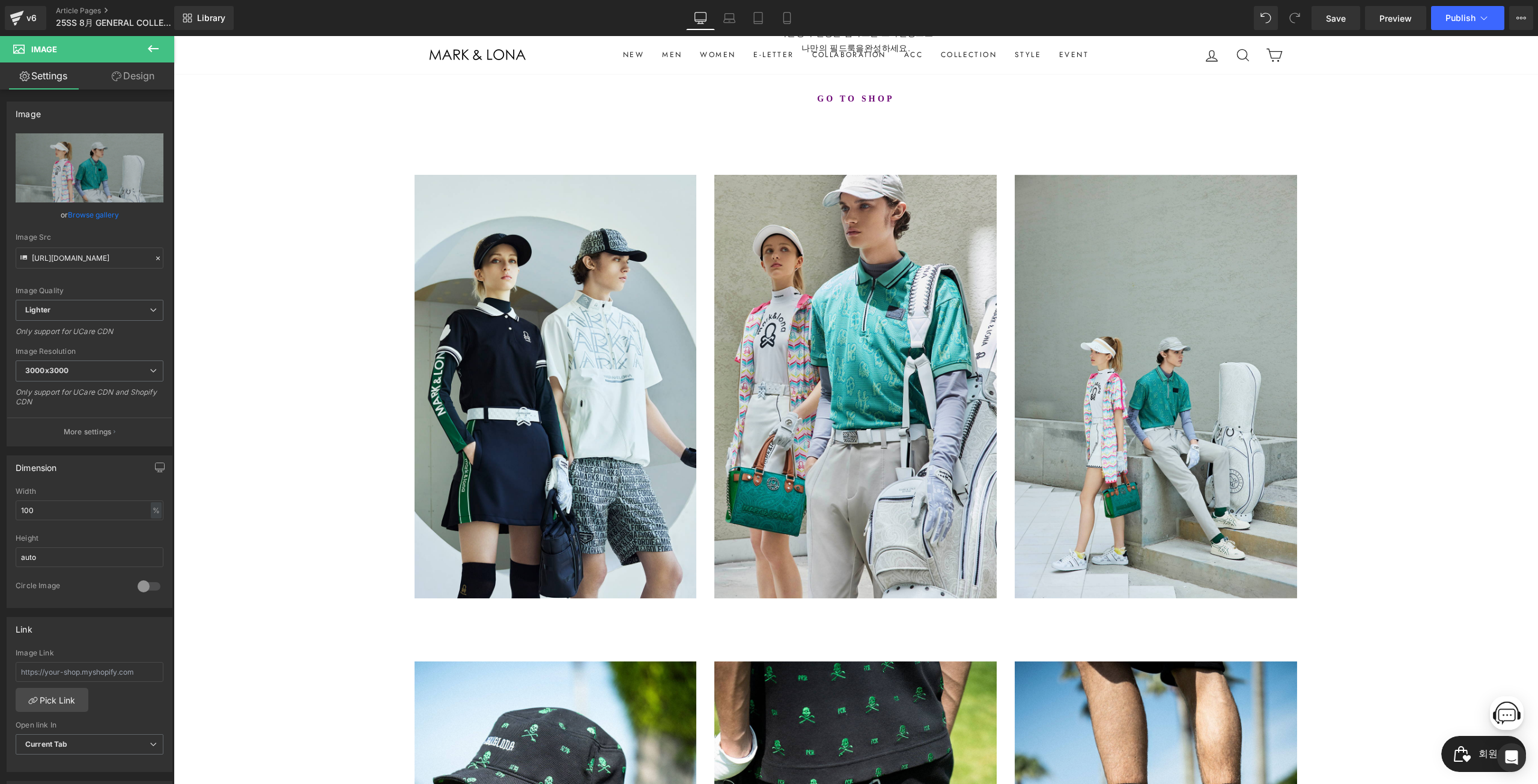
drag, startPoint x: 206, startPoint y: 450, endPoint x: 213, endPoint y: 455, distance: 8.6
click at [206, 450] on div "MARK&LONA Text Block 25SS 8月 GENERAL COLLECTION Heading [PERSON_NAME]의 고급스러운 디테…" at bounding box center [855, 556] width 1364 height 1373
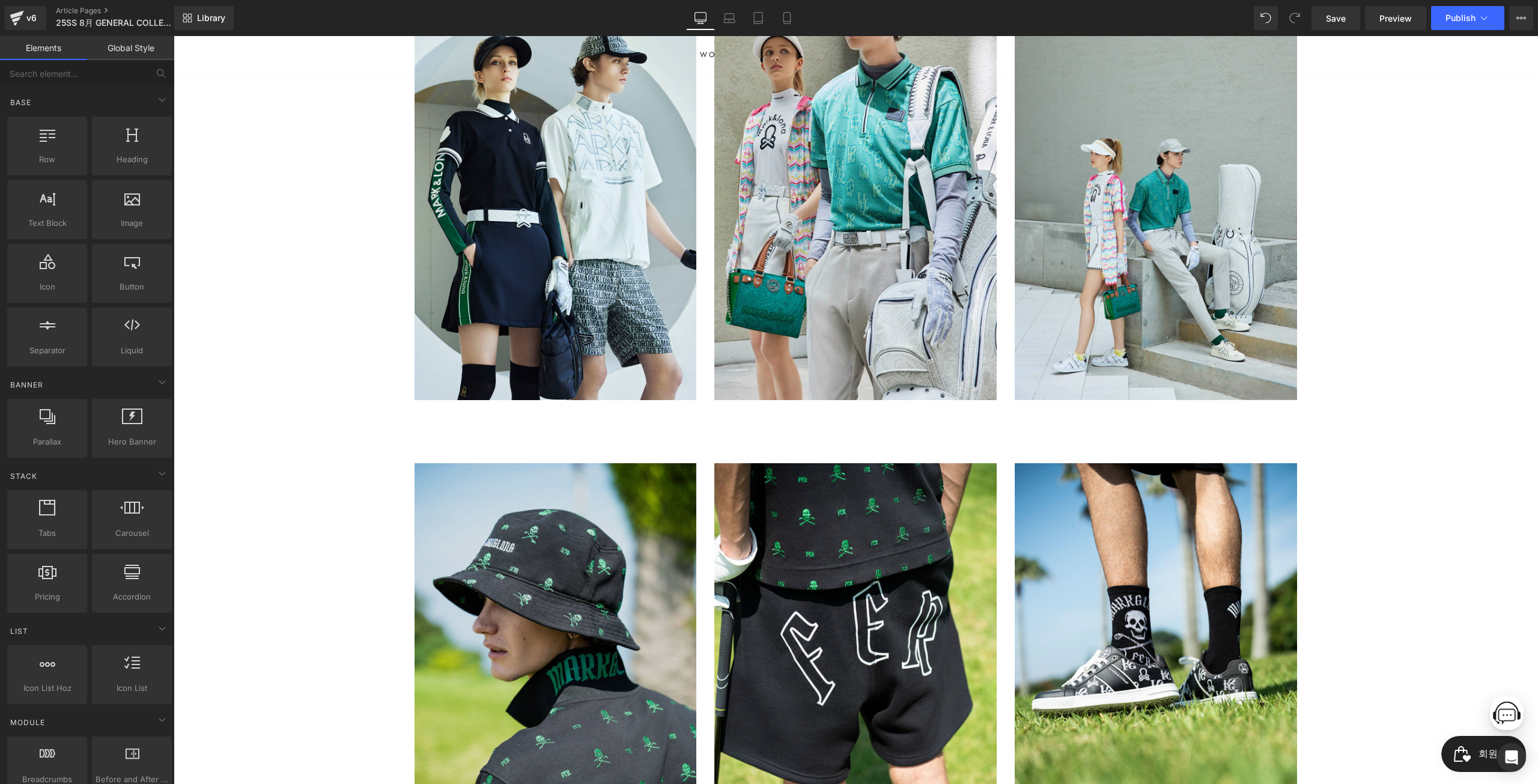
scroll to position [601, 0]
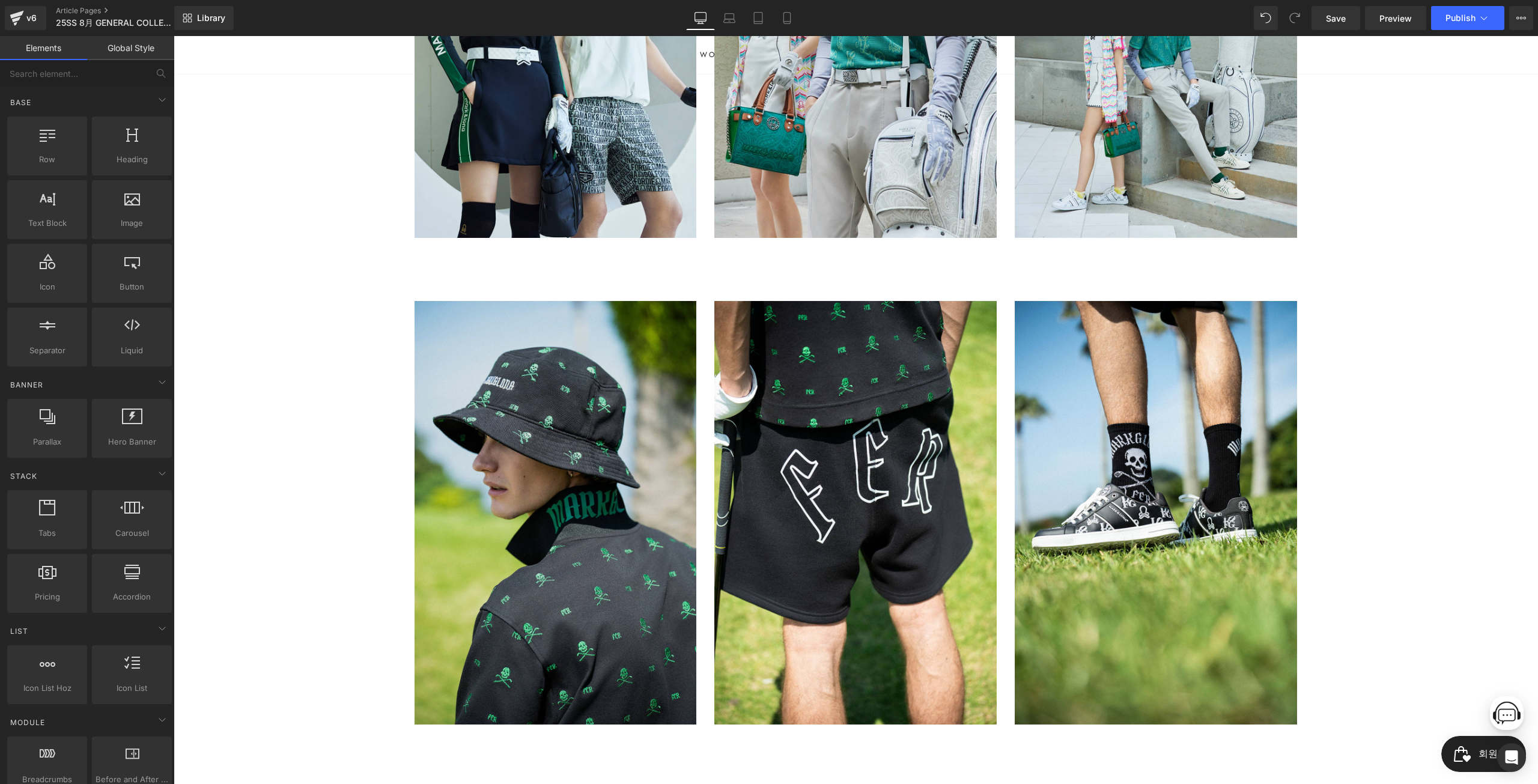
click at [607, 515] on img at bounding box center [556, 512] width 282 height 423
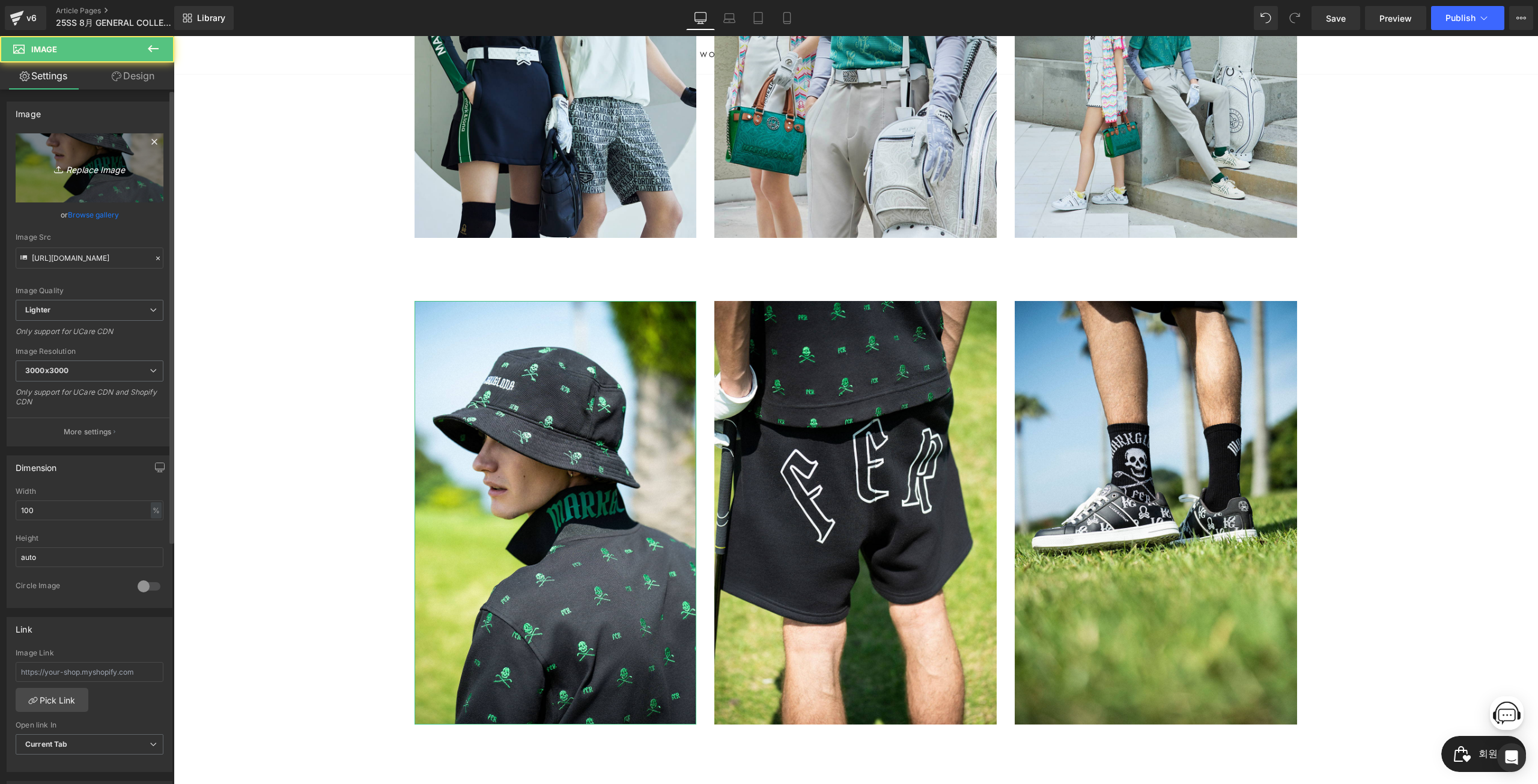
click at [97, 137] on link "Replace Image" at bounding box center [90, 168] width 148 height 69
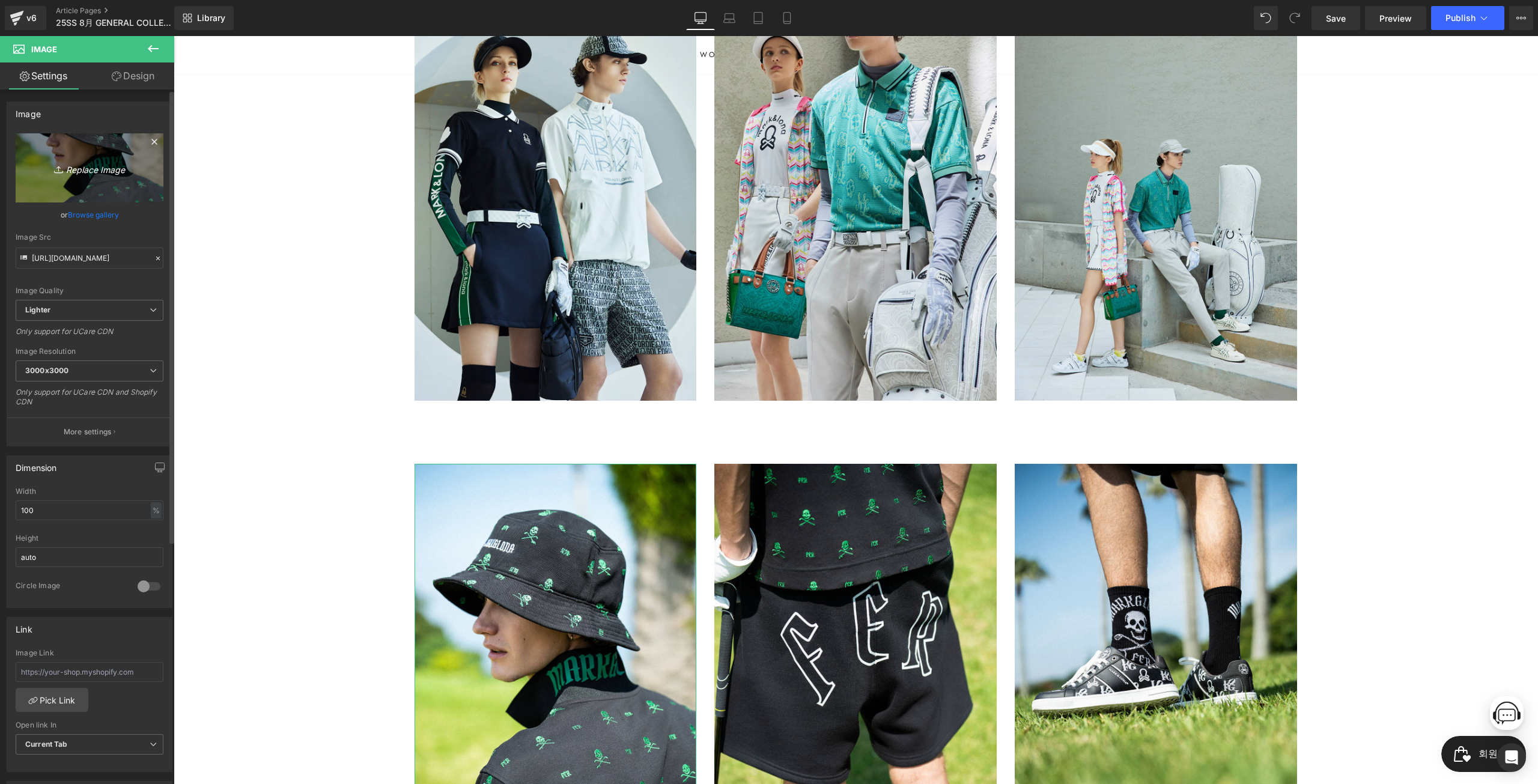
scroll to position [421, 0]
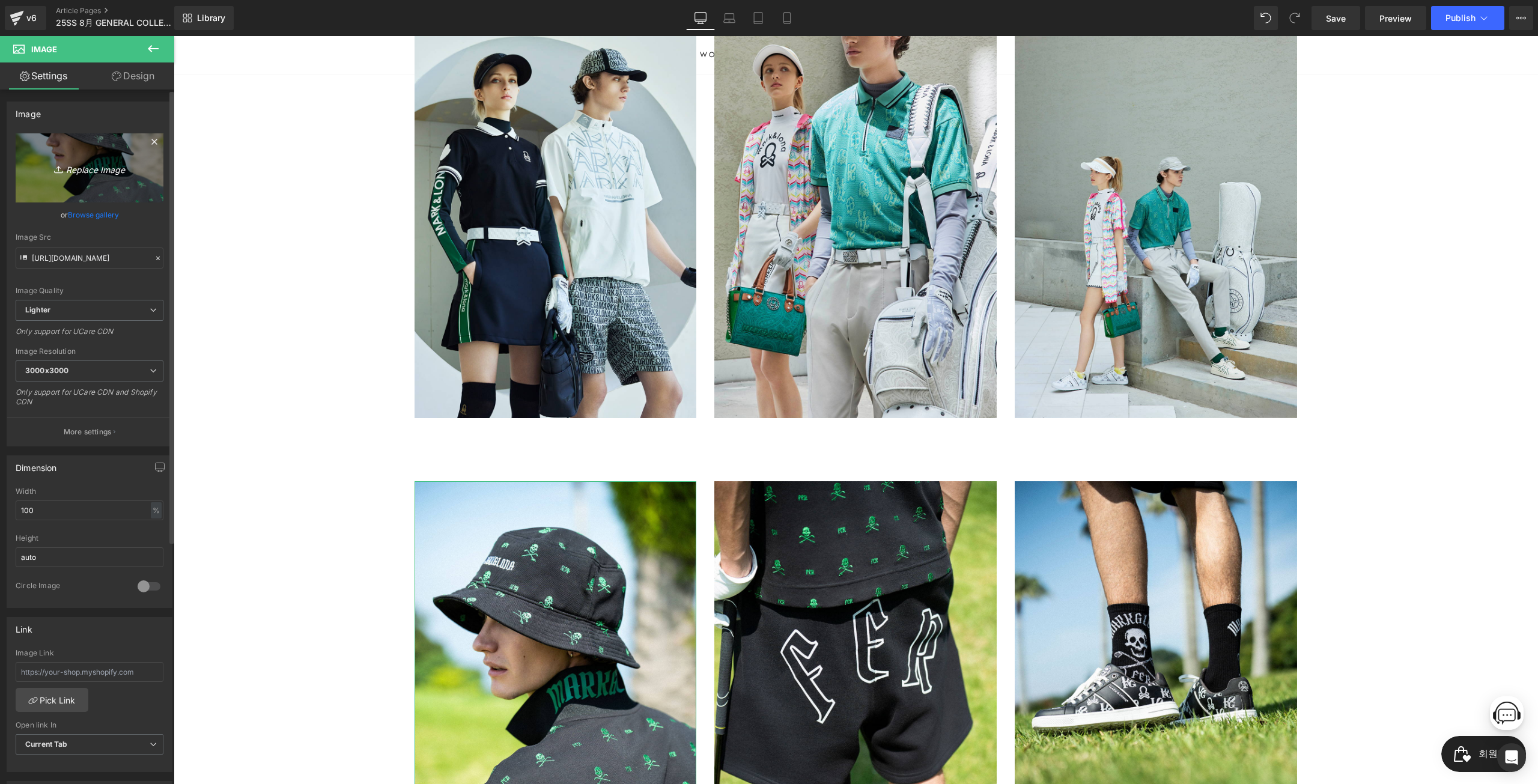
type input "C:\fakepath\8__0002_cut06_1219.jpg"
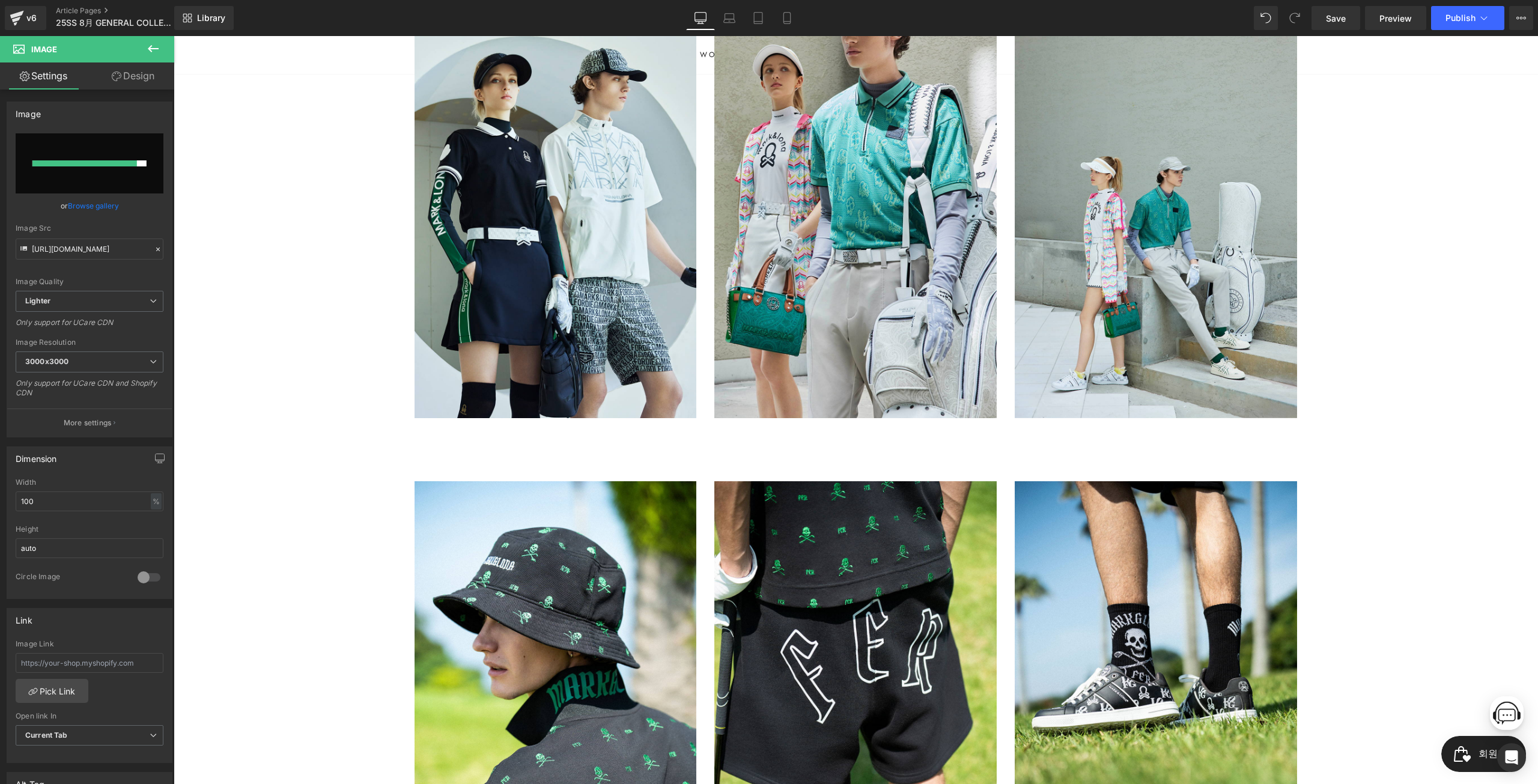
type input "[URL][DOMAIN_NAME]"
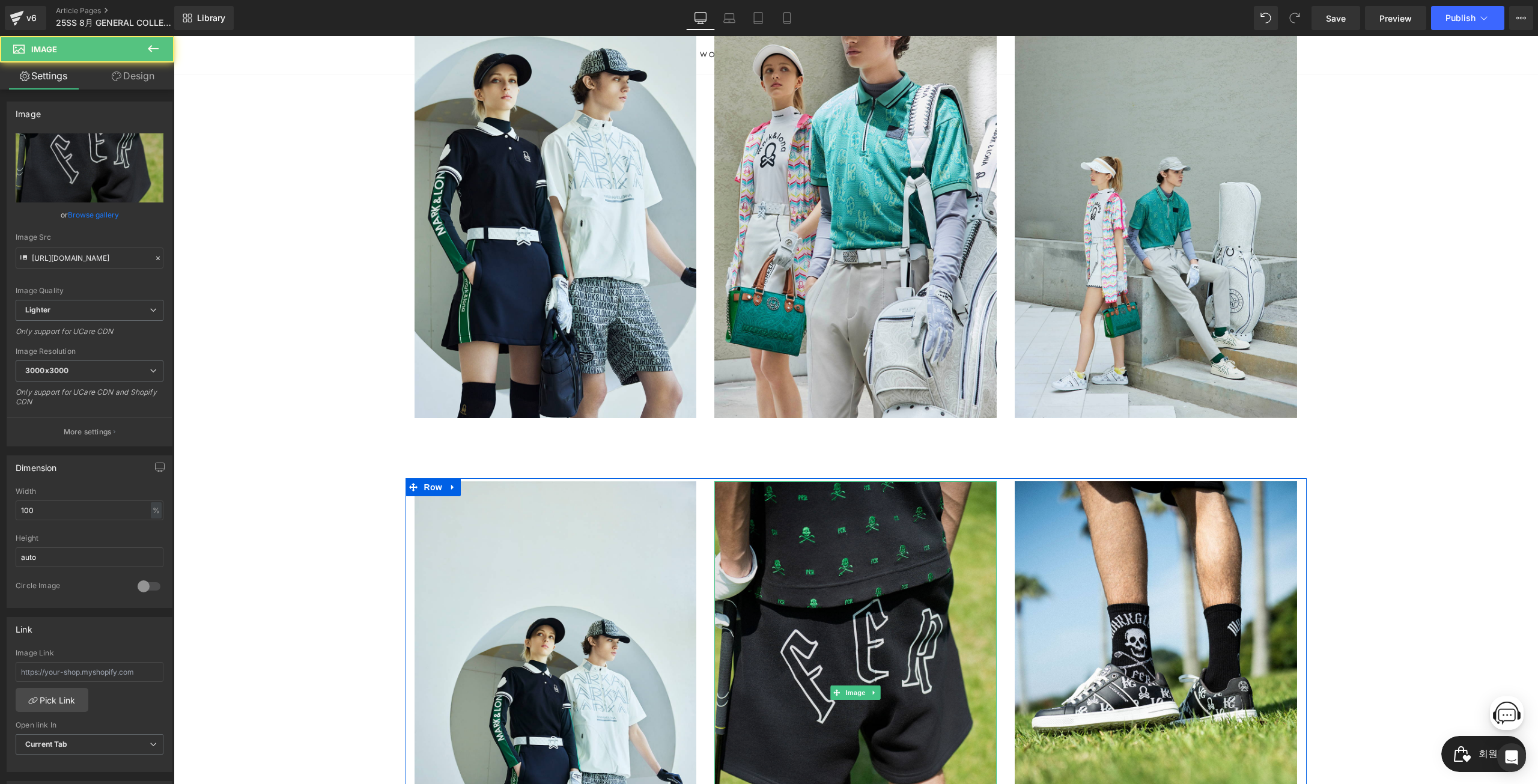
click at [847, 570] on img at bounding box center [855, 693] width 282 height 423
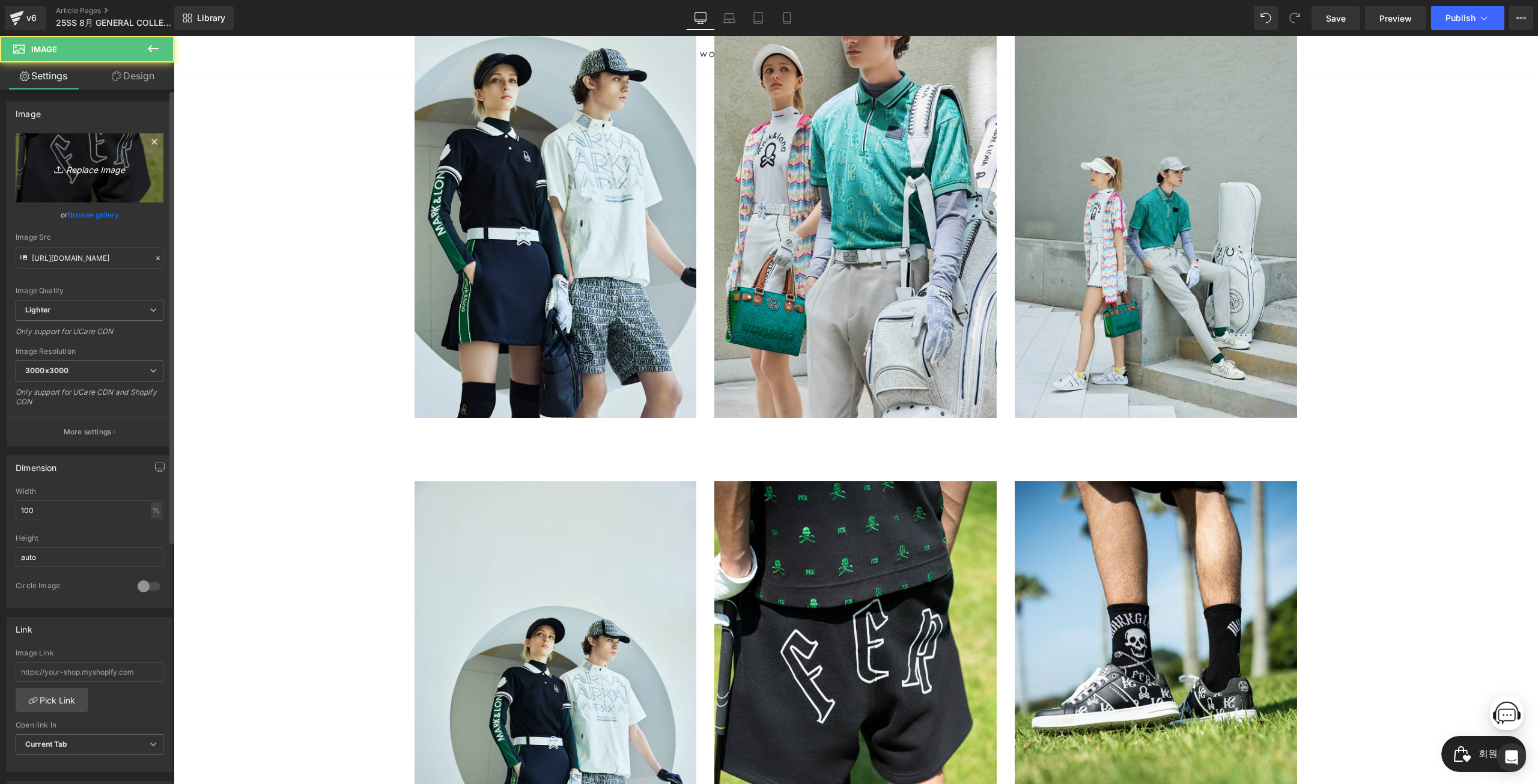
click at [137, 190] on link "Replace Image" at bounding box center [90, 168] width 148 height 69
type input "C:\fakepath\8__0003_cut04_0893.jpg"
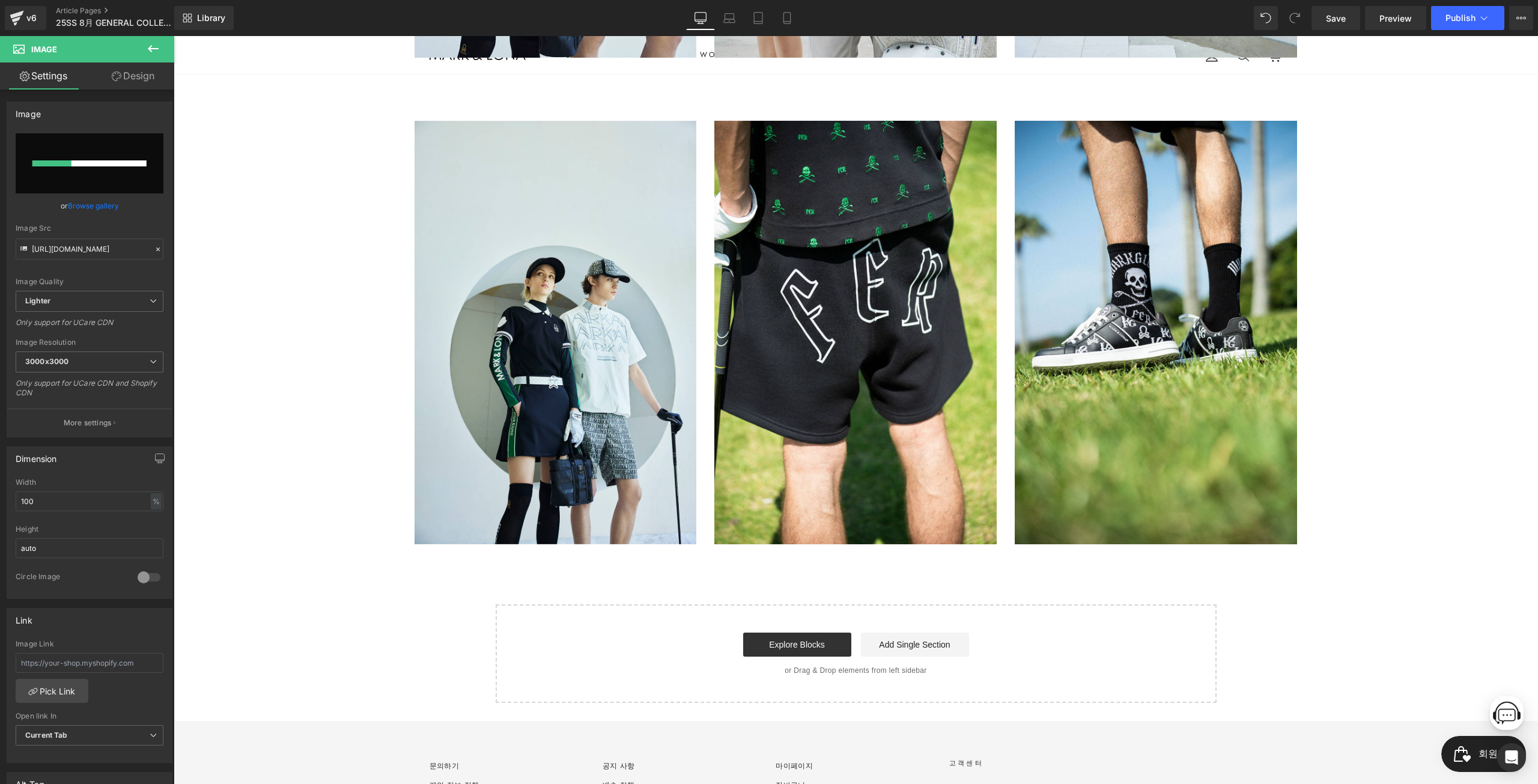
scroll to position [481, 0]
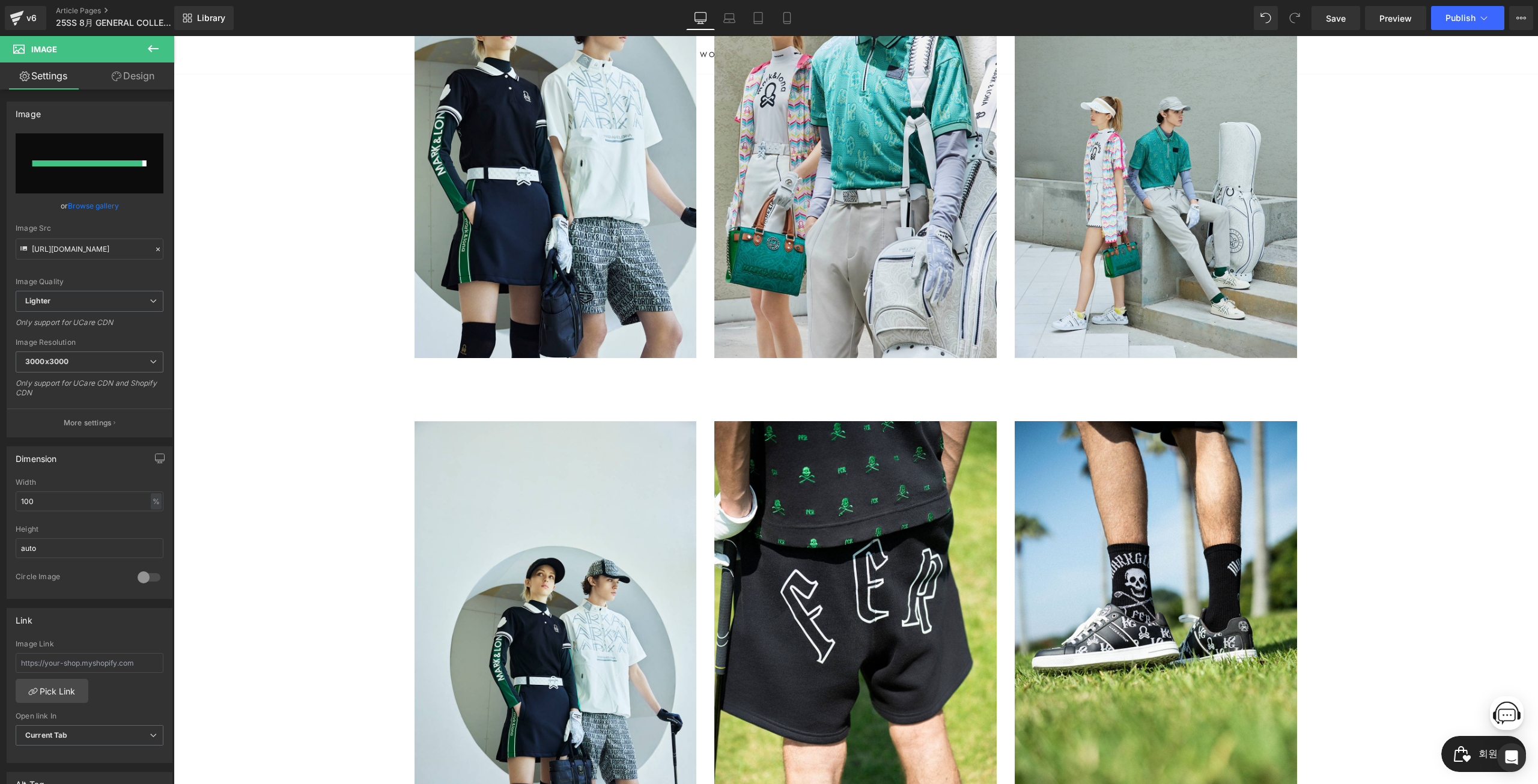
type input "[URL][DOMAIN_NAME]"
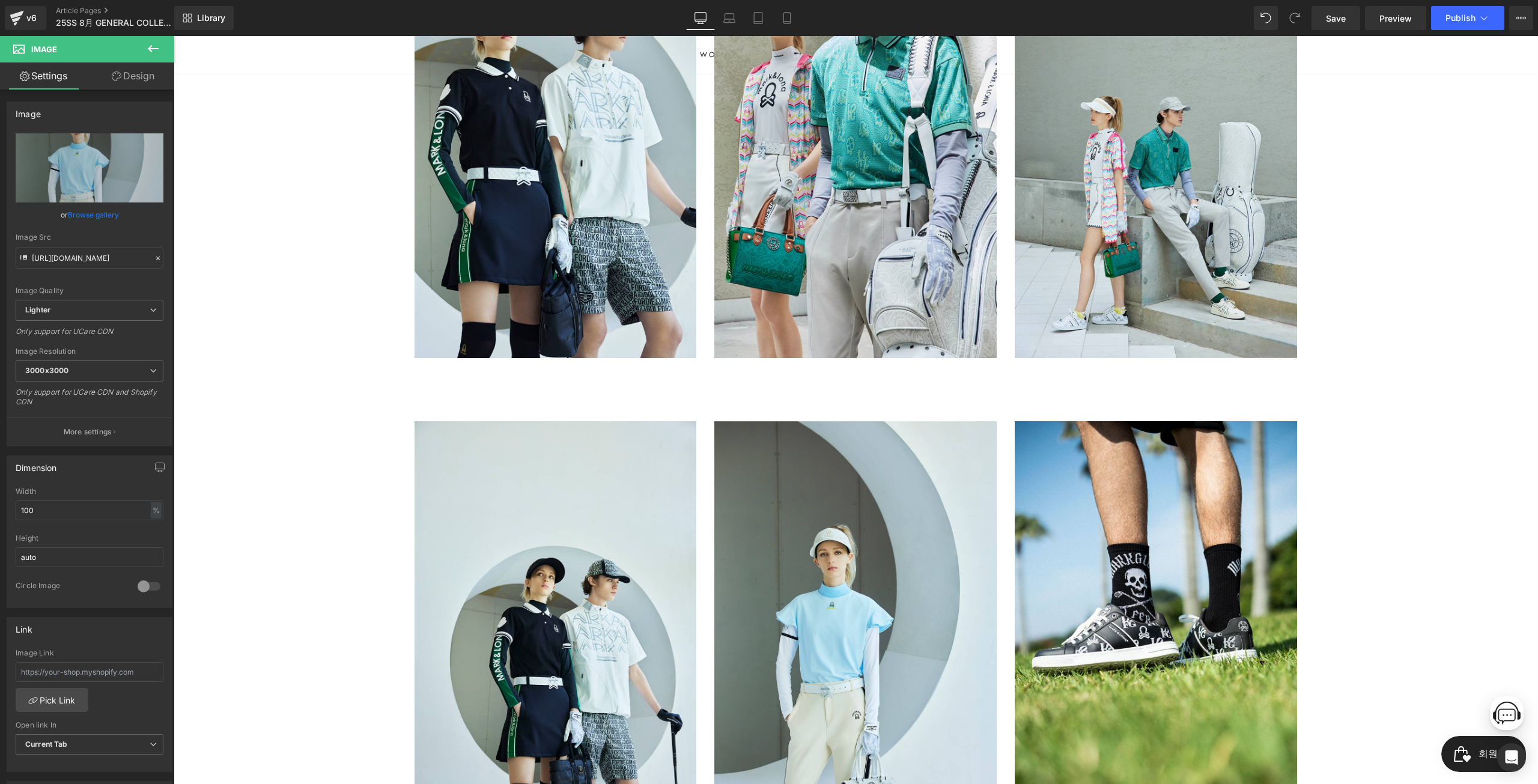
drag, startPoint x: 273, startPoint y: 327, endPoint x: 628, endPoint y: 413, distance: 365.3
click at [273, 327] on div "MARK&LONA Text Block 25SS 8月 GENERAL COLLECTION Heading [PERSON_NAME]의 고급스러운 디테…" at bounding box center [855, 316] width 1364 height 1373
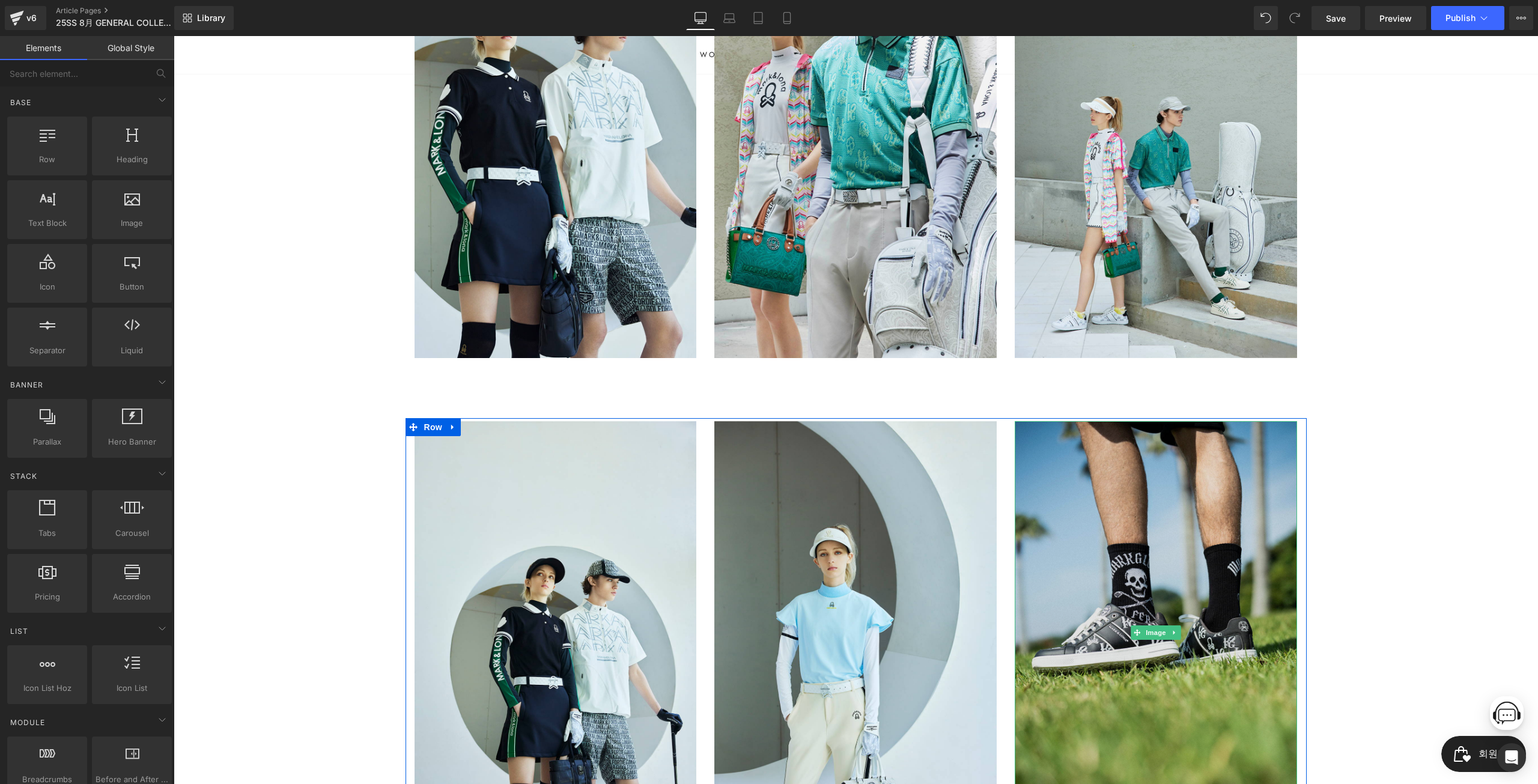
click at [1127, 534] on img at bounding box center [1156, 633] width 282 height 423
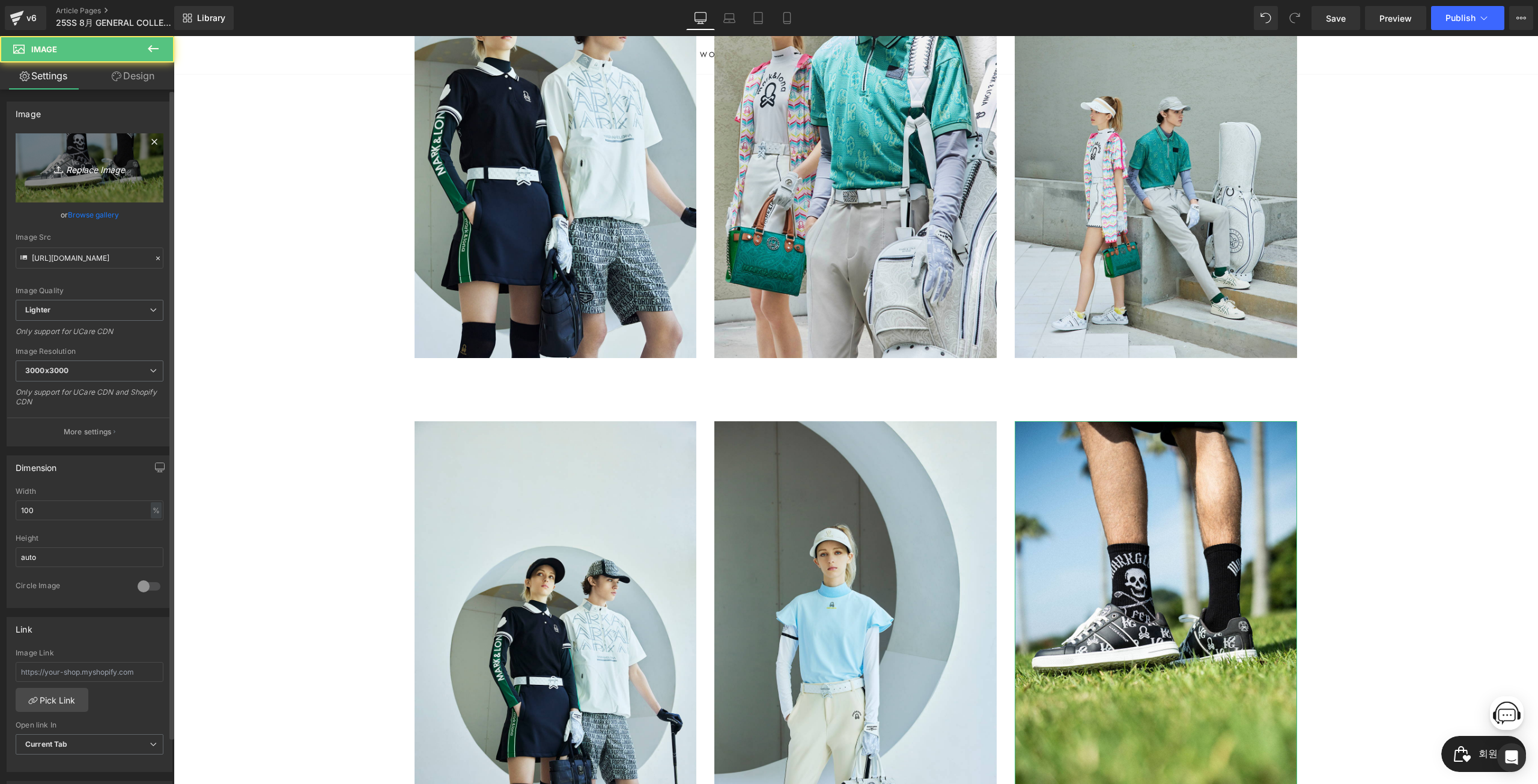
click at [145, 159] on link "Replace Image" at bounding box center [90, 168] width 148 height 69
type input "C:\fakepath\8__0004_cut03_0415.jpg"
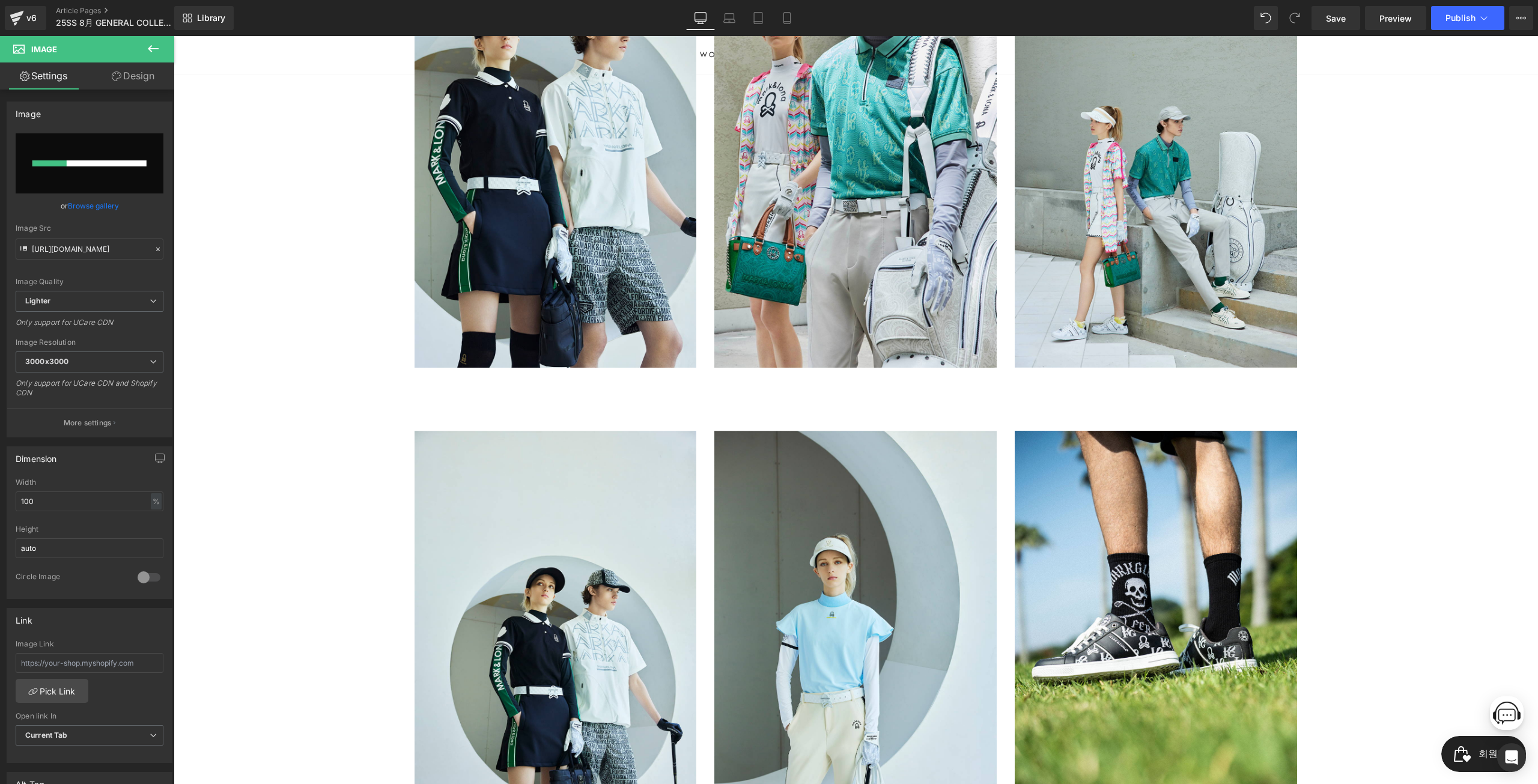
scroll to position [721, 0]
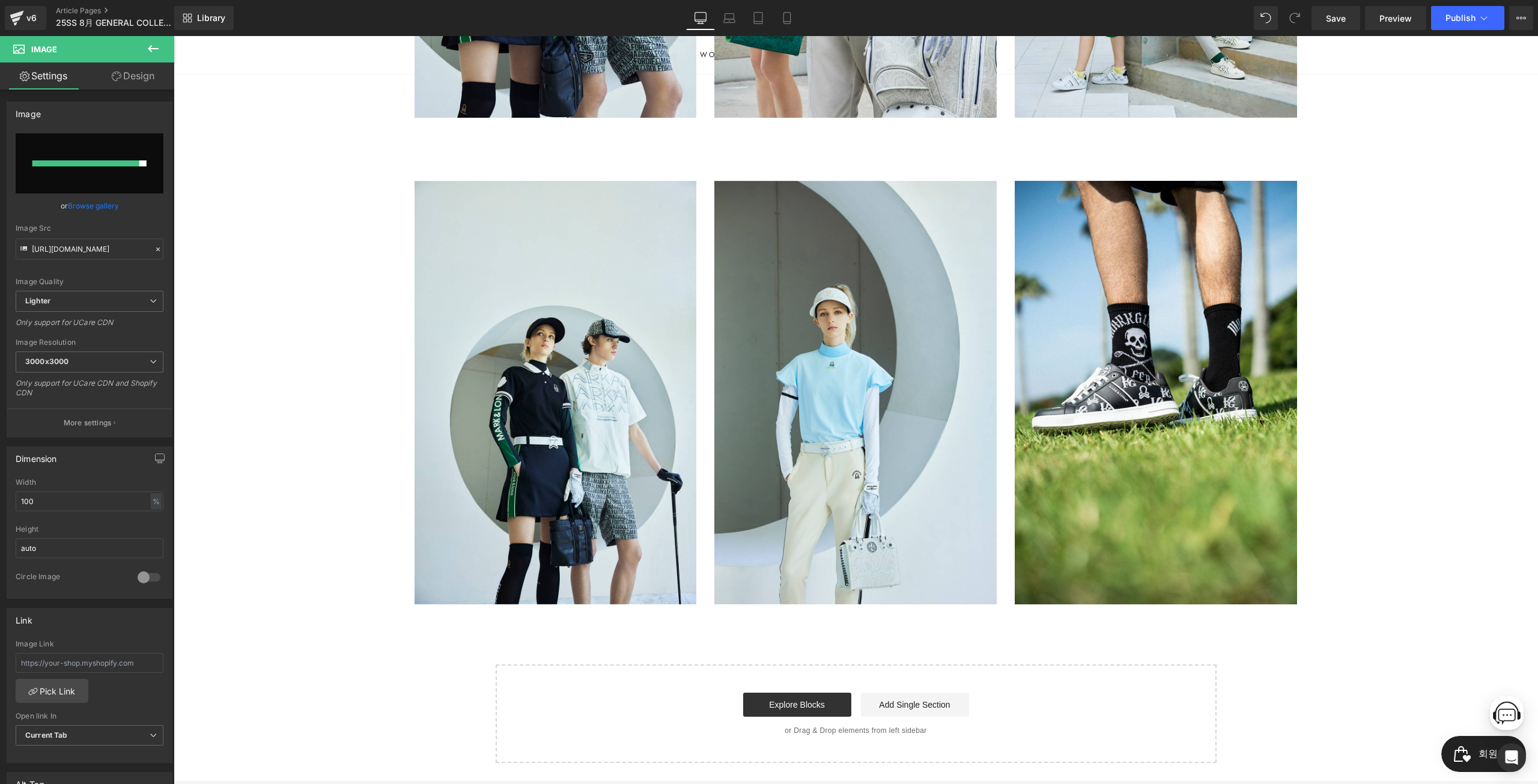
type input "[URL][DOMAIN_NAME]"
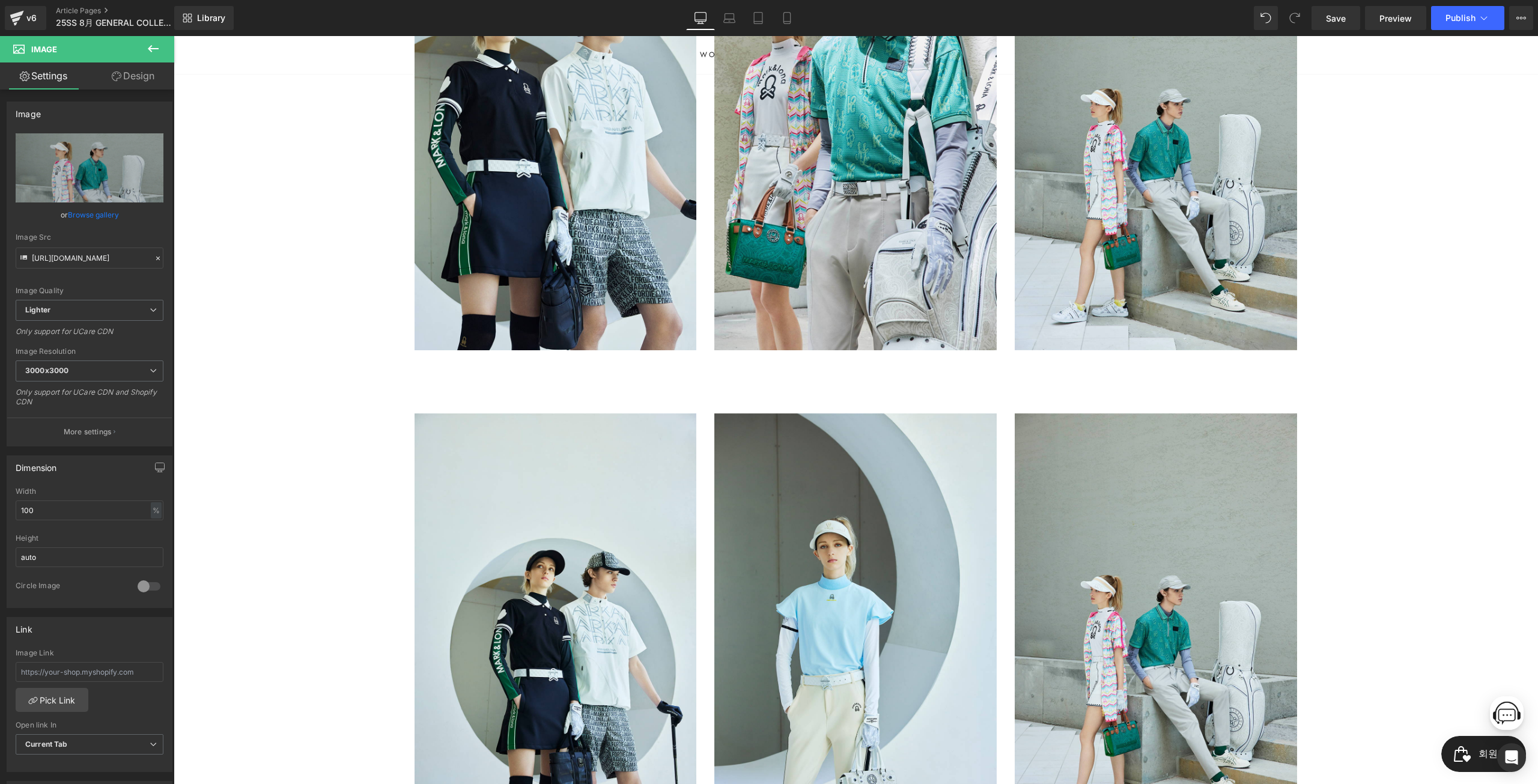
scroll to position [481, 0]
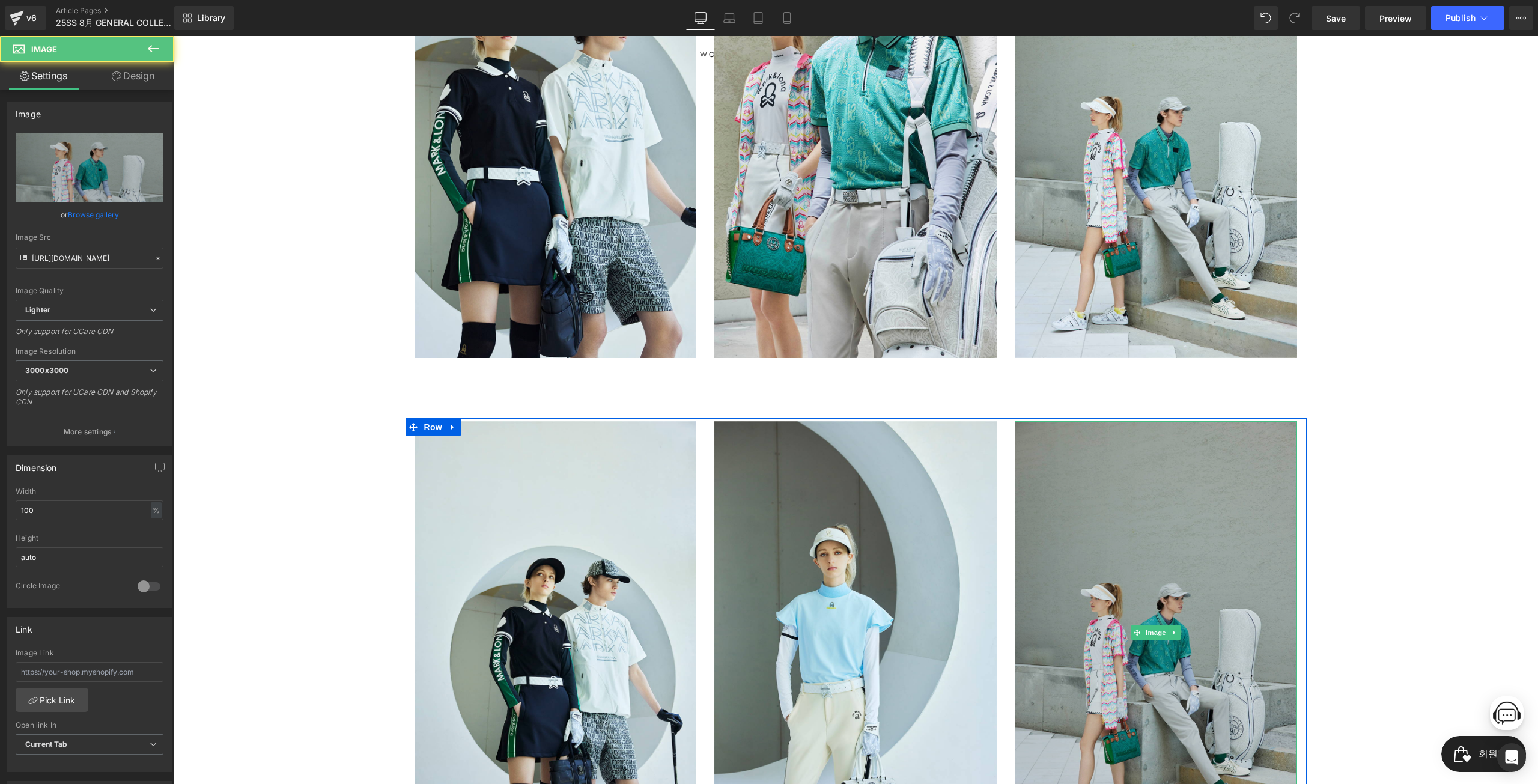
click at [1126, 560] on img at bounding box center [1156, 633] width 282 height 423
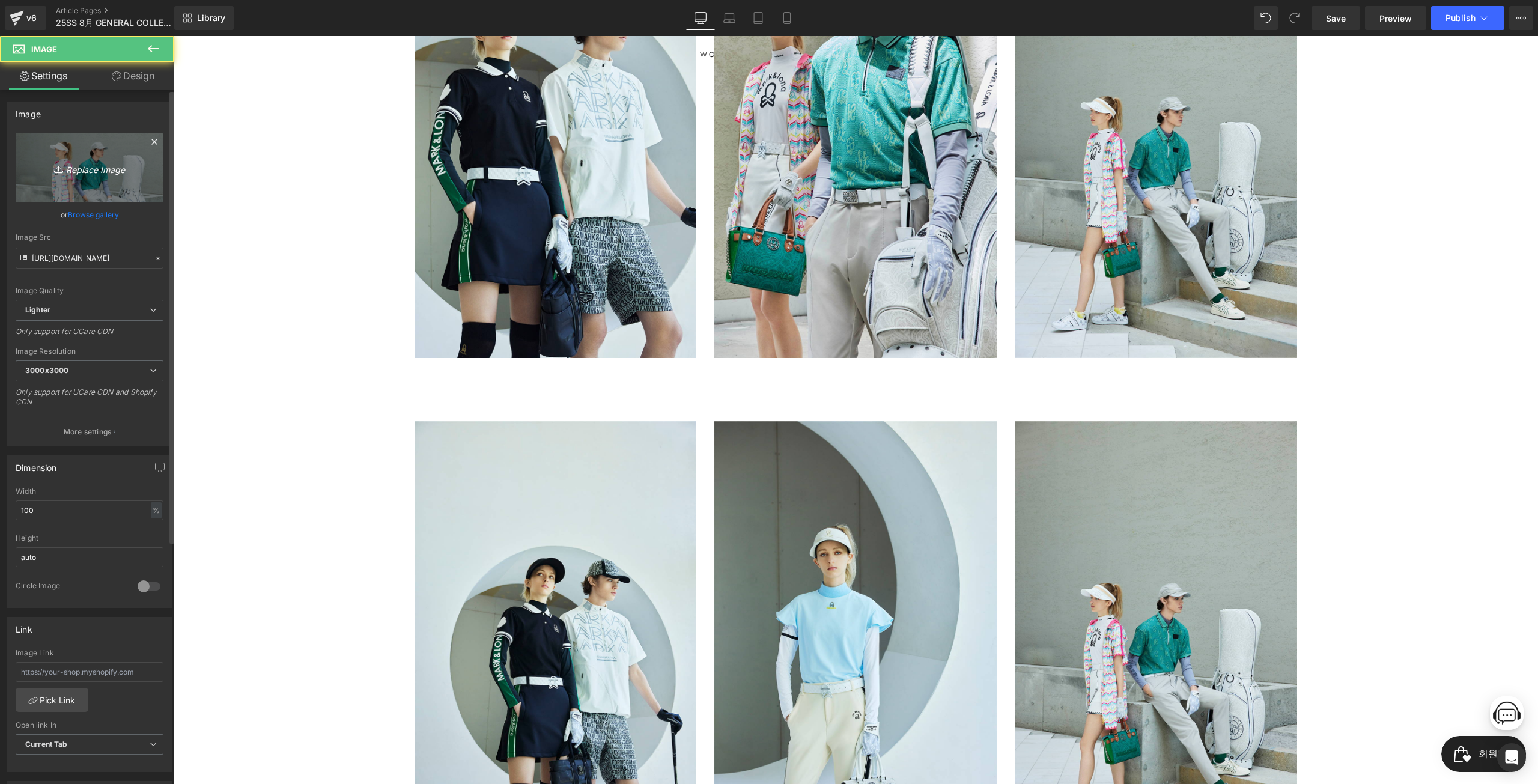
click at [131, 175] on link "Replace Image" at bounding box center [90, 168] width 148 height 69
type input "C:\fakepath\8__0005_cut01_0169.jpg"
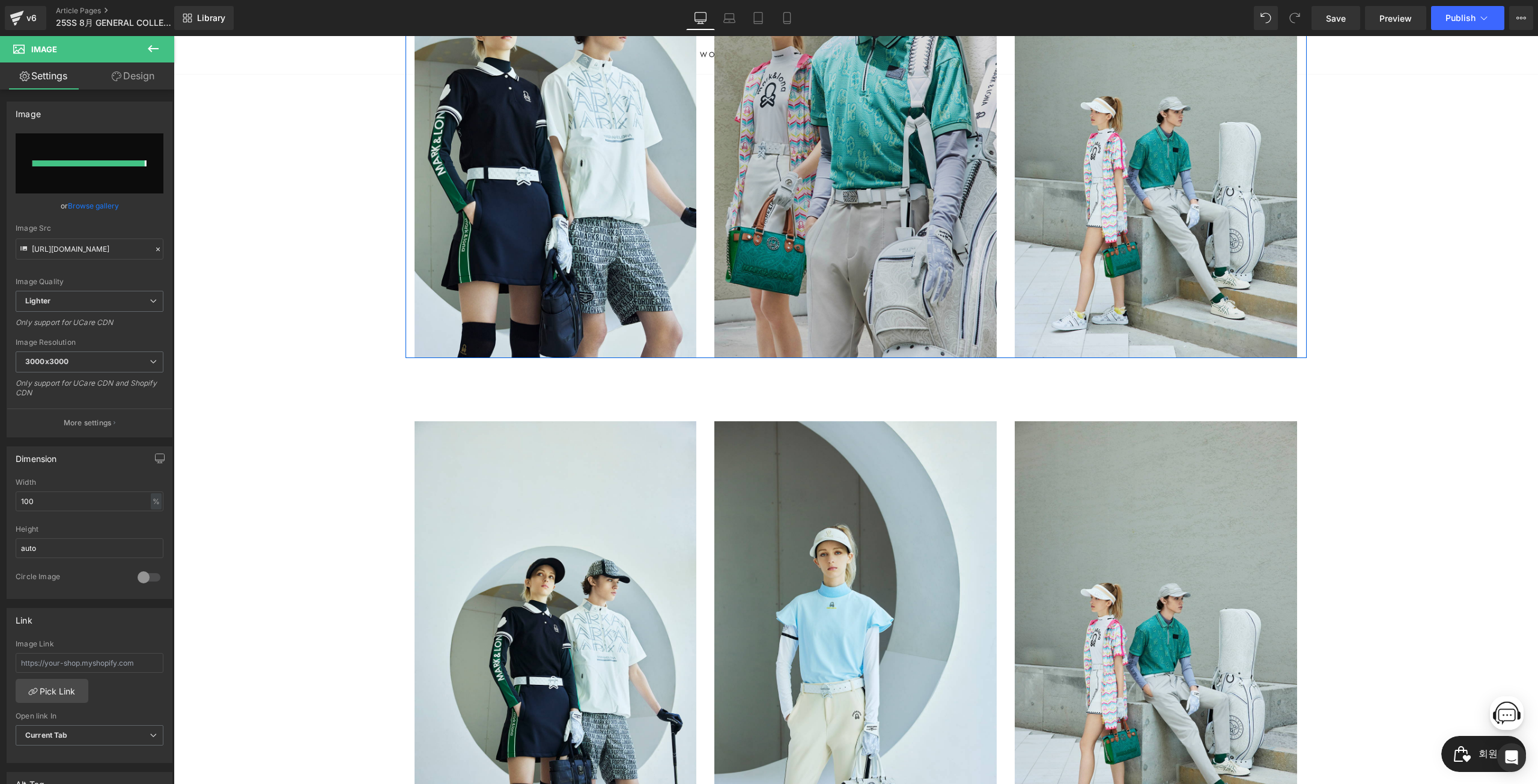
type input "[URL][DOMAIN_NAME]"
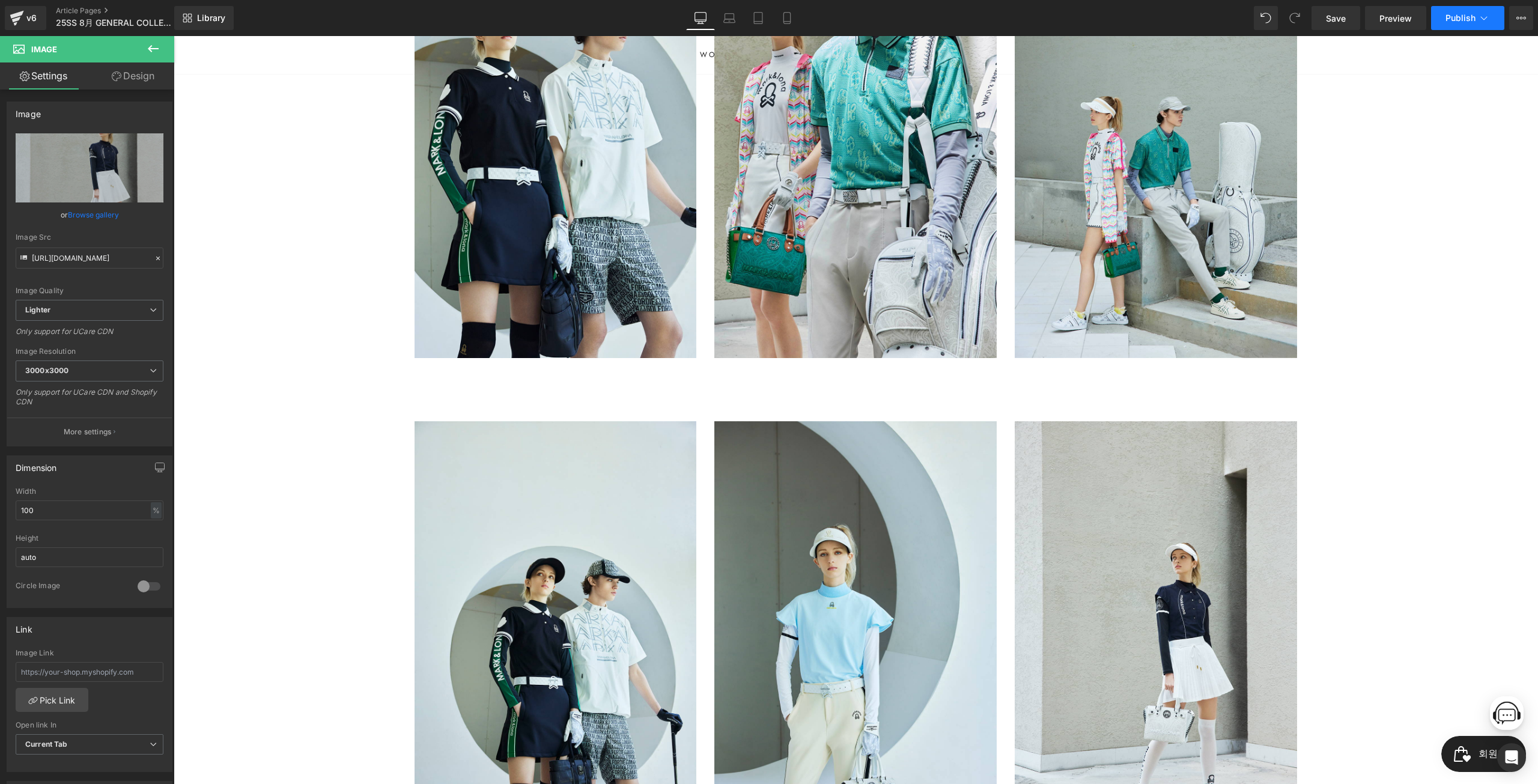
click at [1456, 25] on button "Publish" at bounding box center [1467, 18] width 73 height 24
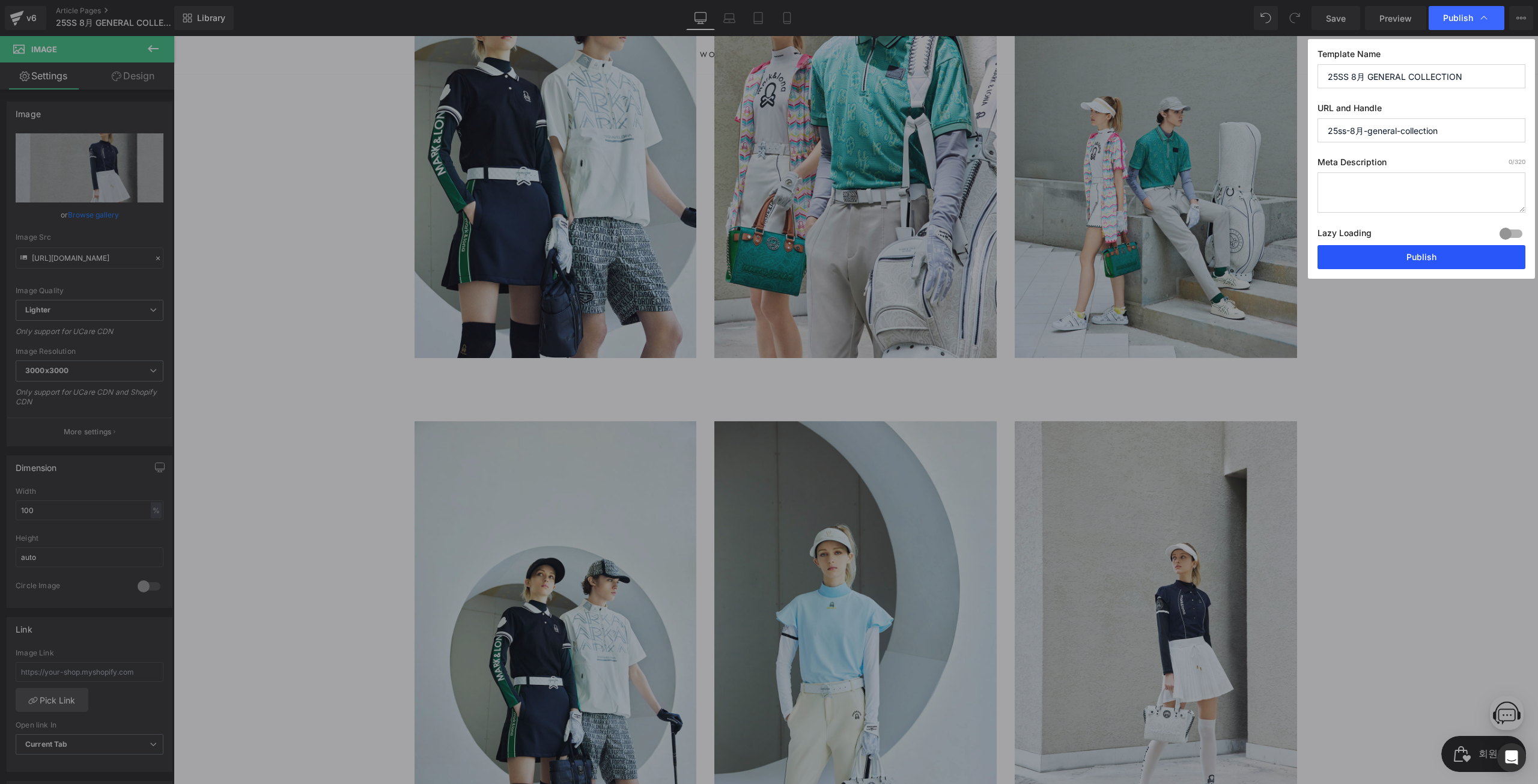
click at [1452, 247] on button "Publish" at bounding box center [1422, 257] width 208 height 24
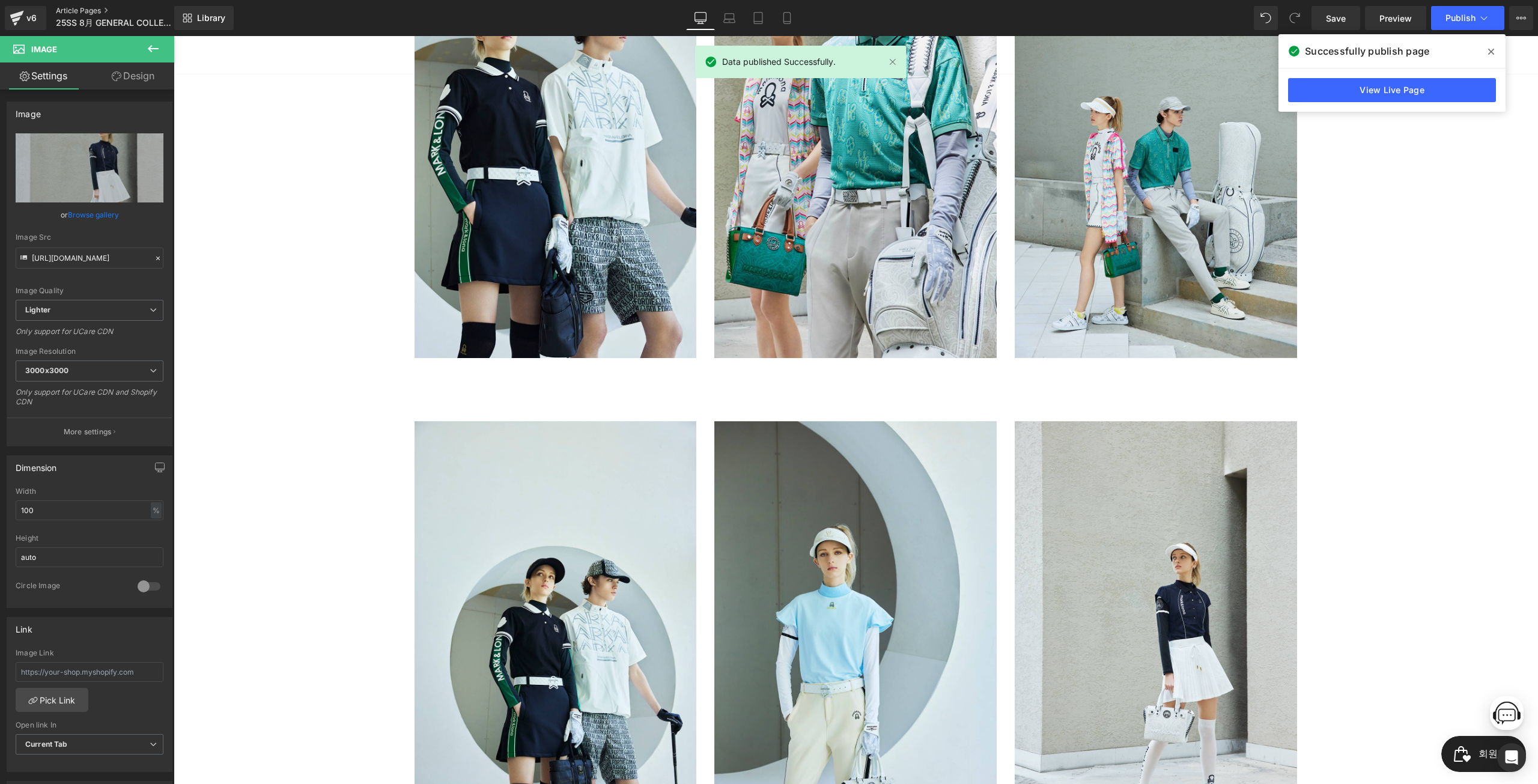
click at [76, 11] on link "Article Pages" at bounding box center [124, 11] width 138 height 10
